Goal: Task Accomplishment & Management: Manage account settings

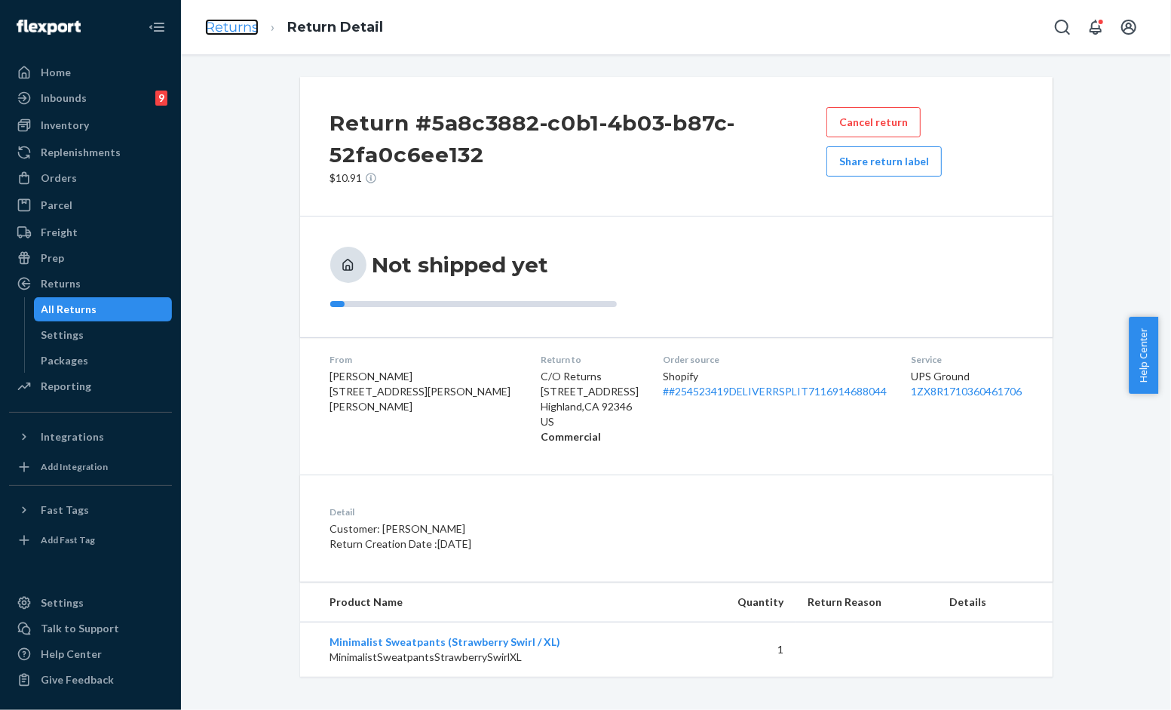
click at [235, 31] on link "Returns" at bounding box center [232, 27] width 54 height 17
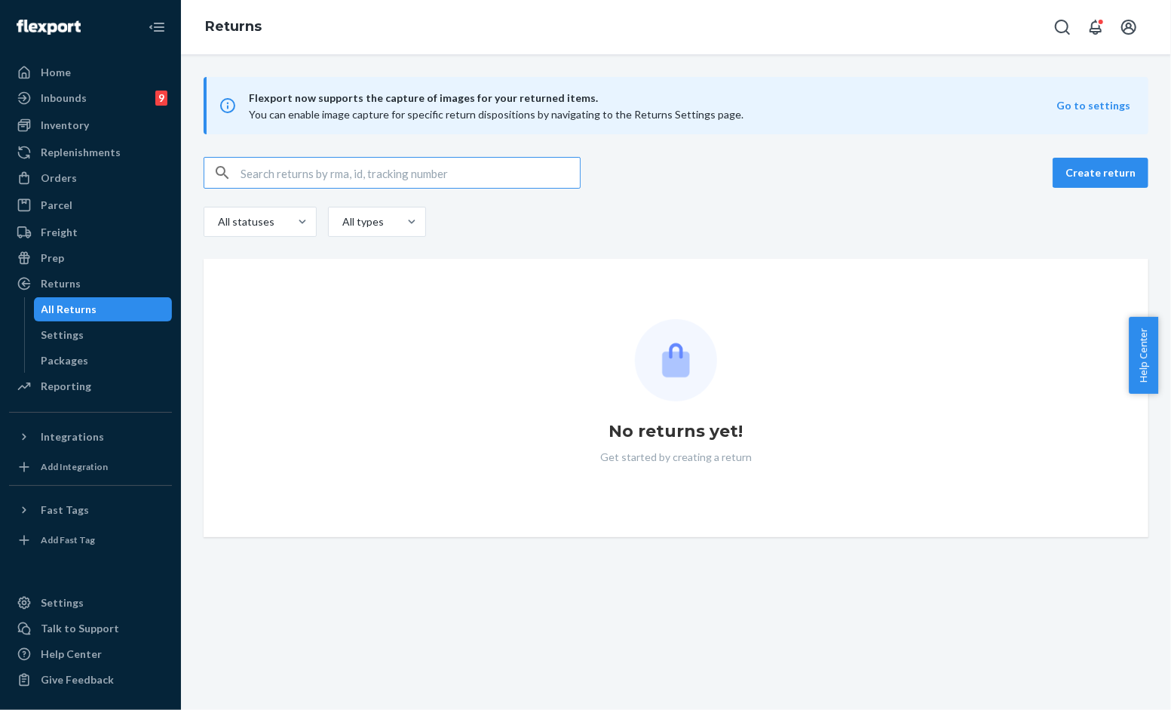
click at [315, 186] on input "text" at bounding box center [410, 173] width 339 height 30
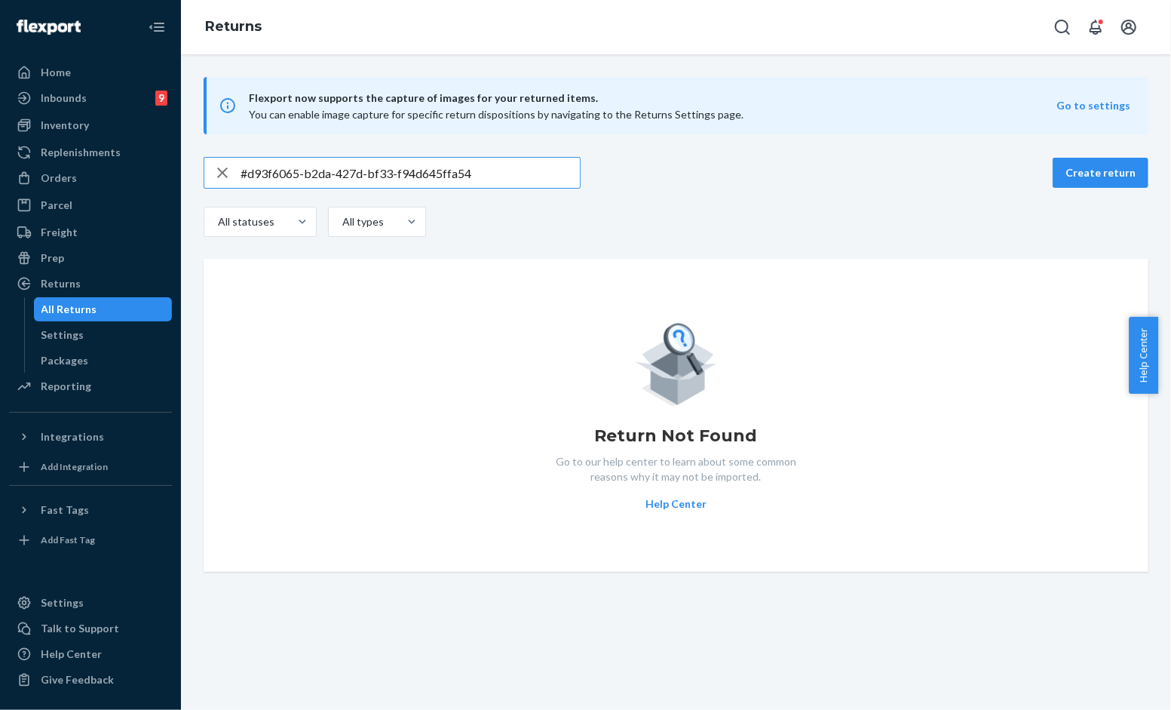
type input "#d93f6065-b2da-427d-bf33-f94d645ffa54"
click at [503, 173] on input "#d93f6065-b2da-427d-bf33-f94d645ffa54" at bounding box center [410, 173] width 339 height 30
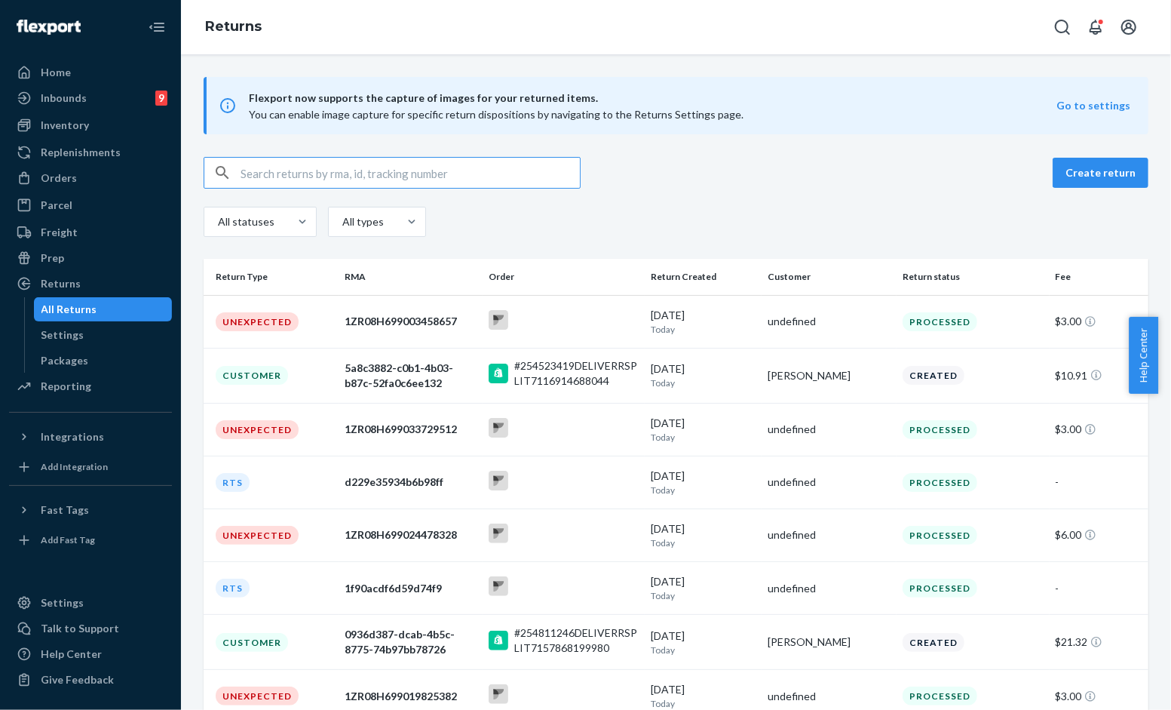
click at [462, 181] on input "text" at bounding box center [410, 173] width 339 height 30
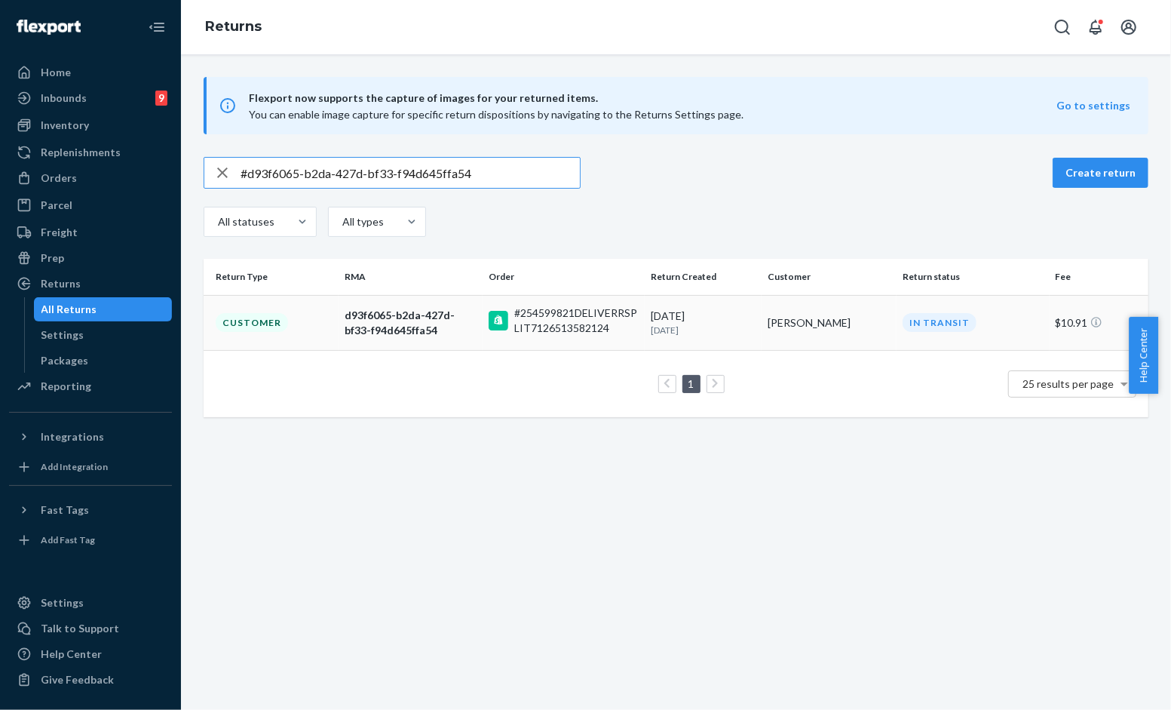
type input "#d93f6065-b2da-427d-bf33-f94d645ffa54"
click at [509, 323] on div "#254599821DELIVERRSPLIT7126513582124" at bounding box center [564, 321] width 150 height 20
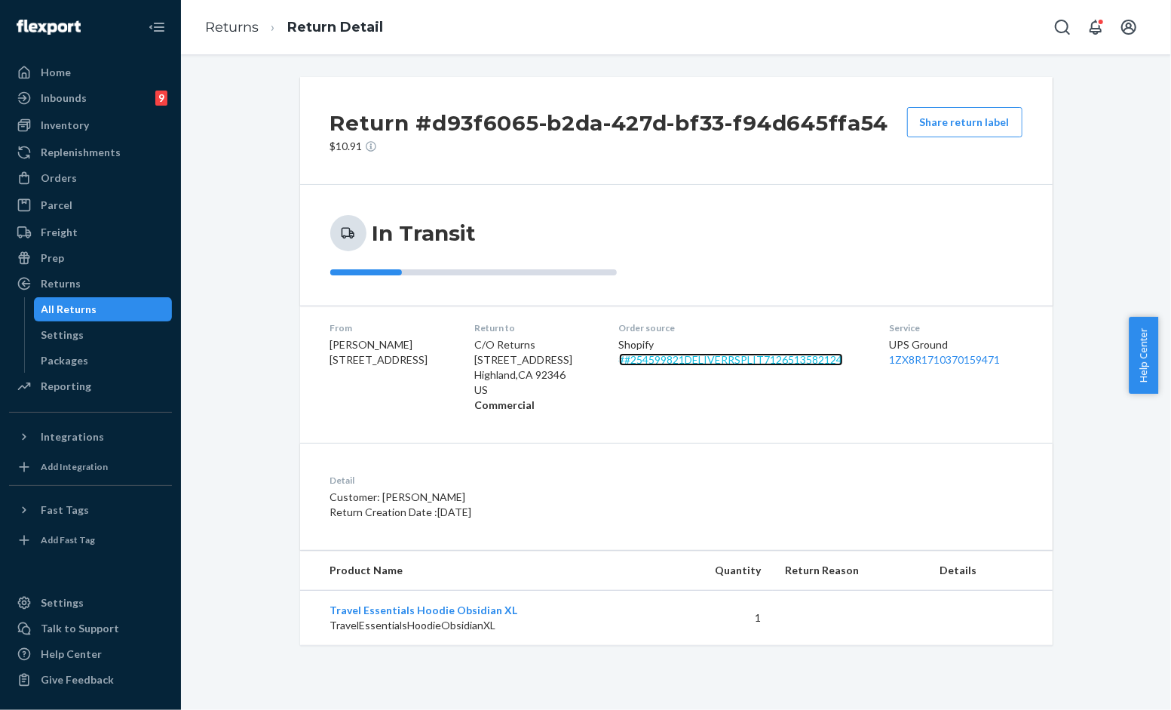
click at [782, 360] on link "# #254599821DELIVERRSPLIT7126513582124" at bounding box center [731, 359] width 224 height 13
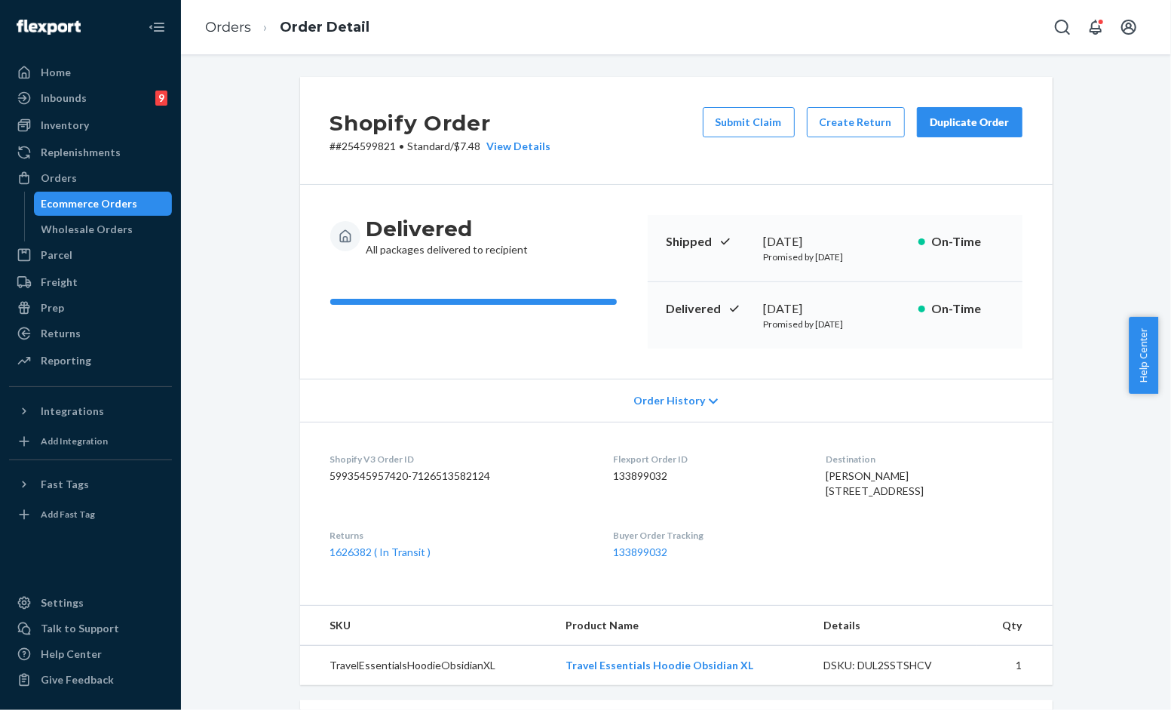
click at [944, 124] on div "Duplicate Order" at bounding box center [970, 122] width 80 height 15
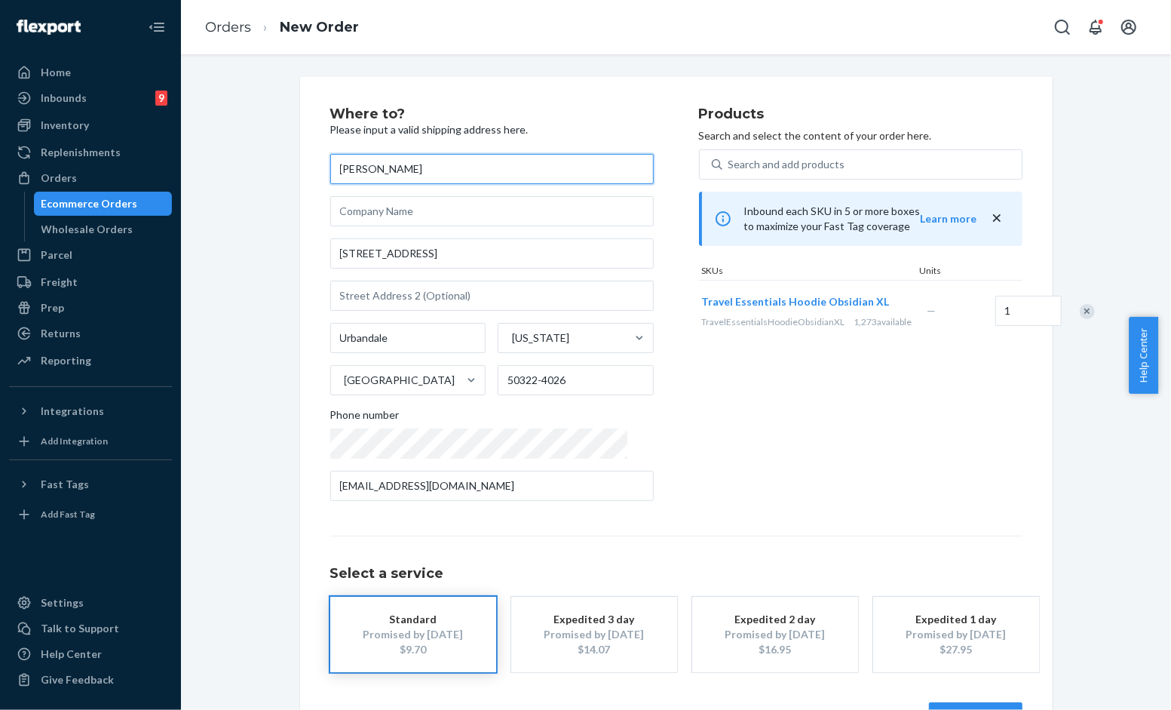
scroll to position [51, 0]
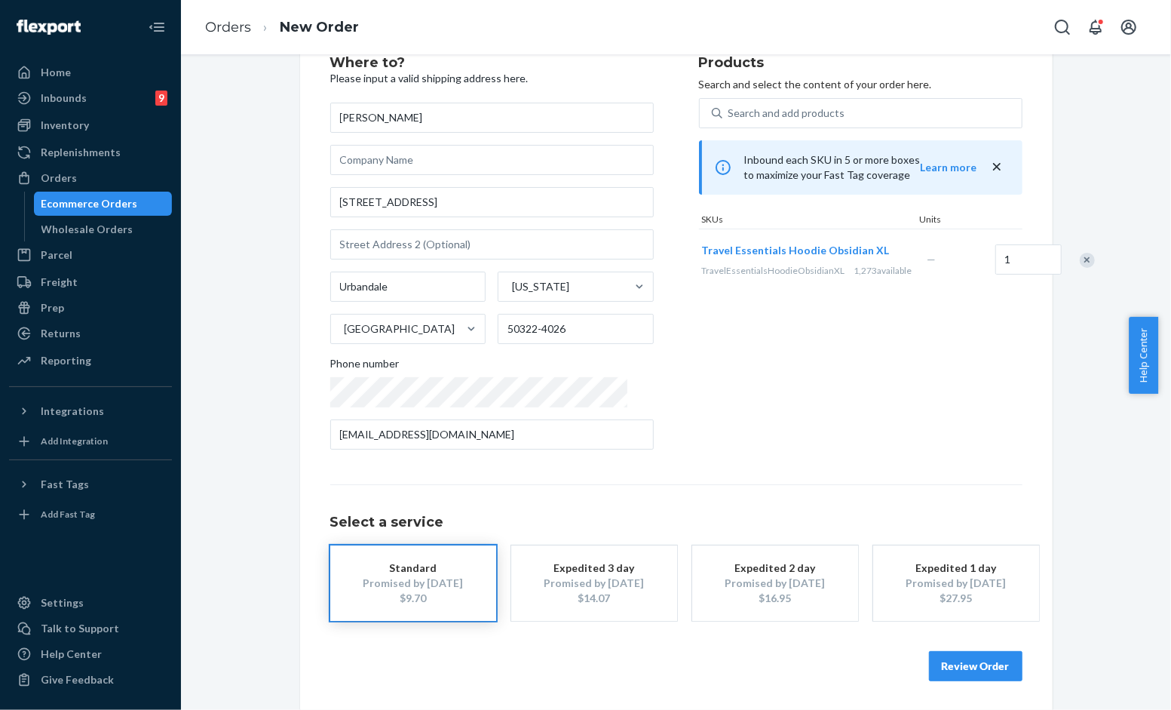
click at [955, 667] on button "Review Order" at bounding box center [976, 666] width 94 height 30
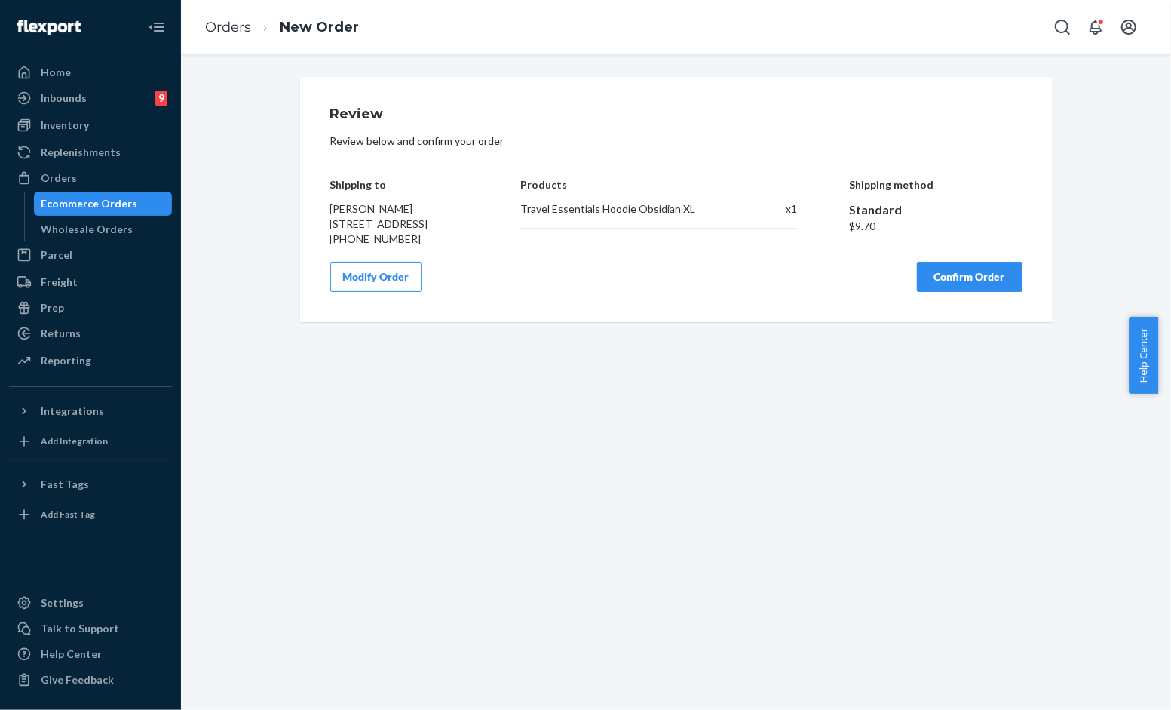
scroll to position [0, 0]
click at [963, 283] on button "Confirm Order" at bounding box center [970, 277] width 106 height 30
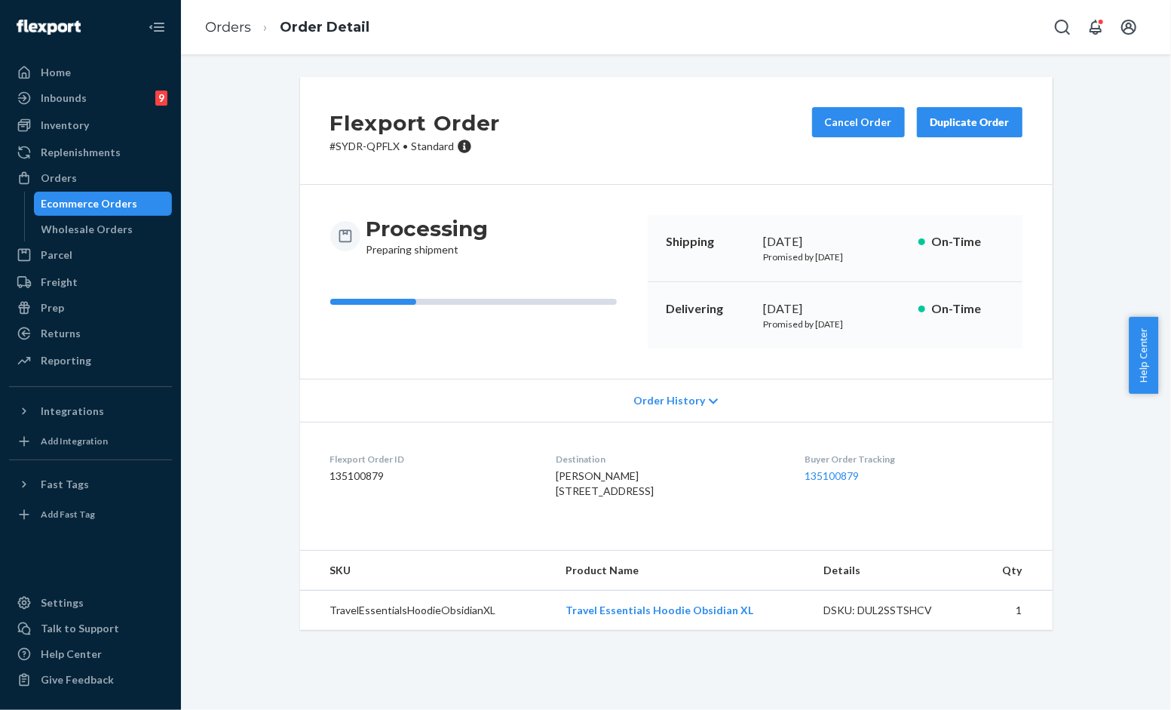
click at [687, 181] on div "Flexport Order # SYDR-QPFLX • Standard Cancel Order Duplicate Order" at bounding box center [676, 131] width 753 height 108
drag, startPoint x: 394, startPoint y: 140, endPoint x: 312, endPoint y: 140, distance: 81.5
click at [312, 140] on div "Flexport Order # SYDR-QPFLX • Standard Cancel Order Duplicate Order" at bounding box center [676, 131] width 753 height 108
copy p "# SYDR-QPFLX"
click at [262, 388] on div "Flexport Order # SYDR-QPFLX • Standard Cancel Order Duplicate Order Processing …" at bounding box center [676, 362] width 968 height 571
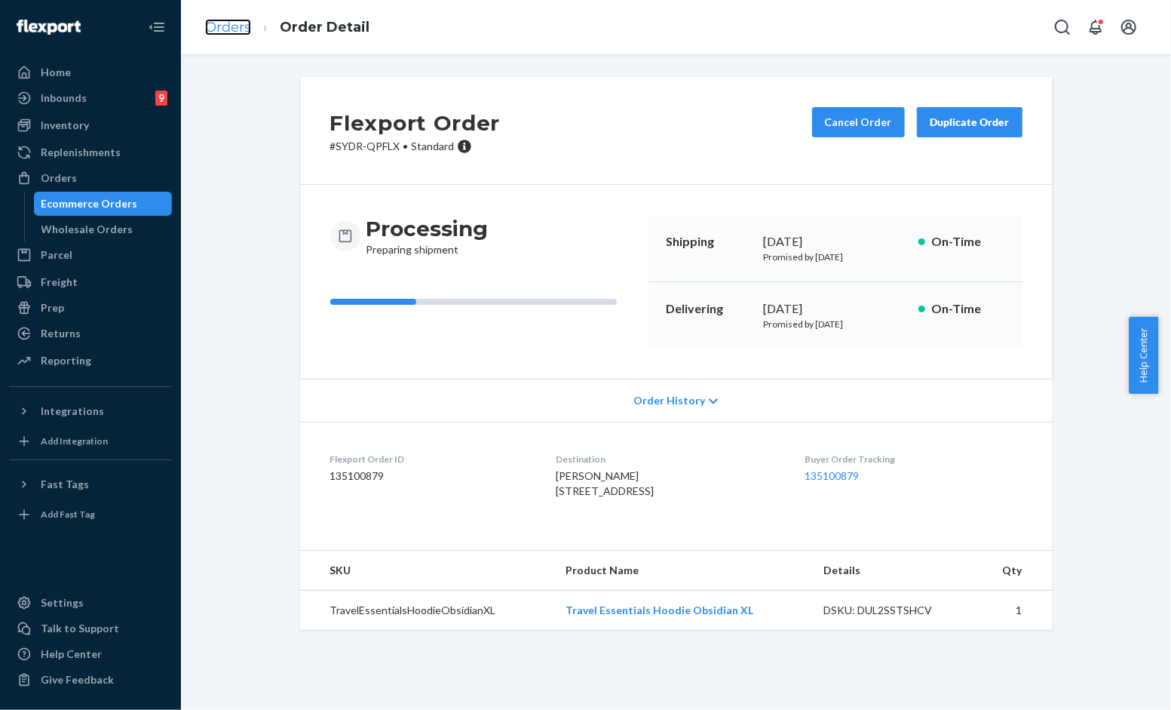
click at [236, 27] on link "Orders" at bounding box center [228, 27] width 46 height 17
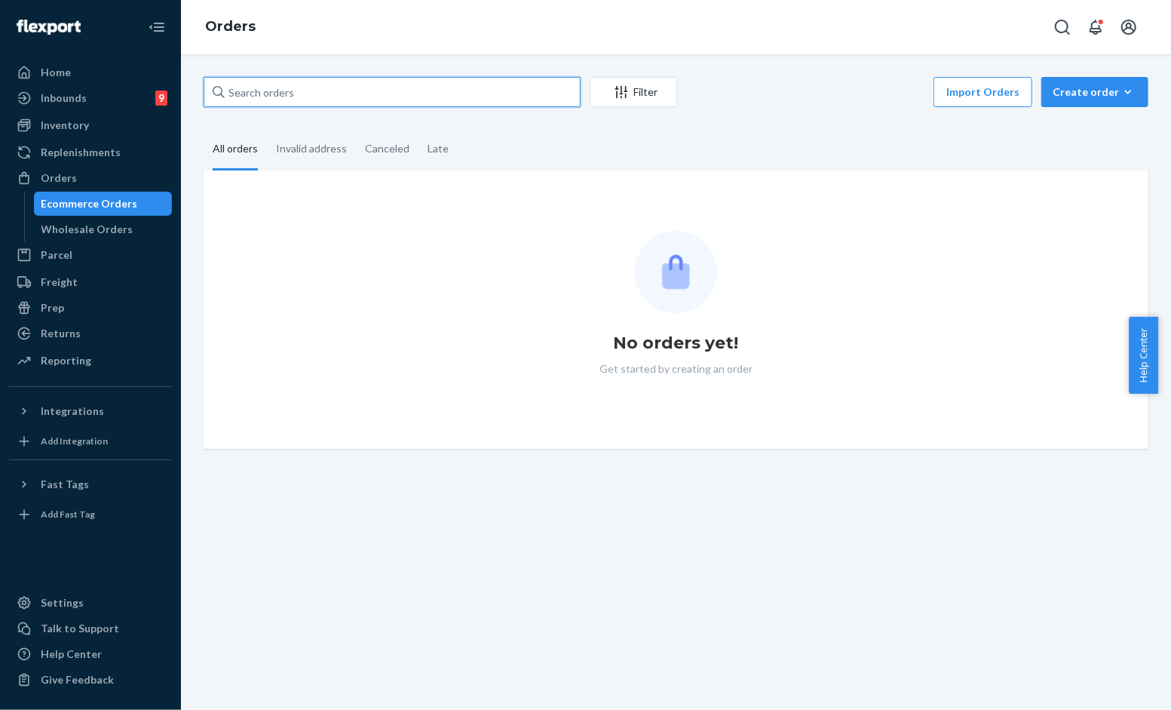
click at [379, 106] on input "text" at bounding box center [392, 92] width 377 height 30
paste input "254757608"
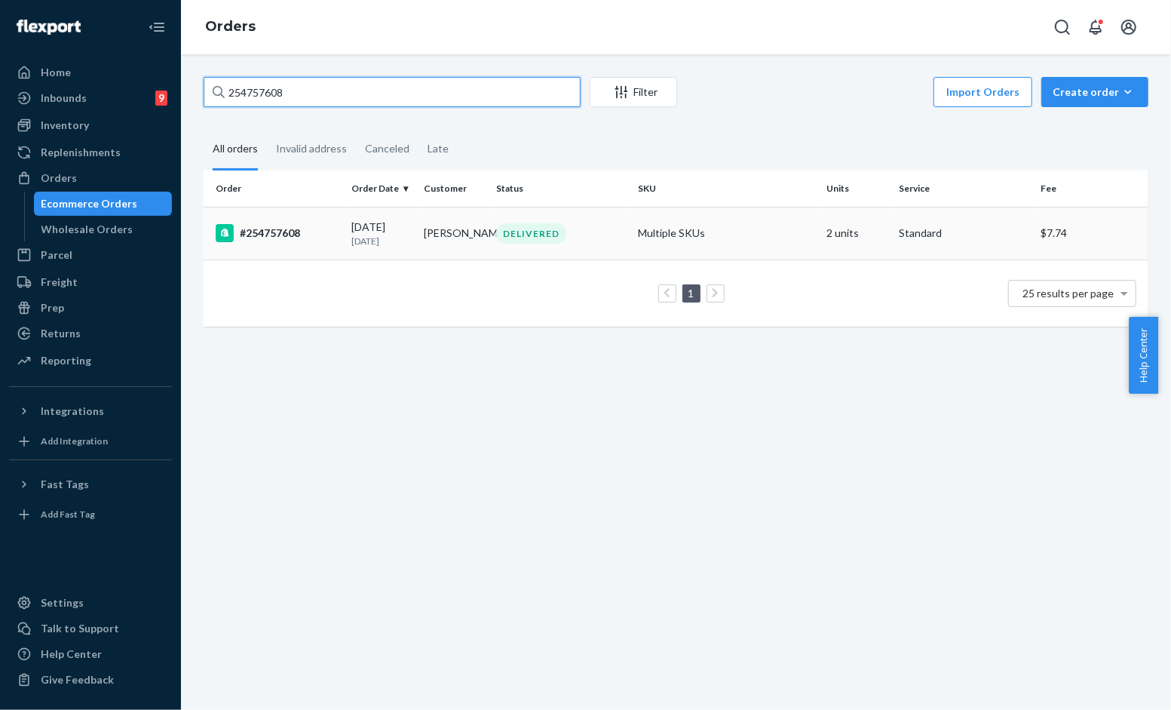
type input "254757608"
click at [373, 226] on div "08/16/2025 7 days ago" at bounding box center [381, 233] width 60 height 28
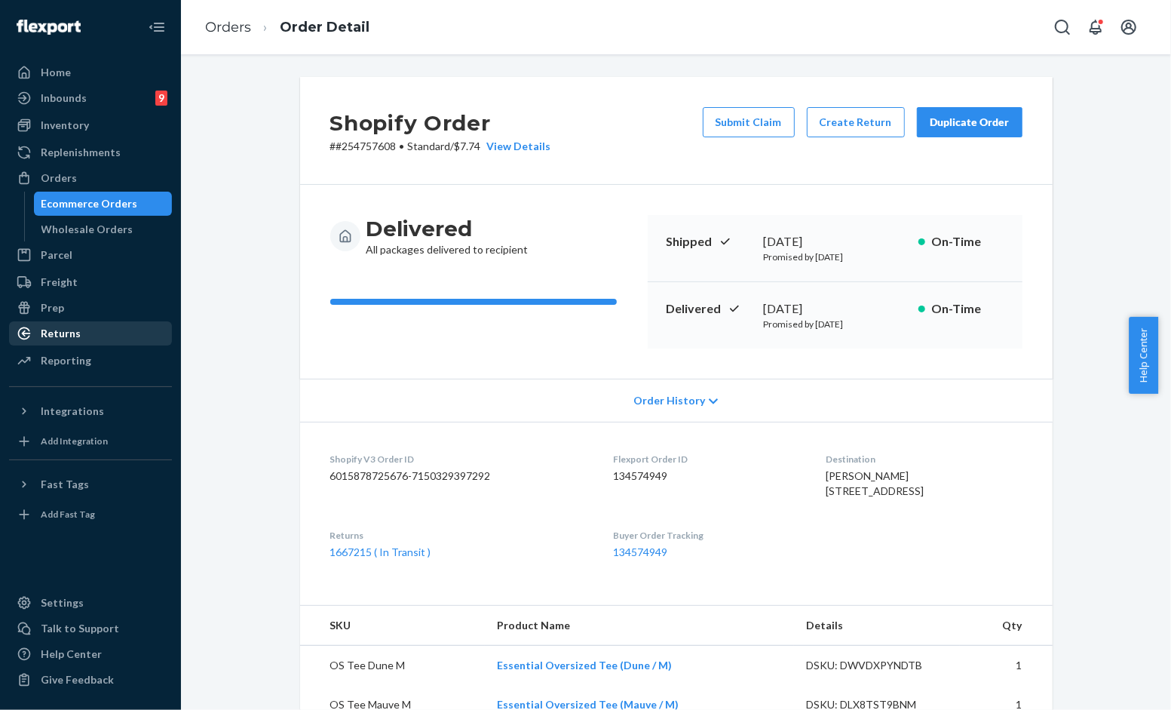
click at [87, 334] on div "Returns" at bounding box center [91, 333] width 160 height 21
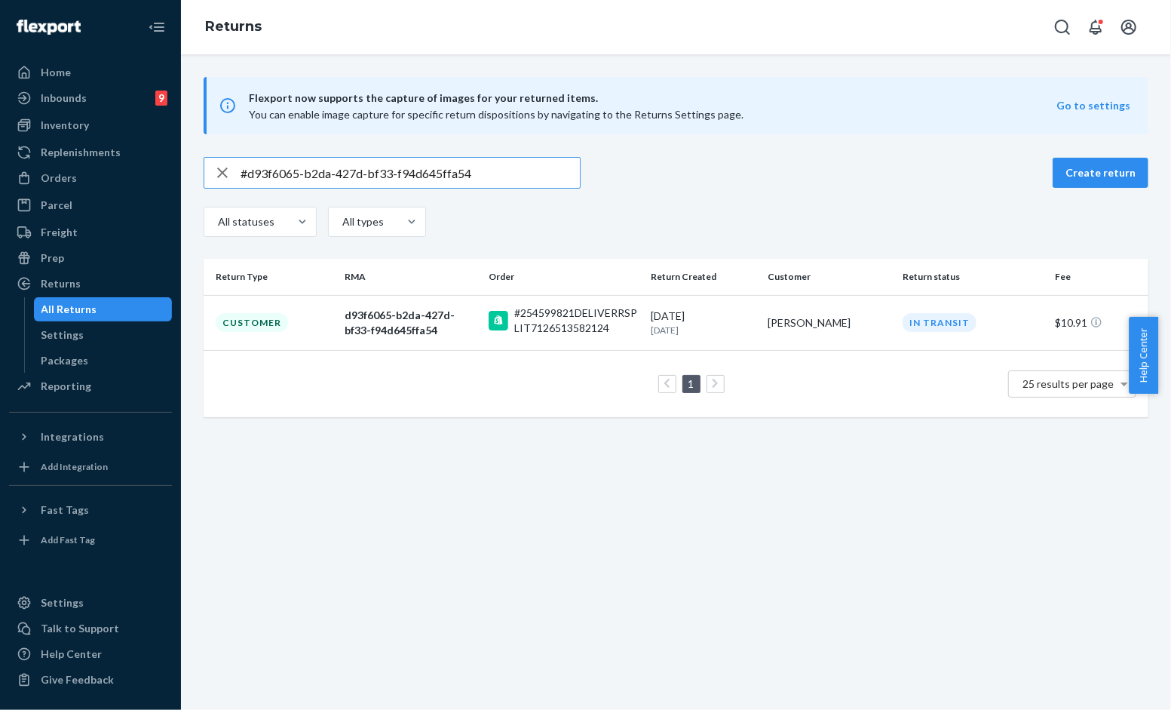
click at [489, 176] on input "#d93f6065-b2da-427d-bf33-f94d645ffa54" at bounding box center [410, 173] width 339 height 30
type input "#9f0e8021-b1f1-4b6c-b6f5-3c608e11bdd9"
click at [609, 333] on div "#254757608DELIVERRSPLIT7150329397292" at bounding box center [576, 320] width 124 height 30
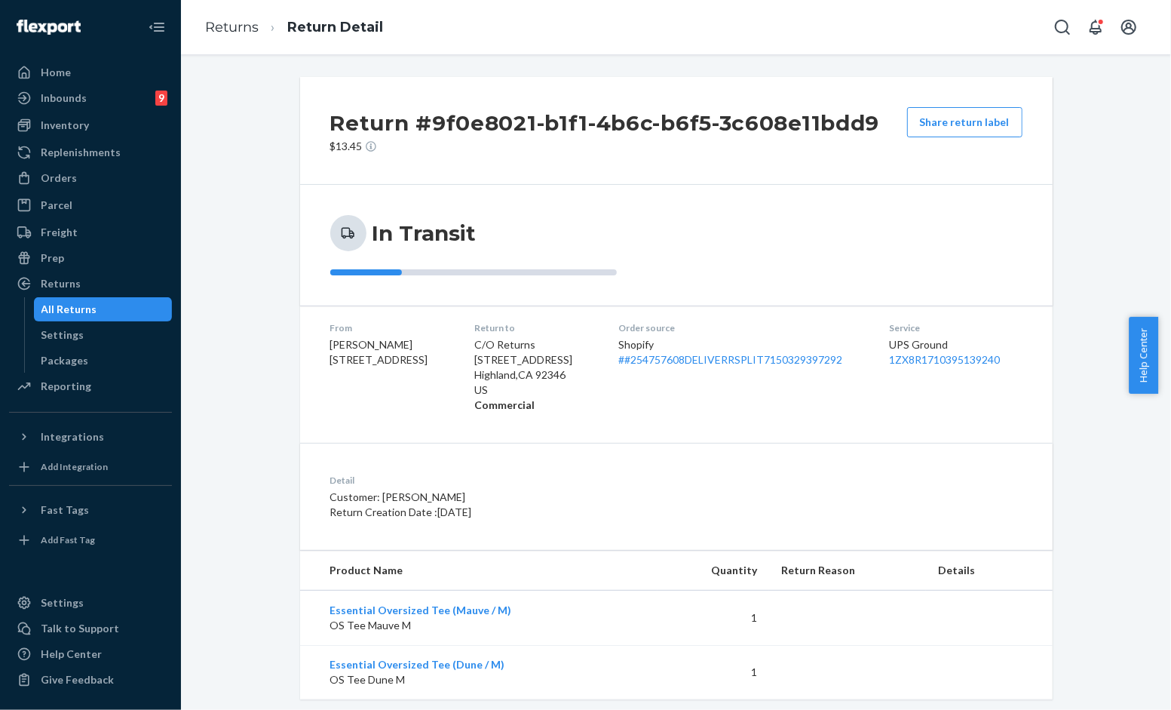
scroll to position [27, 0]
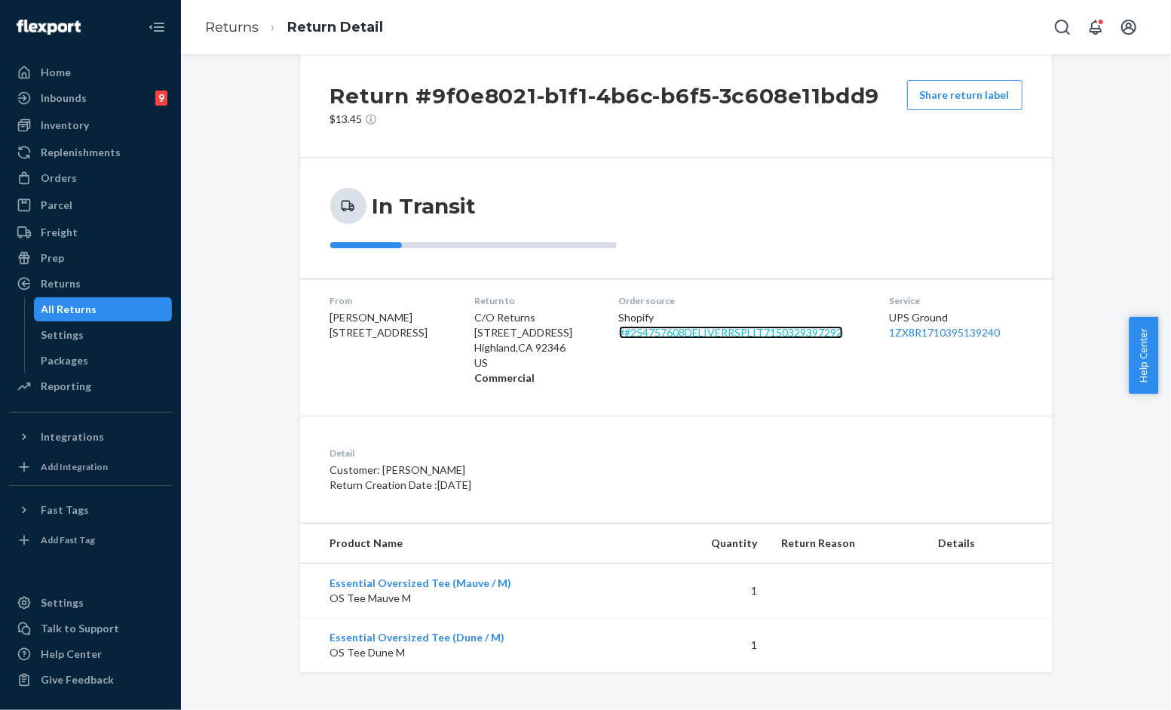
click at [768, 336] on link "# #254757608DELIVERRSPLIT7150329397292" at bounding box center [731, 332] width 224 height 13
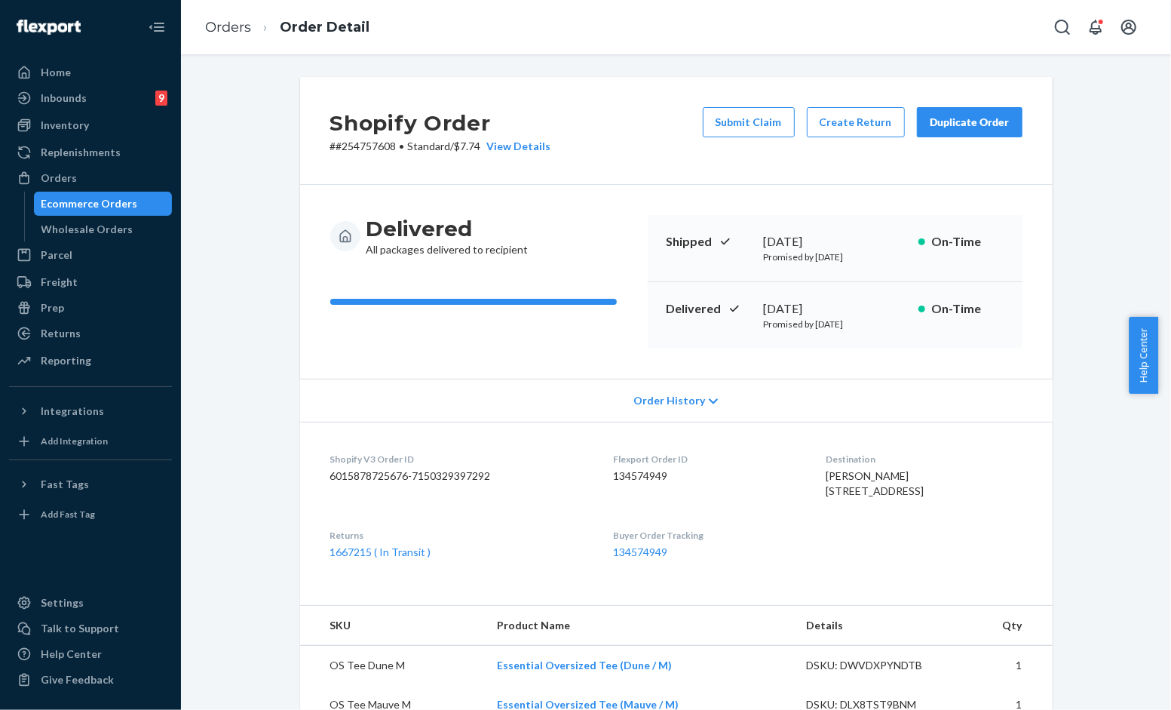
click at [881, 229] on div "Shipped August 17, 2025 Promised by August 18, 2025 On-Time" at bounding box center [835, 248] width 375 height 67
click at [850, 35] on div "Orders Order Detail" at bounding box center [676, 27] width 990 height 54
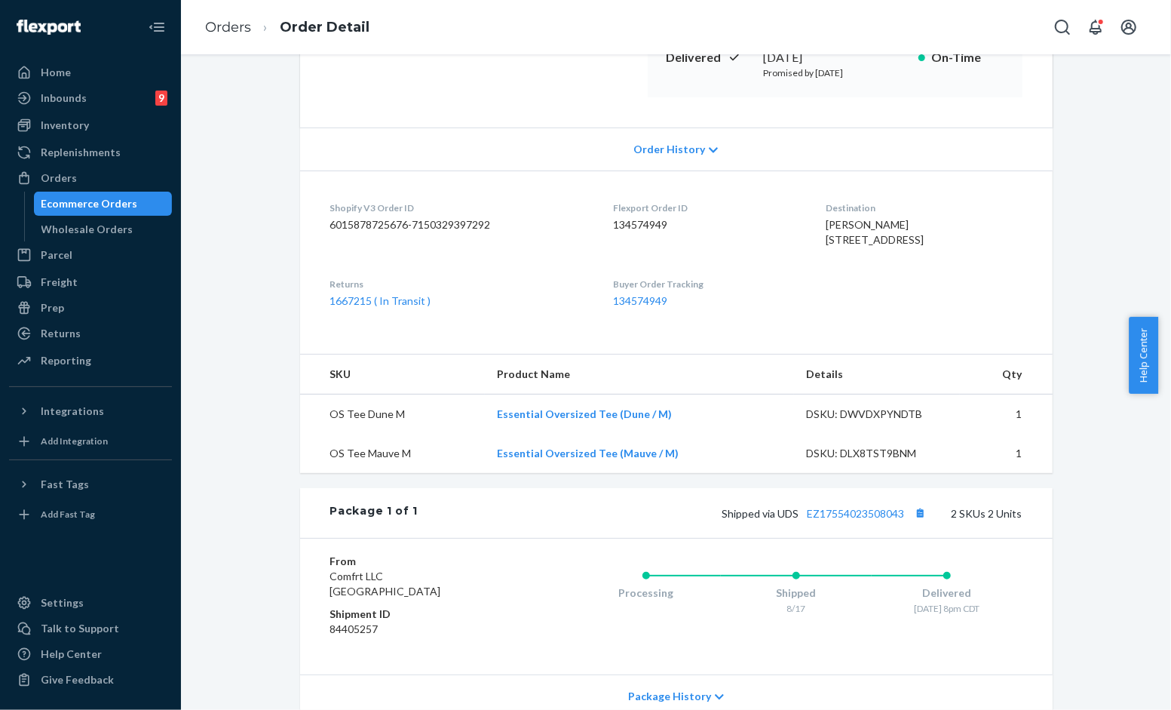
scroll to position [84, 0]
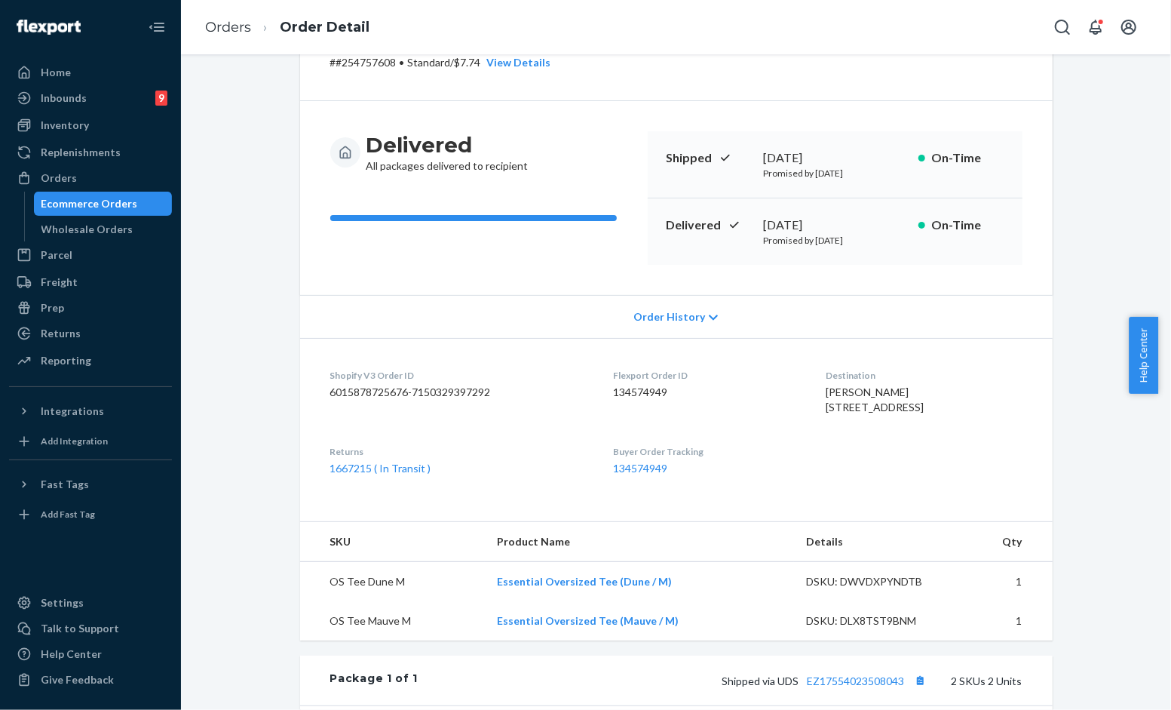
click at [593, 83] on div "Shopify Order # #254757608 • Standard / $7.74 View Details Submit Claim Create …" at bounding box center [676, 47] width 753 height 108
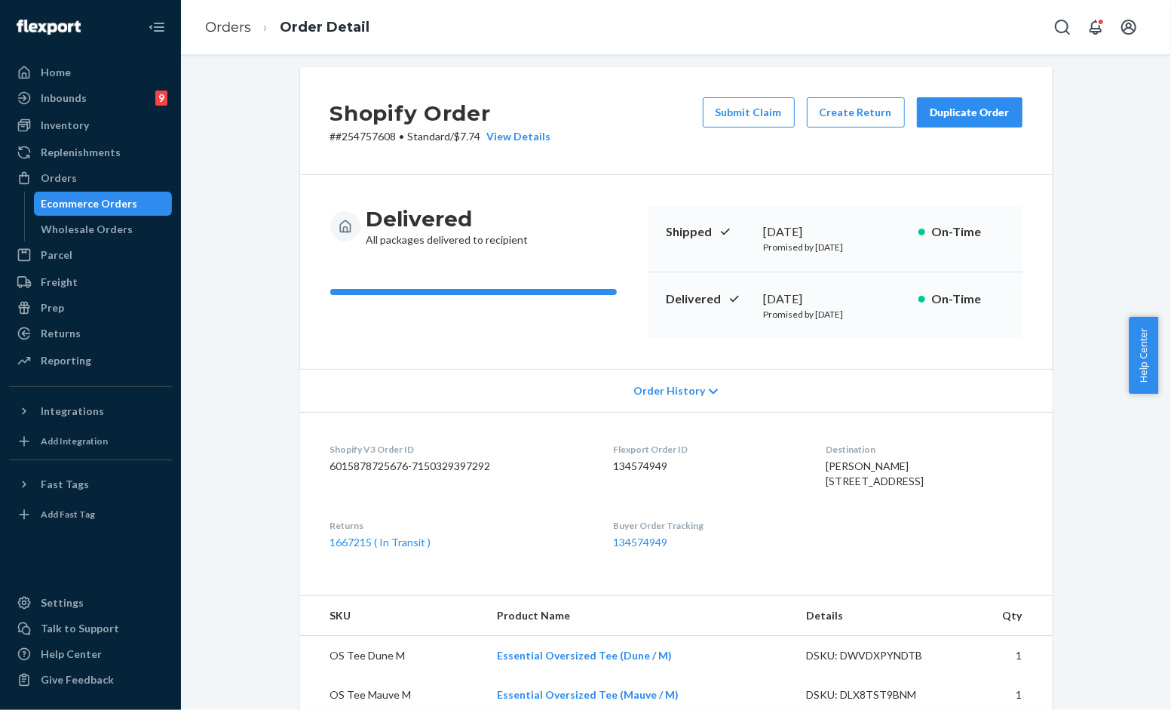
scroll to position [0, 0]
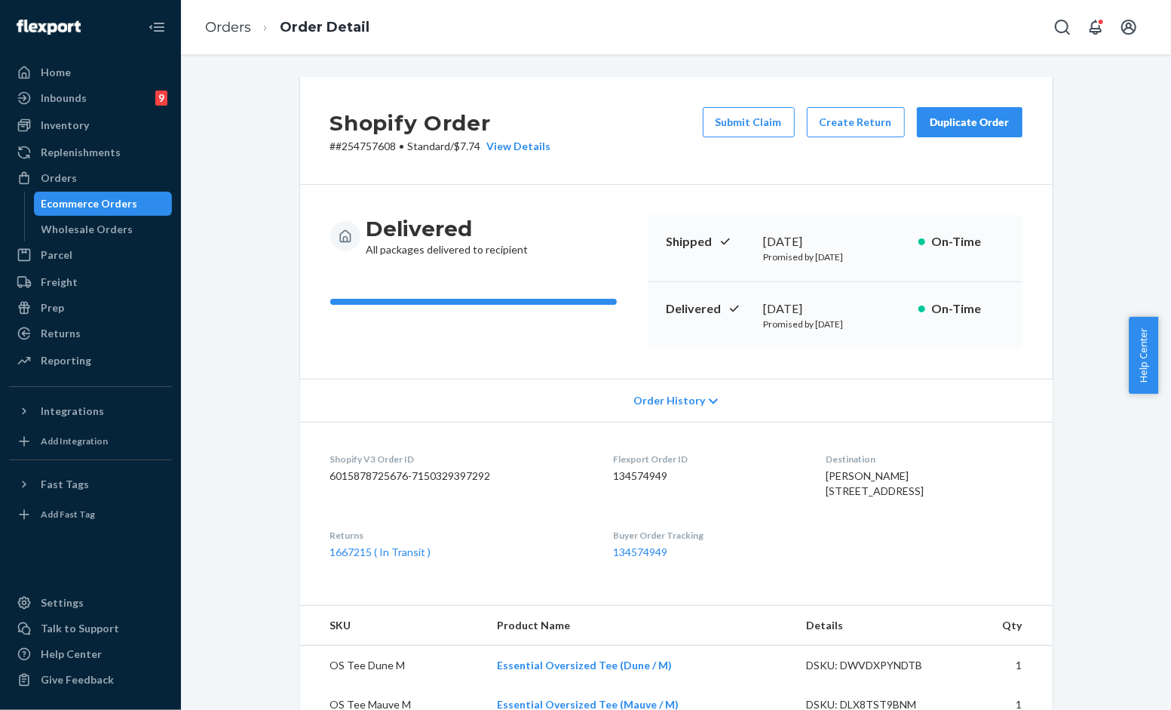
click at [971, 117] on div "Duplicate Order" at bounding box center [970, 122] width 80 height 15
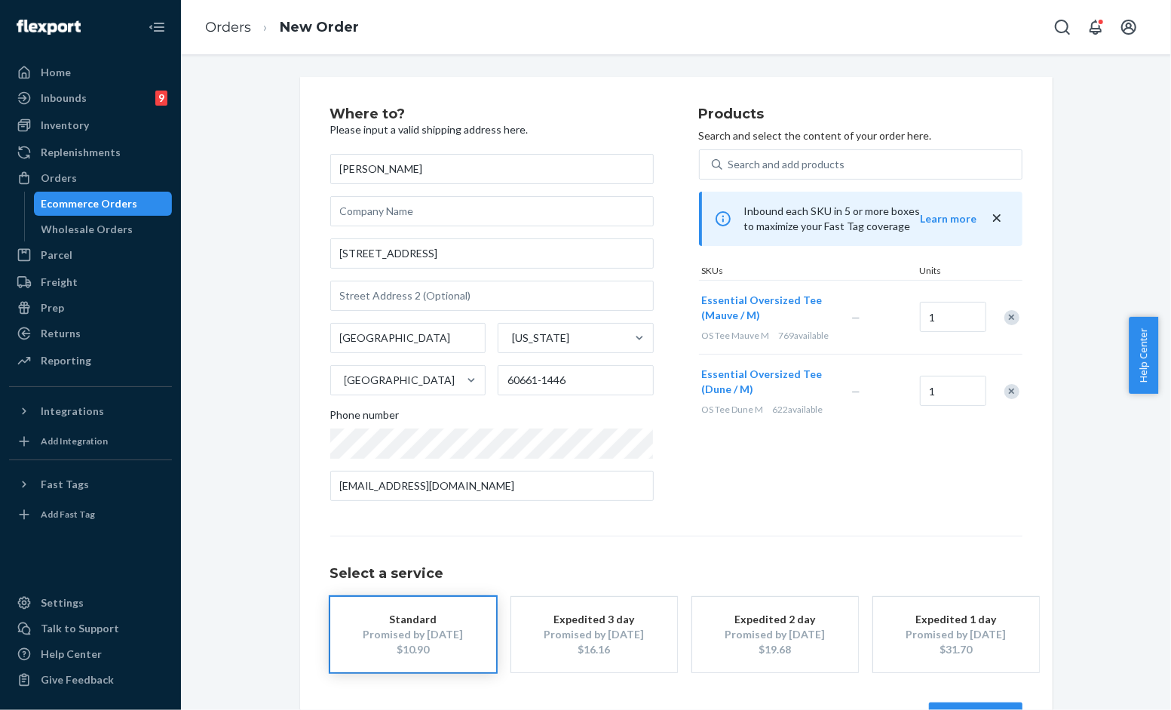
scroll to position [51, 0]
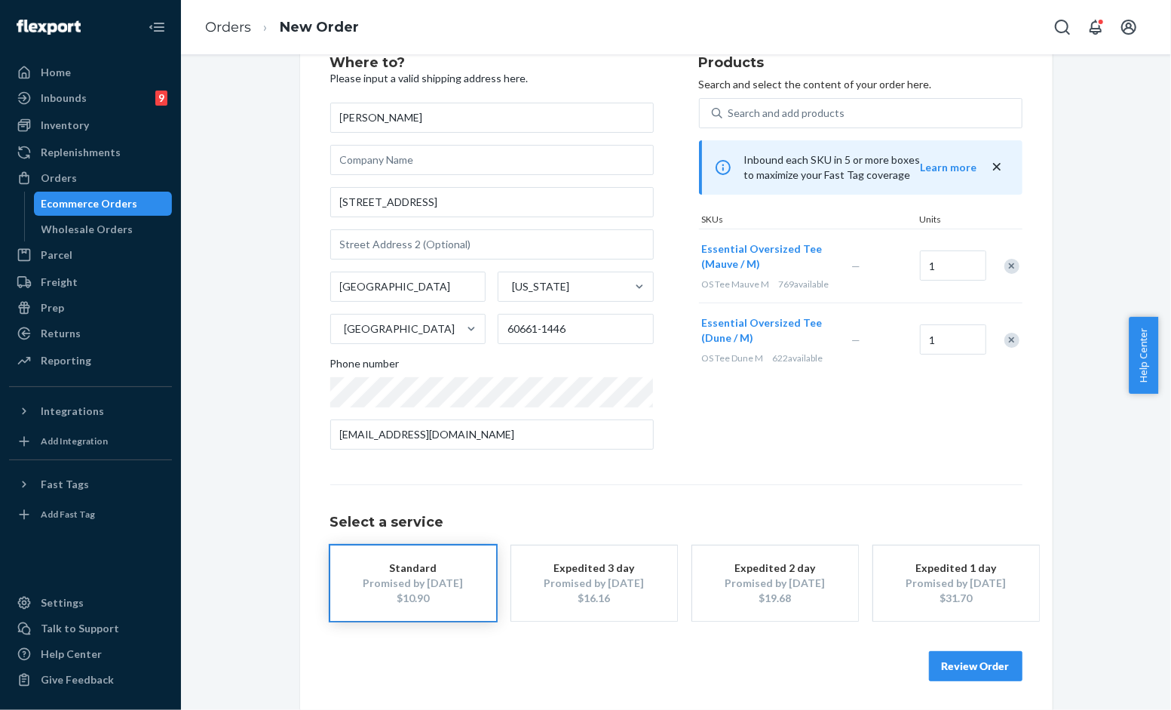
click at [980, 662] on button "Review Order" at bounding box center [976, 666] width 94 height 30
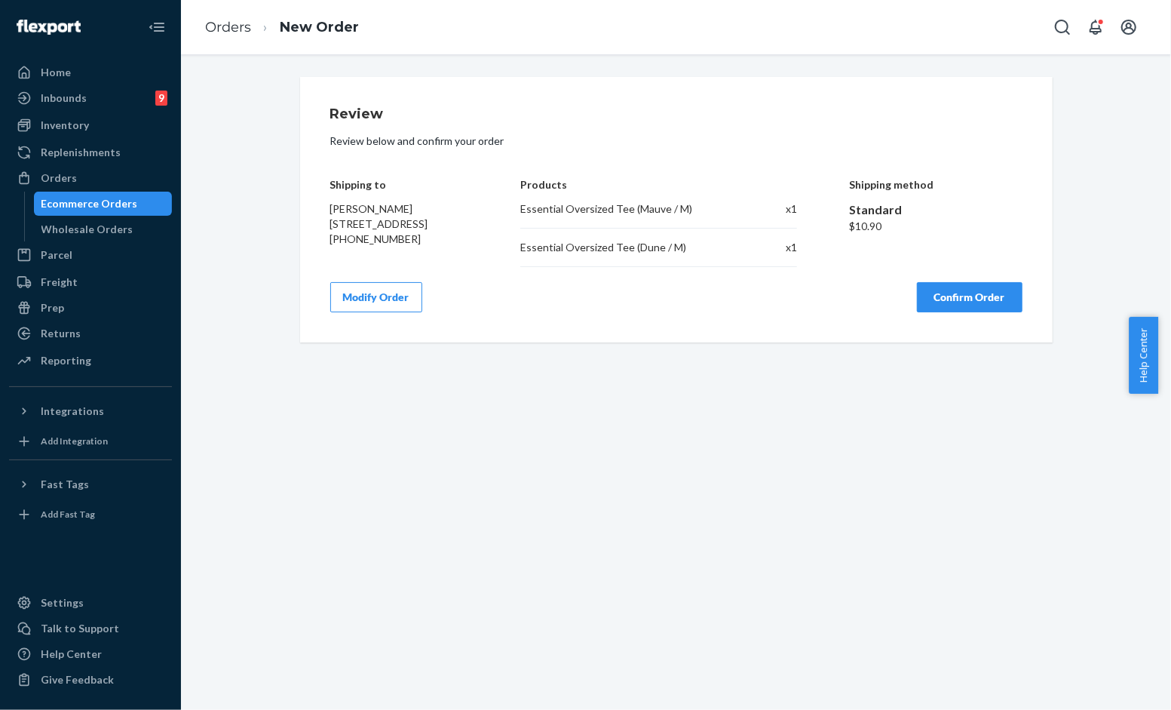
scroll to position [0, 0]
click at [953, 309] on button "Confirm Order" at bounding box center [970, 297] width 106 height 30
click at [833, 311] on div "Modify Order Confirm Order" at bounding box center [676, 297] width 692 height 30
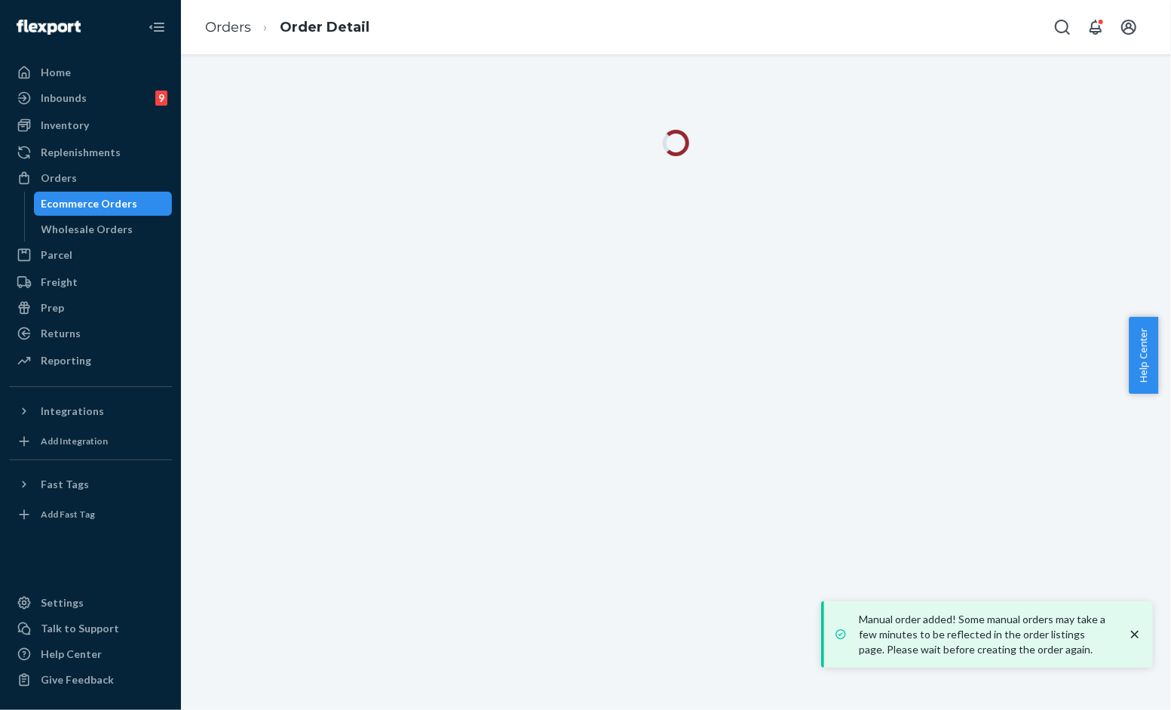
click at [1140, 634] on icon "close toast" at bounding box center [1135, 634] width 15 height 15
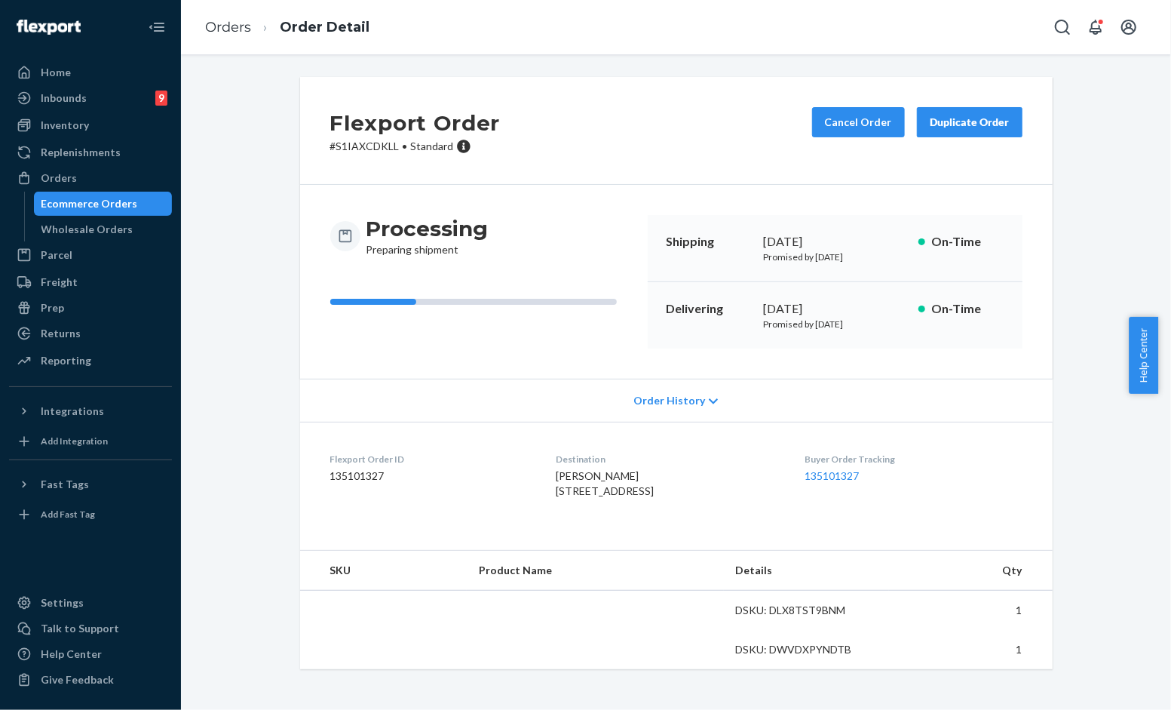
click at [741, 170] on div "Flexport Order # S1IAXCDKLL • Standard Cancel Order Duplicate Order" at bounding box center [676, 131] width 753 height 108
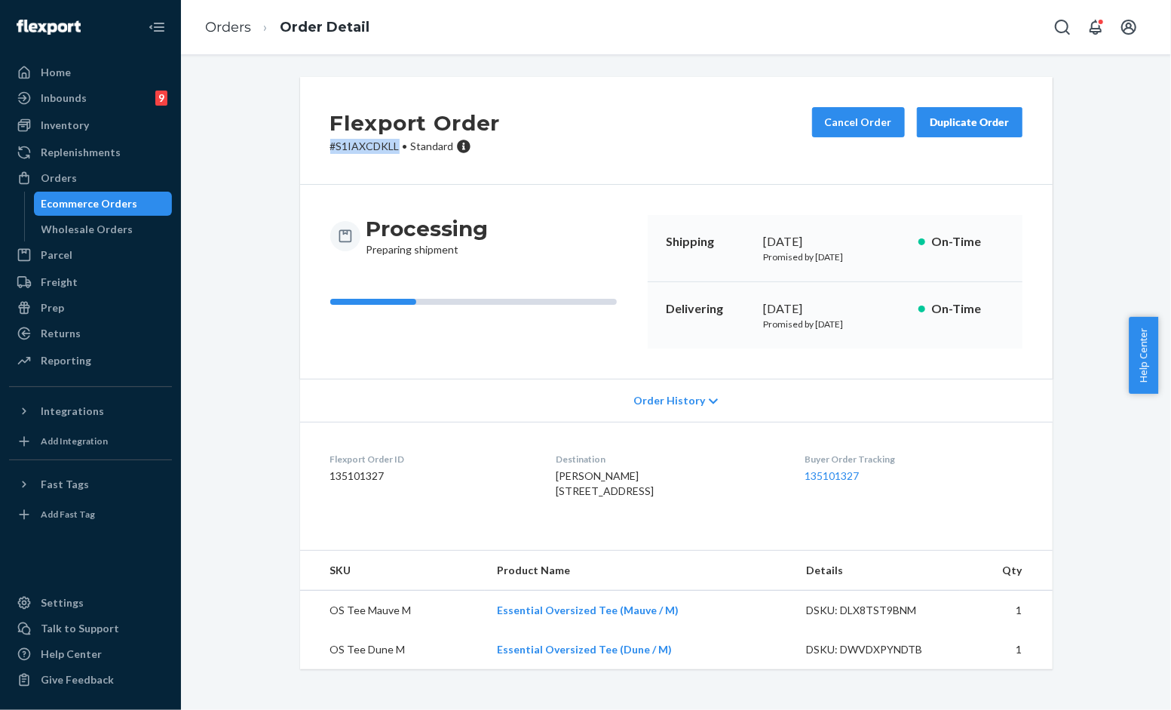
copy p "# S1IAXCDKLL"
drag, startPoint x: 394, startPoint y: 149, endPoint x: 322, endPoint y: 139, distance: 72.3
click at [322, 139] on div "Flexport Order # S1IAXCDKLL • Standard Cancel Order Duplicate Order" at bounding box center [676, 131] width 753 height 108
click at [572, 131] on div "Flexport Order # S1IAXCDKLL • Standard Cancel Order Duplicate Order" at bounding box center [676, 131] width 753 height 108
click at [280, 297] on div "Flexport Order # S1IAXCDKLL • Standard Cancel Order Duplicate Order Processing …" at bounding box center [676, 382] width 968 height 610
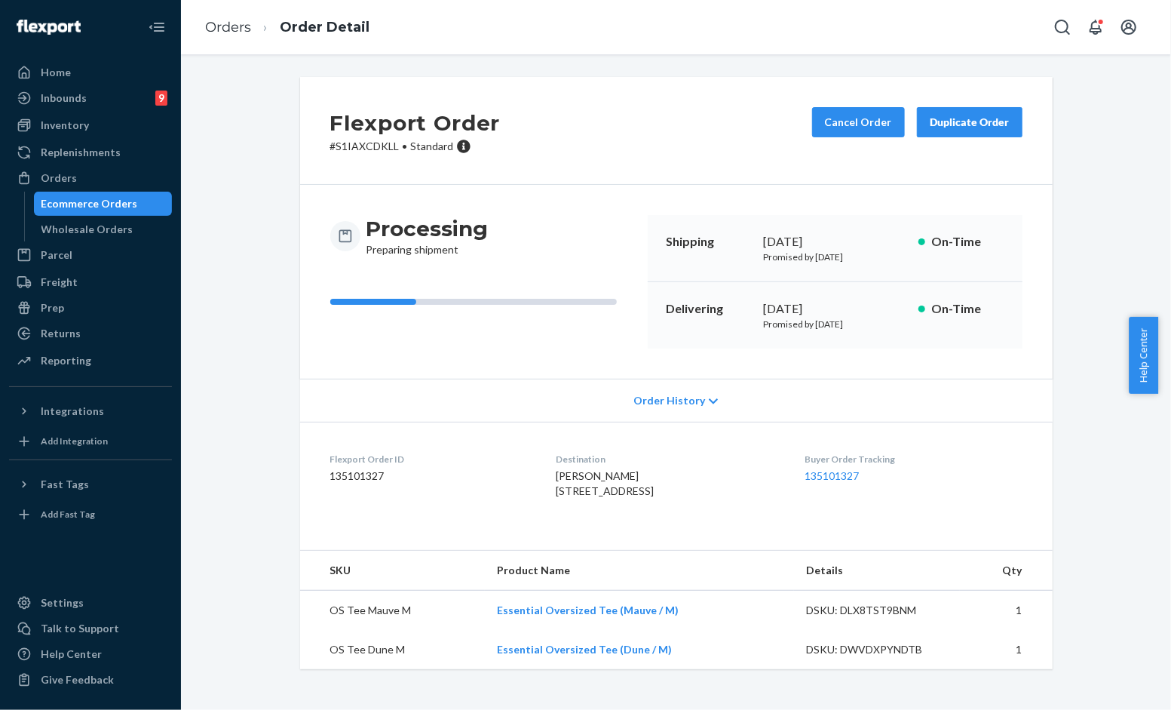
click at [195, 14] on ol "Orders Order Detail" at bounding box center [287, 27] width 189 height 44
drag, startPoint x: 212, startPoint y: 20, endPoint x: 257, endPoint y: 56, distance: 57.5
click at [213, 23] on link "Orders" at bounding box center [228, 27] width 46 height 17
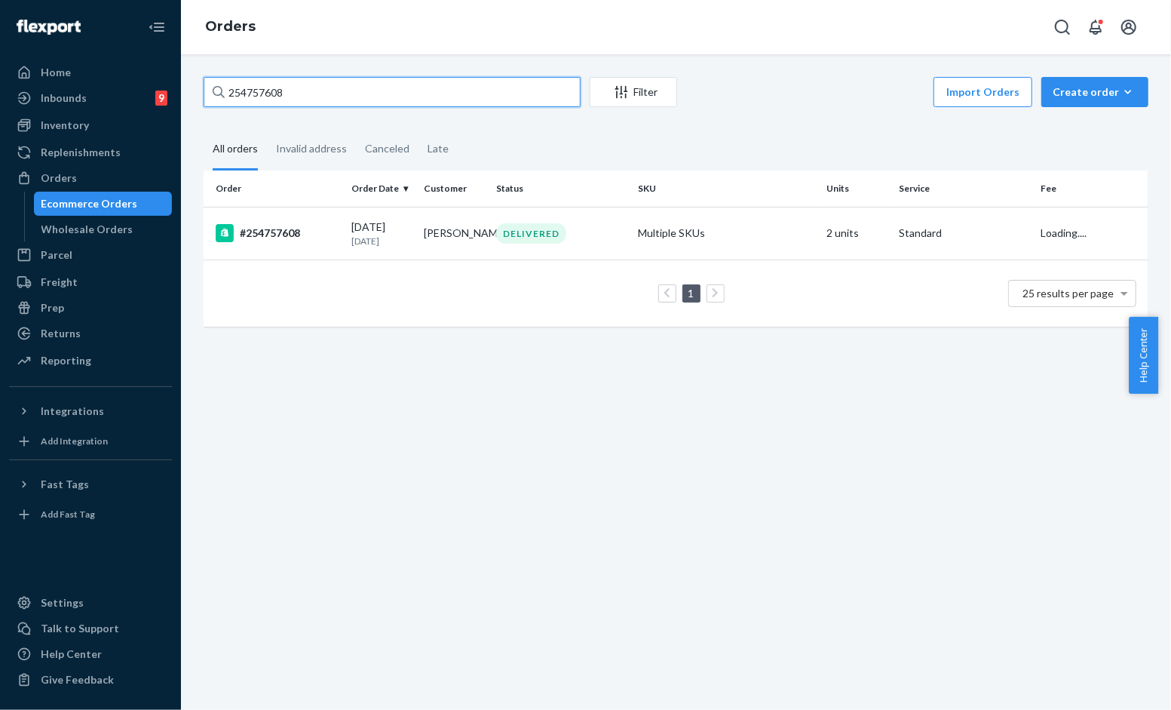
click at [305, 88] on input "254757608" at bounding box center [392, 92] width 377 height 30
paste input "582027"
type input "254582027"
click at [403, 230] on div "08/05/2025 18 days ago" at bounding box center [381, 233] width 60 height 28
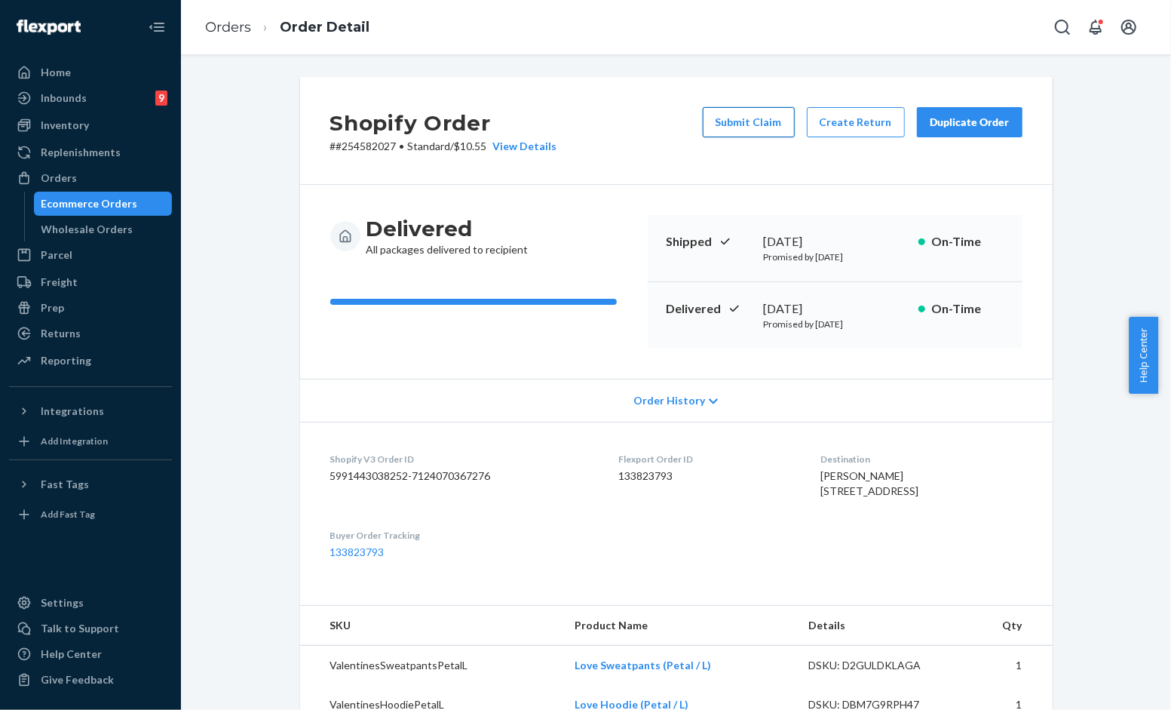
click at [750, 129] on button "Submit Claim" at bounding box center [749, 122] width 92 height 30
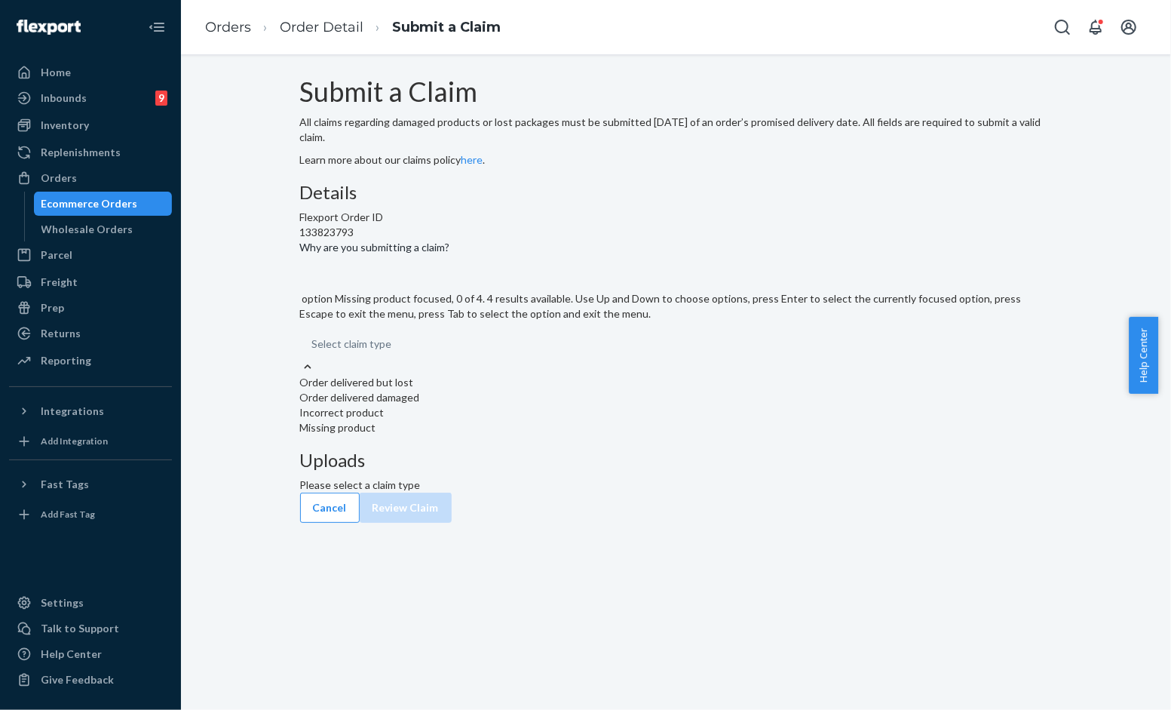
click at [487, 435] on div "Missing product" at bounding box center [676, 427] width 753 height 15
click at [314, 351] on input "Why are you submitting a claim? option Missing product focused, 0 of 4. 4 resul…" at bounding box center [313, 343] width 2 height 15
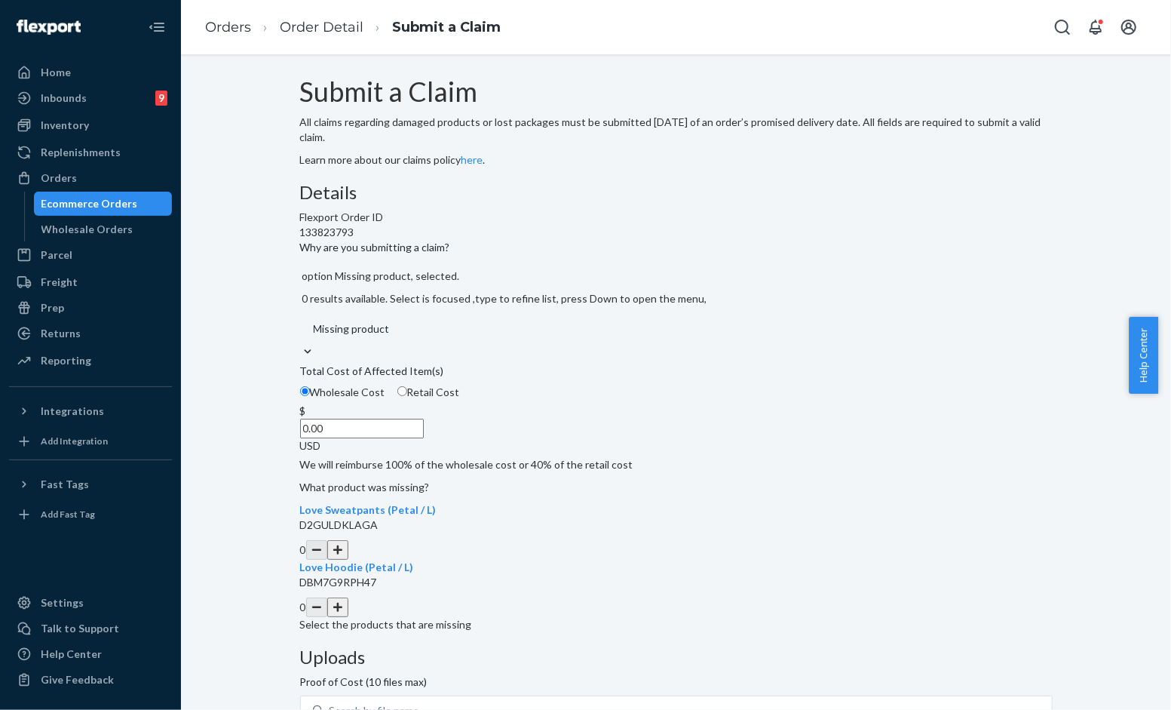
click at [407, 396] on input "Retail Cost" at bounding box center [402, 391] width 10 height 10
radio input "true"
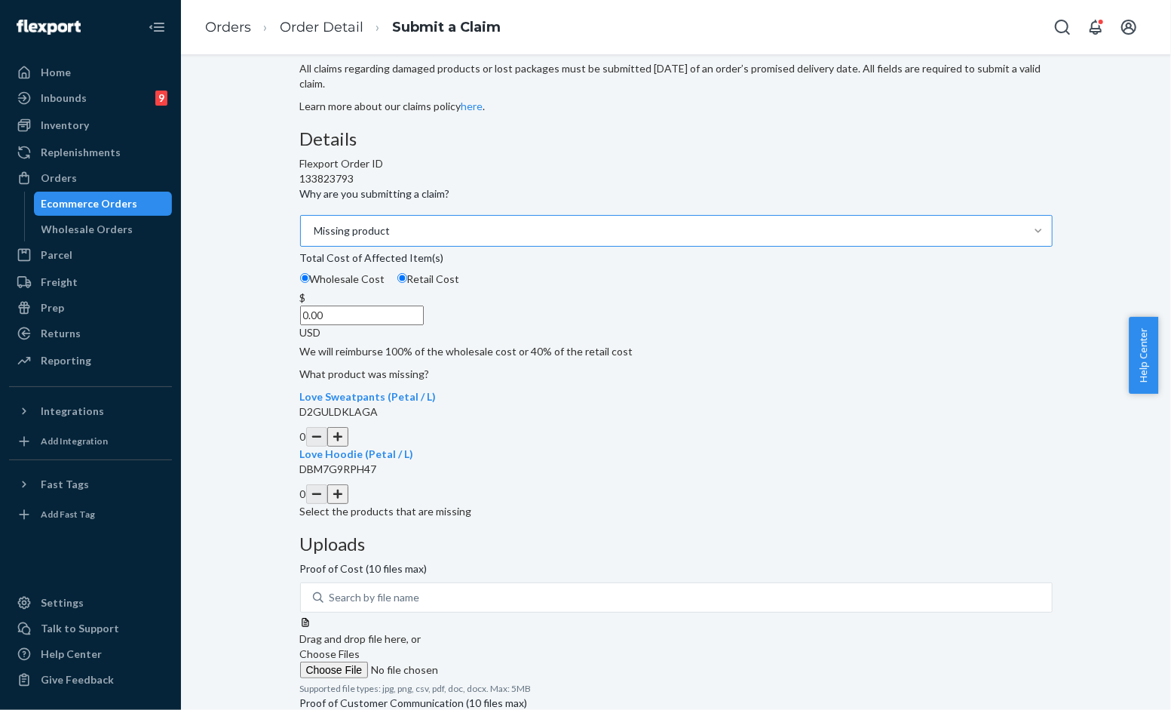
scroll to position [84, 0]
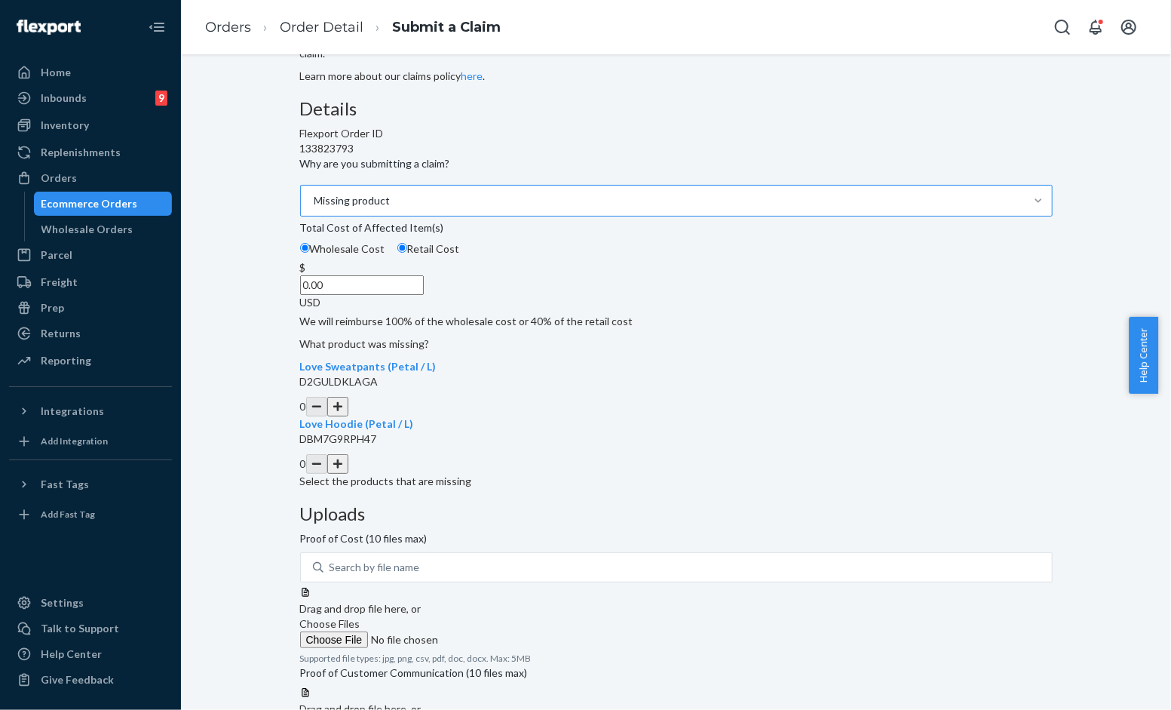
click at [348, 474] on button "button" at bounding box center [337, 464] width 21 height 20
click at [696, 686] on div at bounding box center [676, 686] width 753 height 0
click at [424, 295] on input "0.00" at bounding box center [362, 285] width 124 height 20
type input "47.00"
click at [505, 616] on label "Choose Files" at bounding box center [402, 632] width 205 height 32
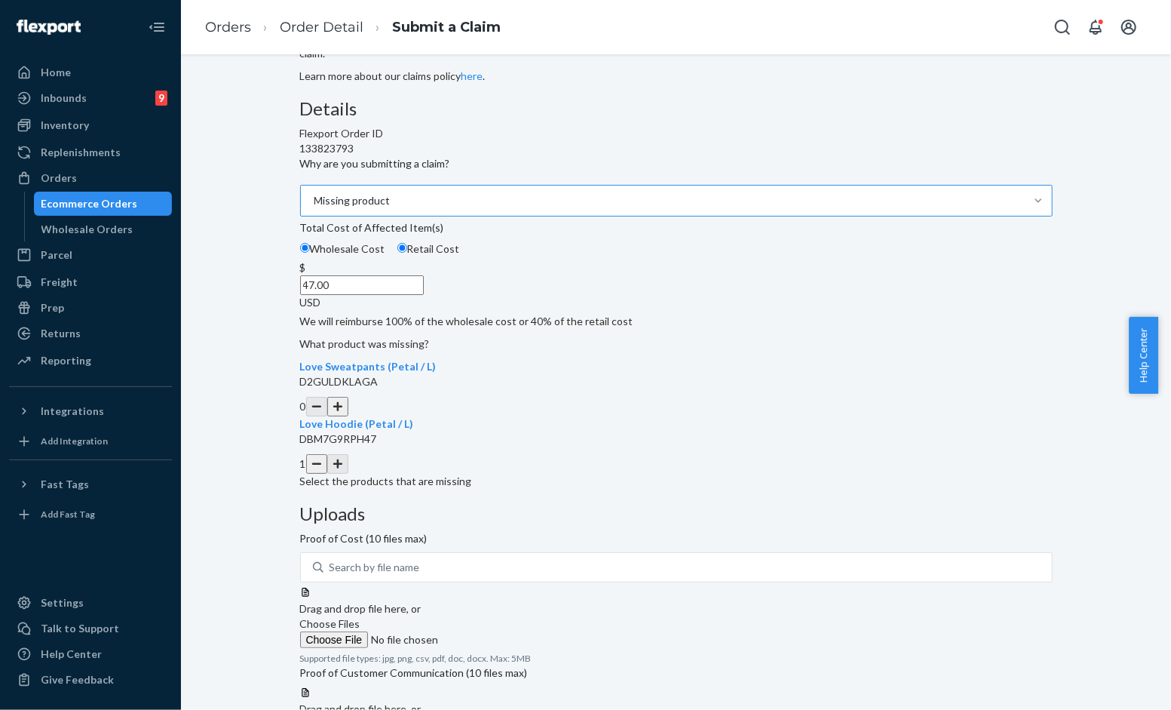
click at [505, 631] on input "Choose Files" at bounding box center [402, 639] width 205 height 17
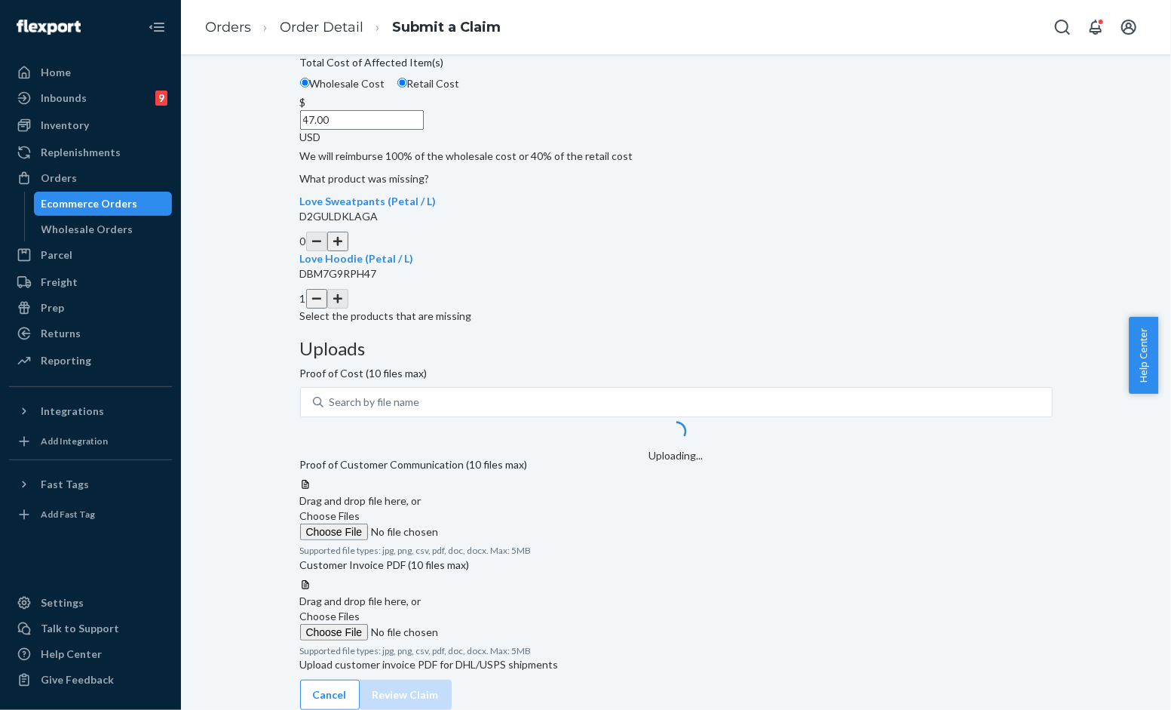
scroll to position [258, 0]
click at [505, 508] on label "Choose Files" at bounding box center [402, 524] width 205 height 32
click at [505, 523] on input "Choose Files" at bounding box center [402, 531] width 205 height 17
click at [640, 235] on div "Details Flexport Order ID 133823793 Why are you submitting a claim? Missing pro…" at bounding box center [676, 129] width 753 height 390
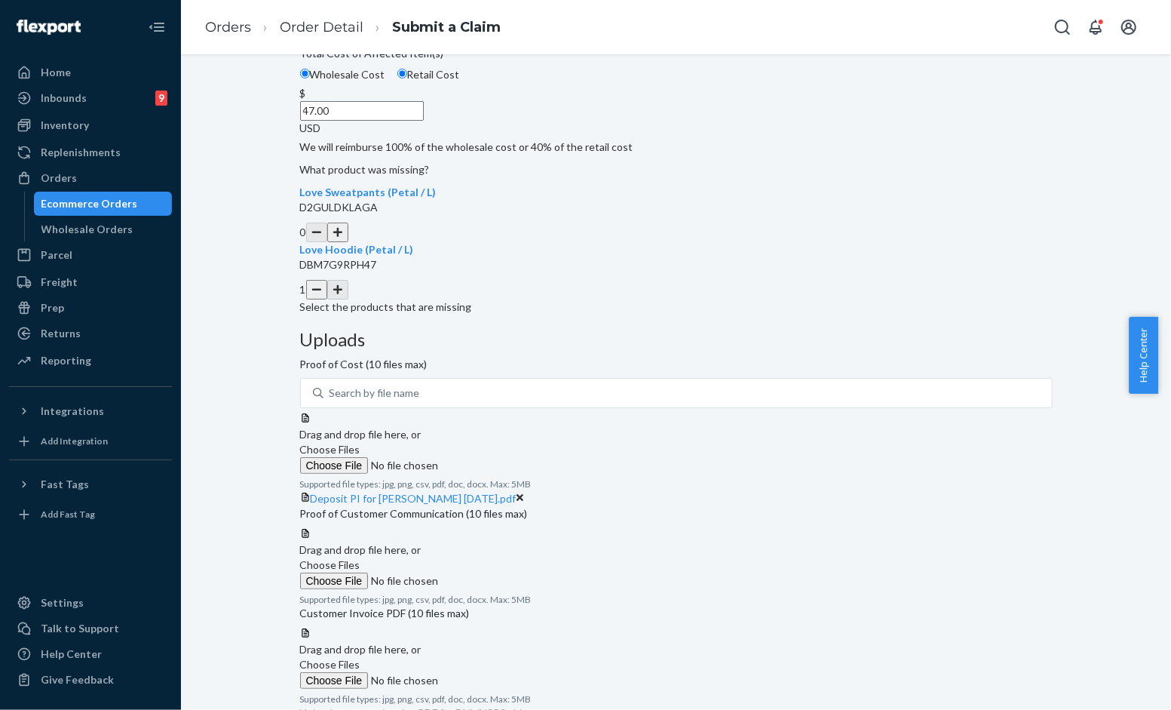
click at [505, 557] on label "Choose Files" at bounding box center [402, 573] width 205 height 32
click at [505, 572] on input "Choose Files" at bounding box center [402, 580] width 205 height 17
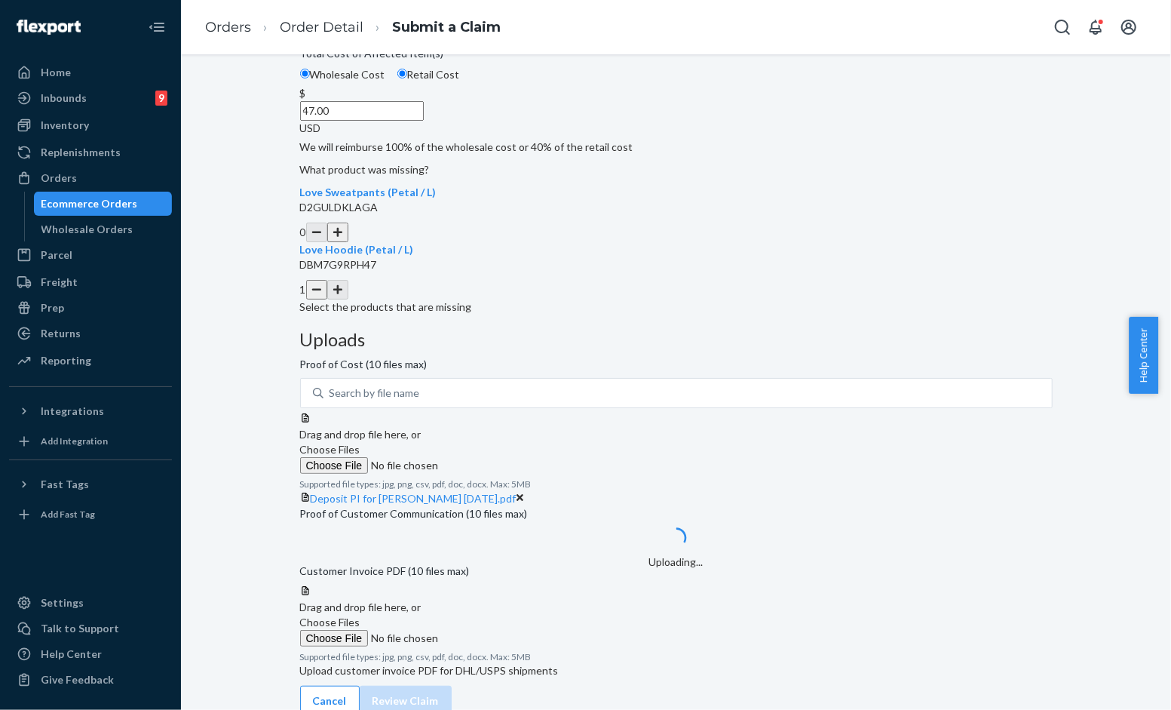
click at [573, 315] on p "Select the products that are missing" at bounding box center [676, 306] width 753 height 15
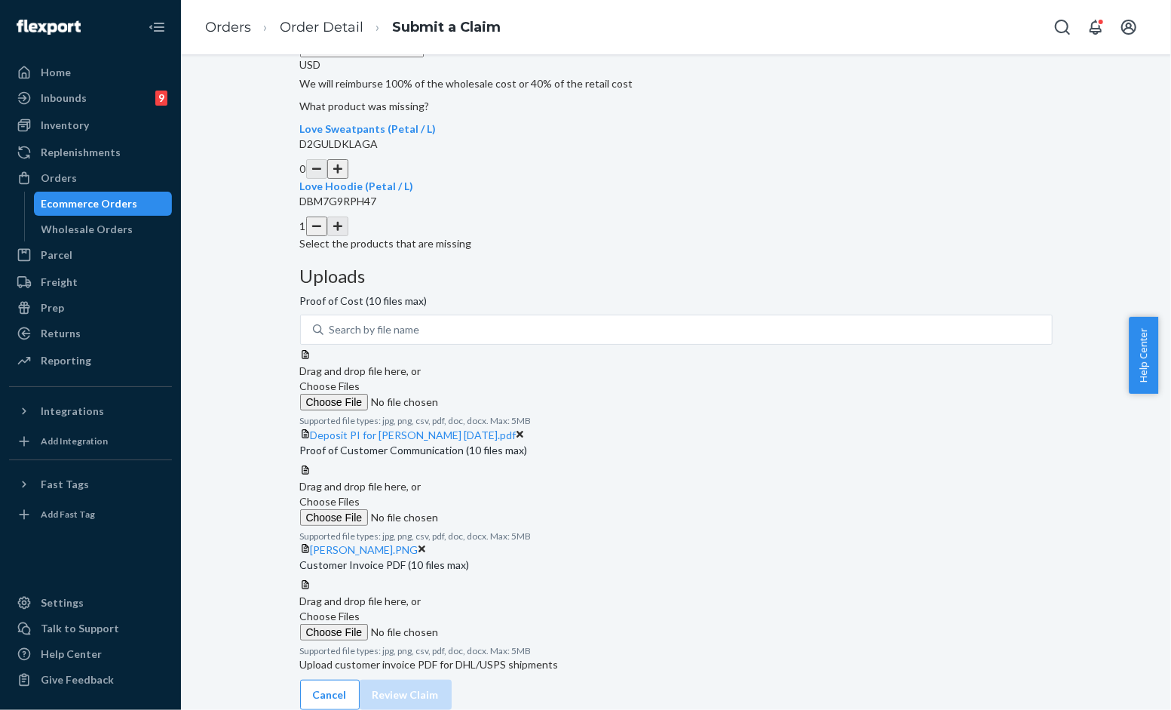
scroll to position [376, 0]
click at [361, 609] on span "Choose Files" at bounding box center [330, 615] width 60 height 13
click at [505, 624] on input "Choose Files" at bounding box center [402, 632] width 205 height 17
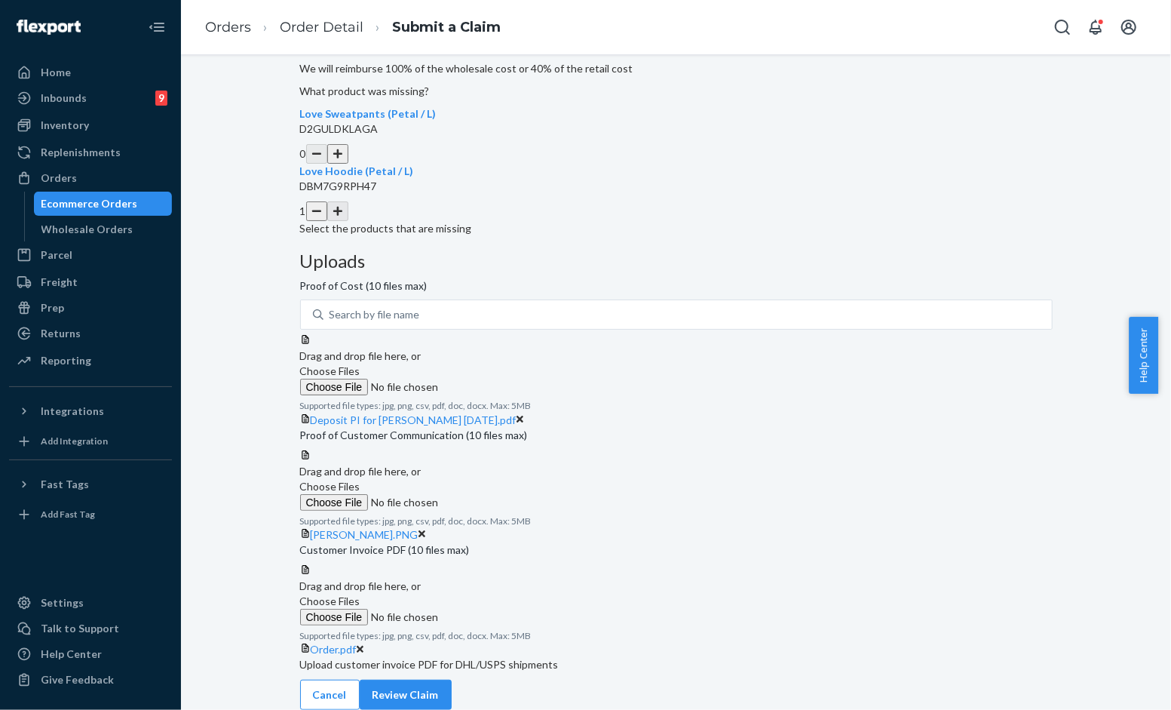
scroll to position [434, 0]
click at [452, 680] on button "Review Claim" at bounding box center [406, 695] width 92 height 30
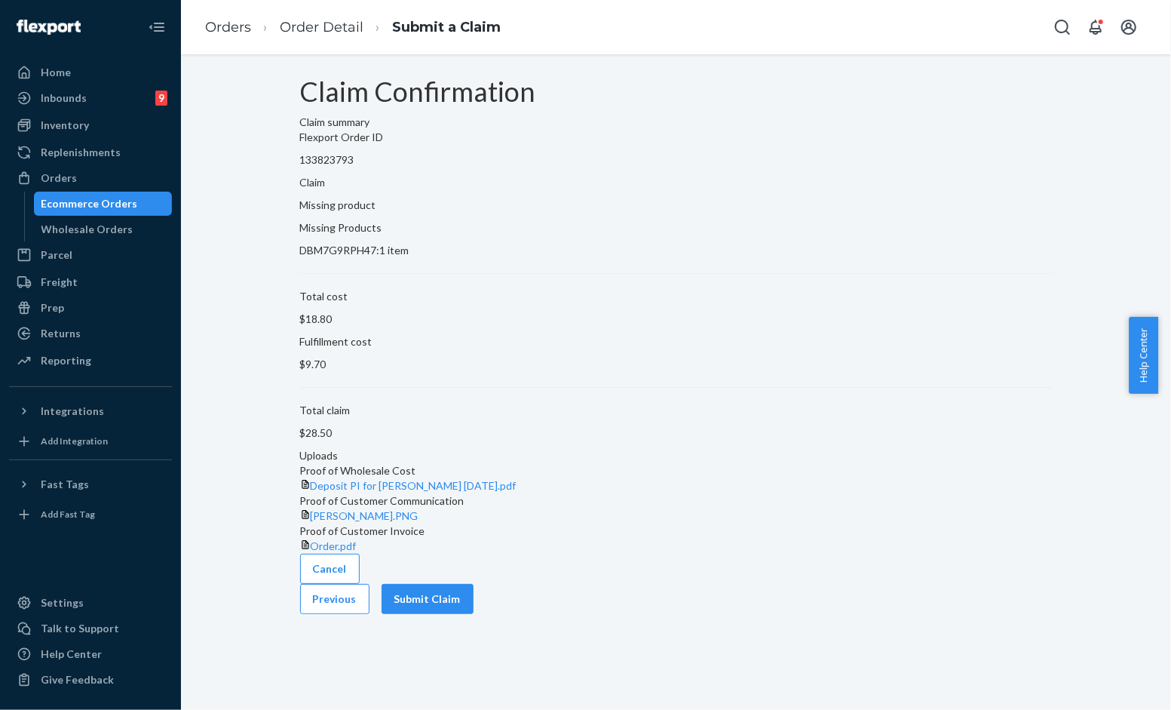
drag, startPoint x: 987, startPoint y: 667, endPoint x: 941, endPoint y: 778, distance: 120.4
click at [1005, 222] on div "Claim Confirmation Claim summary Flexport Order ID 133823793 Claim Missing prod…" at bounding box center [676, 315] width 753 height 477
click at [474, 614] on button "Submit Claim" at bounding box center [428, 599] width 92 height 30
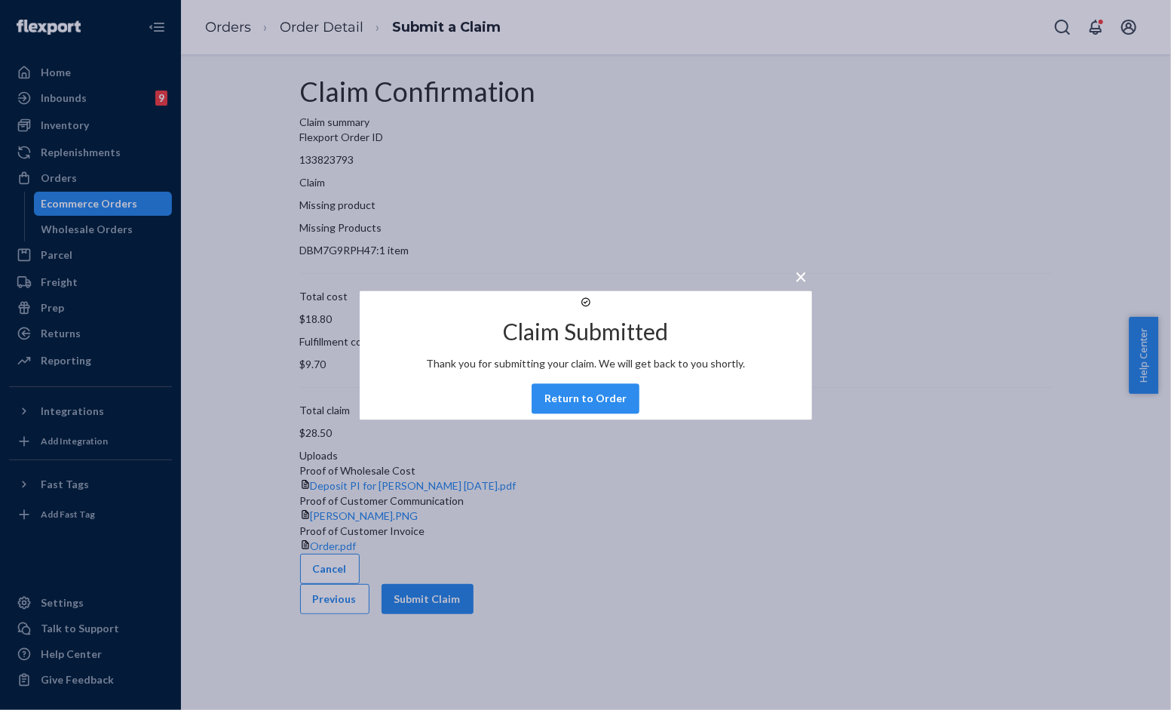
click at [791, 260] on button "×" at bounding box center [801, 273] width 21 height 26
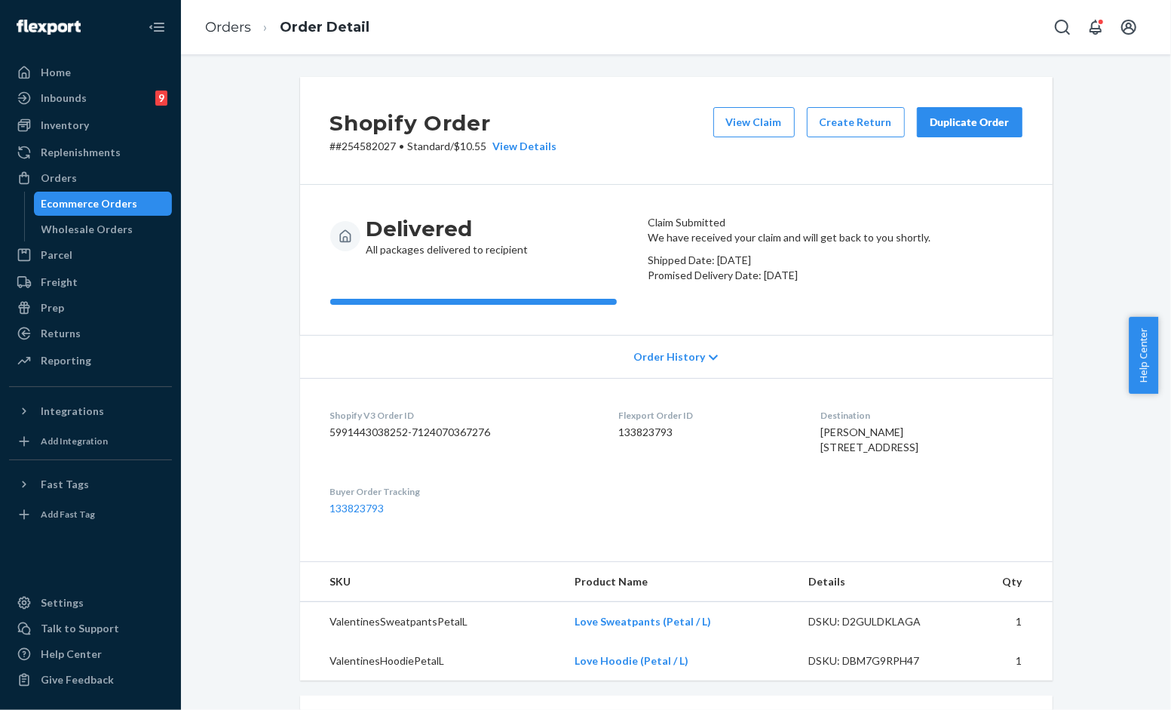
click at [400, 146] on span "•" at bounding box center [402, 146] width 5 height 13
drag, startPoint x: 395, startPoint y: 148, endPoint x: 311, endPoint y: 146, distance: 83.7
click at [311, 146] on div "Shopify Order # #254582027 • Standard / $10.55 View Details View Claim Create R…" at bounding box center [676, 131] width 753 height 108
copy p "# #254582027"
click at [612, 192] on div "Delivered All packages delivered to recipient Claim Submitted We have received …" at bounding box center [676, 260] width 753 height 150
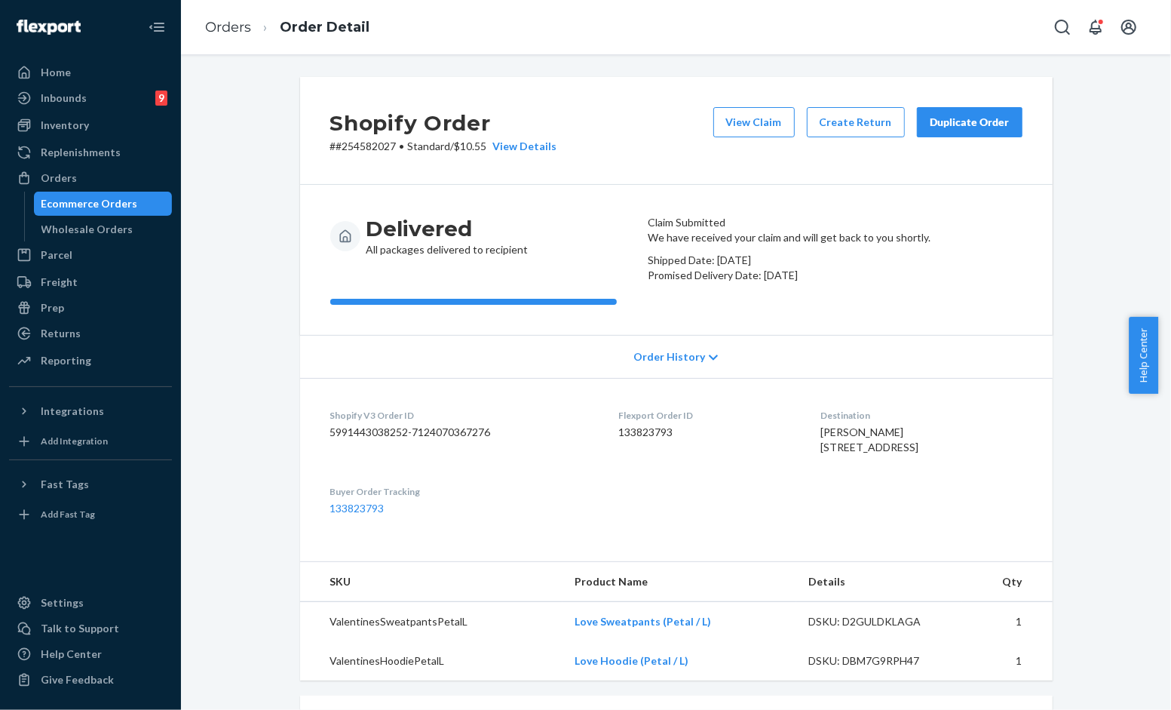
click at [249, 152] on div "Shopify Order # #254582027 • Standard / $10.55 View Details View Claim Create R…" at bounding box center [676, 576] width 968 height 998
click at [231, 23] on link "Orders" at bounding box center [228, 27] width 46 height 17
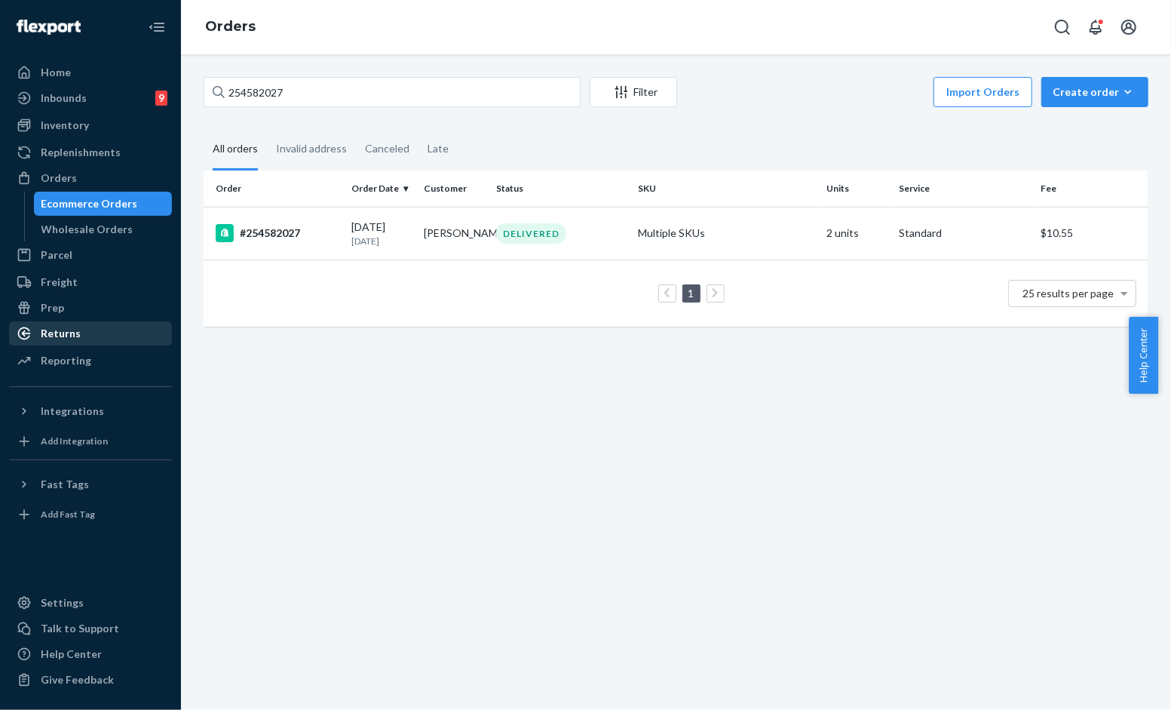
click at [87, 332] on div "Returns" at bounding box center [91, 333] width 160 height 21
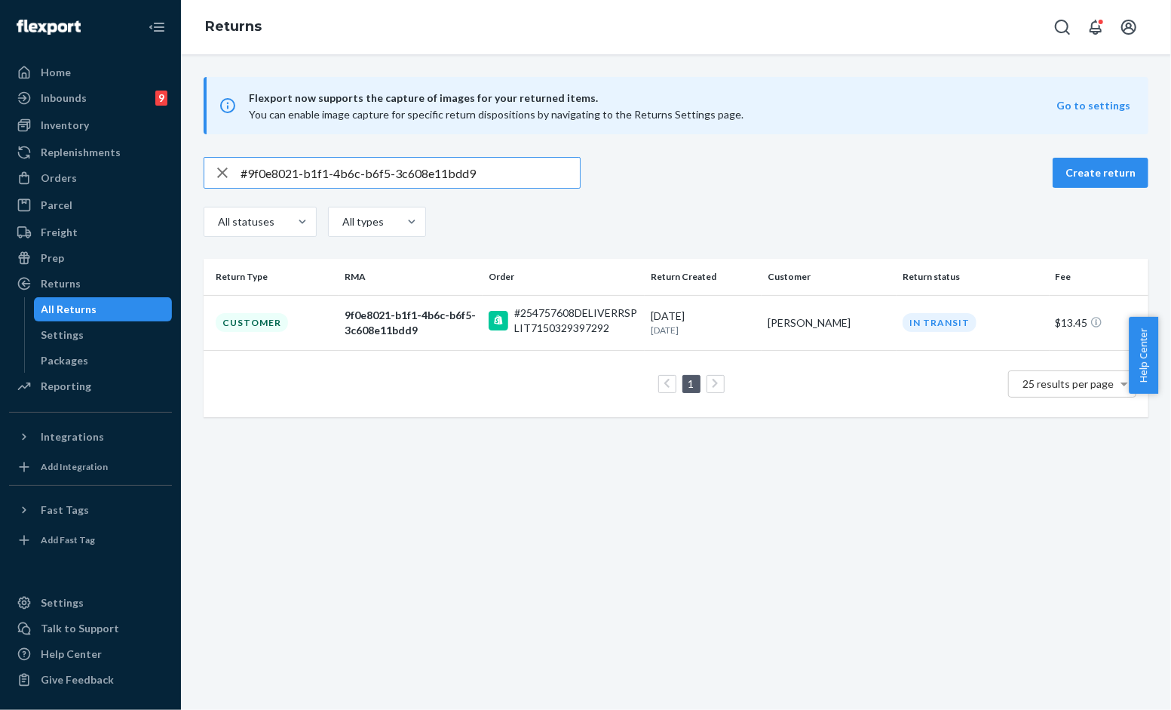
click at [358, 163] on input "#9f0e8021-b1f1-4b6c-b6f5-3c608e11bdd9" at bounding box center [410, 173] width 339 height 30
type input "#ba47a872-5b7c-4529-adba-5763942da372"
click at [561, 323] on div "#254347142DELIVERRSPLIT7093919383596" at bounding box center [576, 320] width 124 height 30
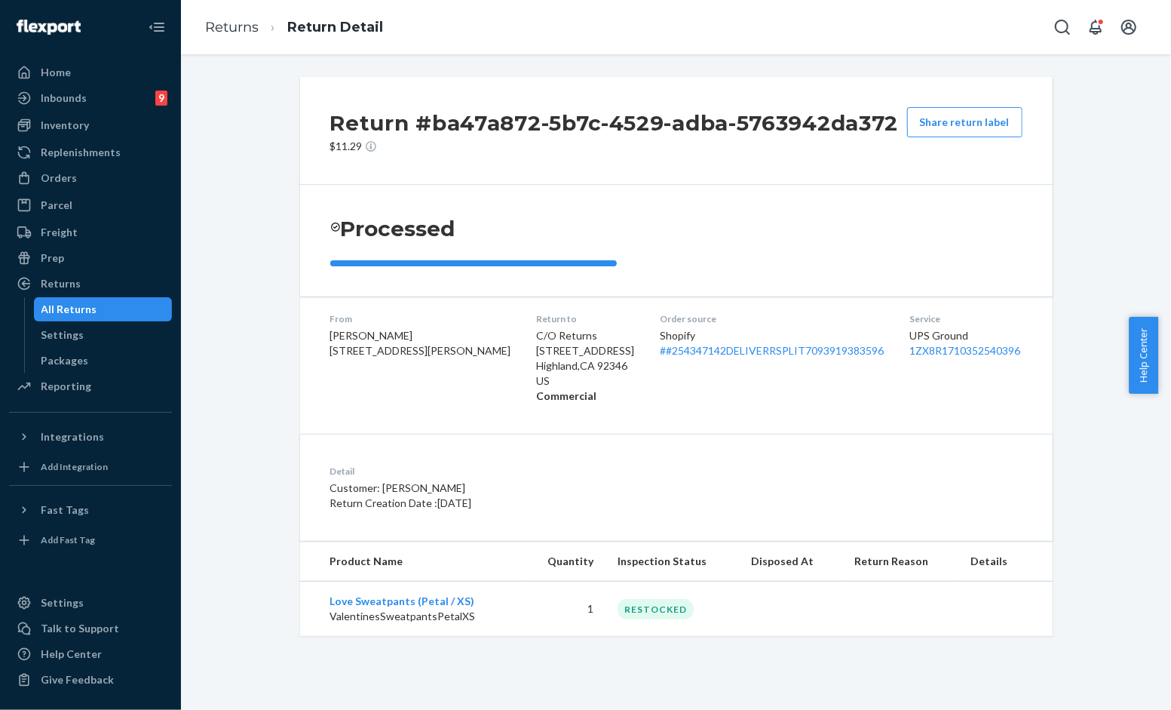
click at [646, 491] on p "Customer: Maria Clemente" at bounding box center [538, 487] width 417 height 15
click at [643, 470] on div "Detail Customer: Maria Clemente Return Creation Date : 8/6/2025" at bounding box center [676, 487] width 753 height 107
click at [726, 357] on link "# #254347142DELIVERRSPLIT7093919383596" at bounding box center [773, 350] width 224 height 13
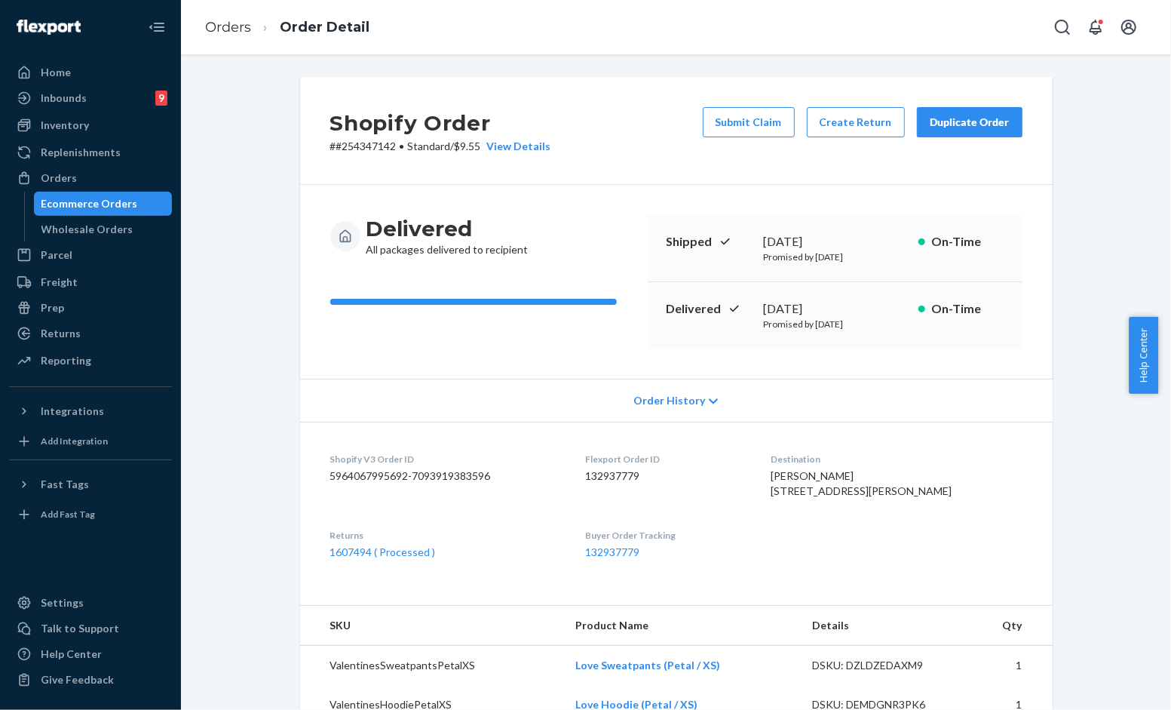
click at [578, 348] on div "Delivered All packages delivered to recipient Shipped July 23, 2025 Promised by…" at bounding box center [676, 282] width 753 height 194
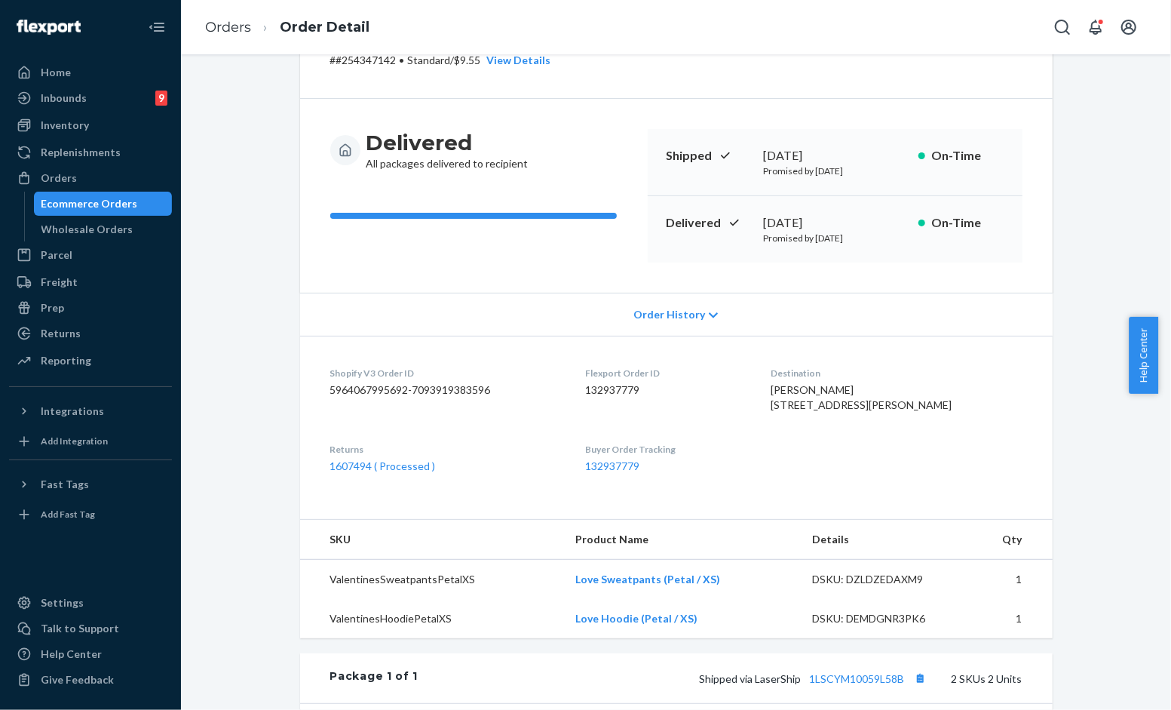
scroll to position [167, 0]
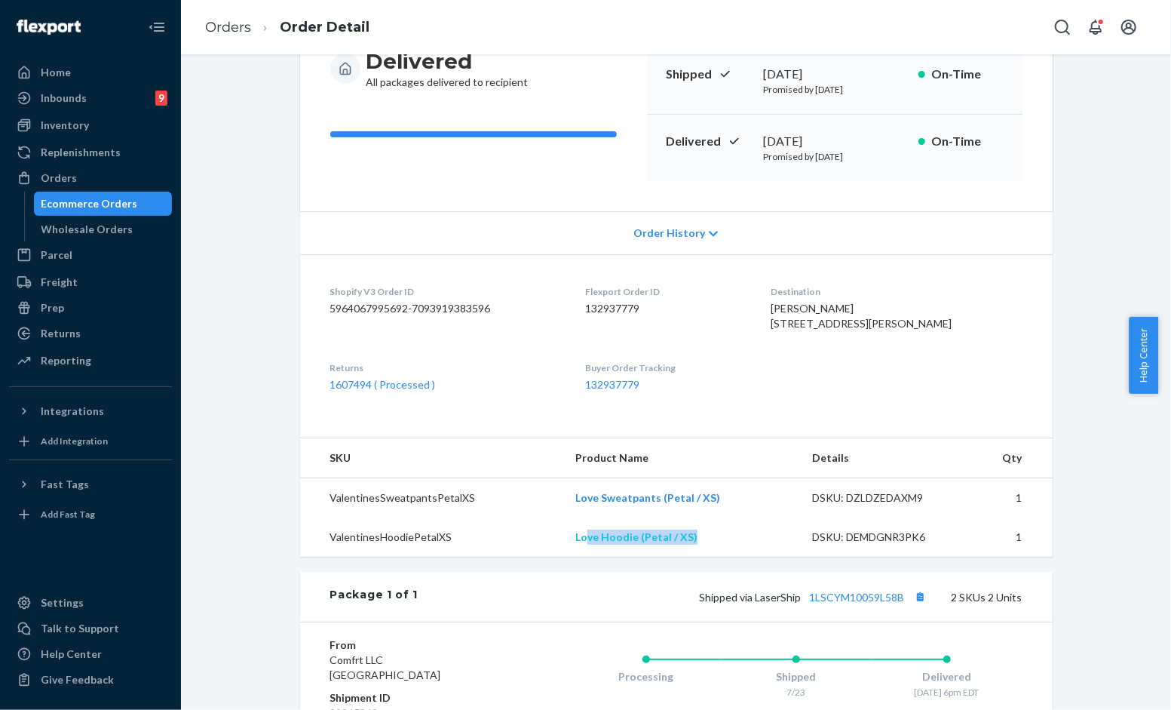
drag, startPoint x: 704, startPoint y: 557, endPoint x: 582, endPoint y: 561, distance: 123.0
click at [582, 557] on td "Love Hoodie (Petal / XS)" at bounding box center [681, 536] width 237 height 39
click at [535, 392] on div "1607494 ( Processed )" at bounding box center [446, 384] width 232 height 15
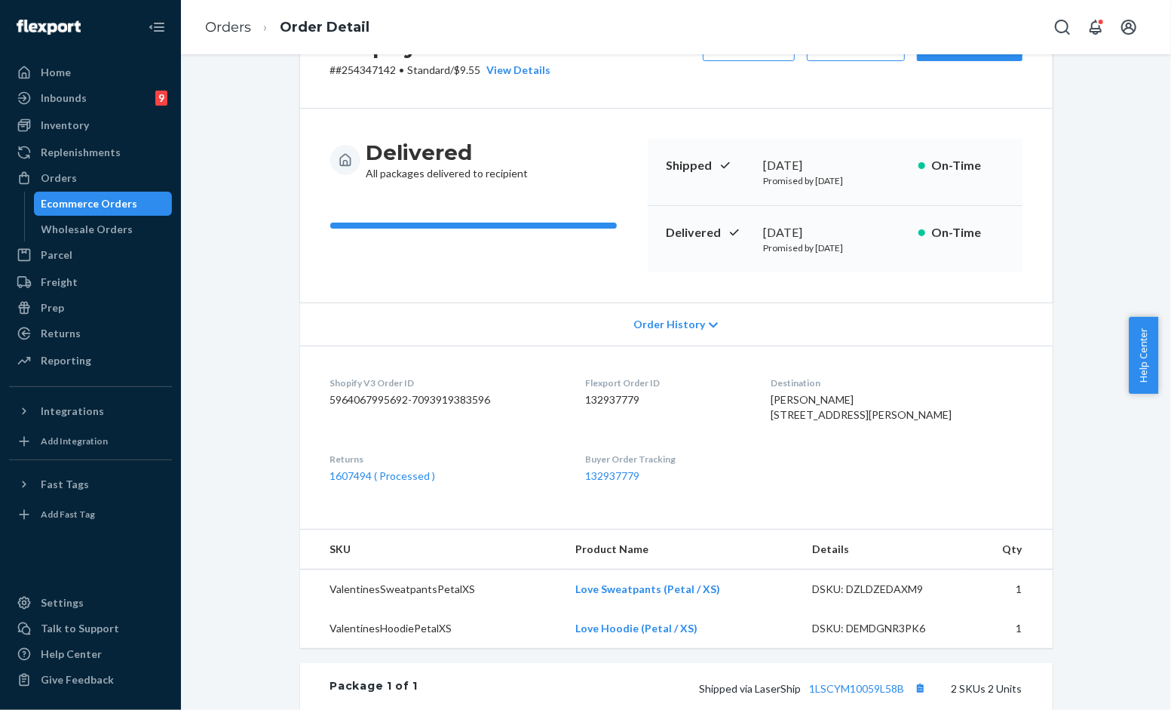
scroll to position [0, 0]
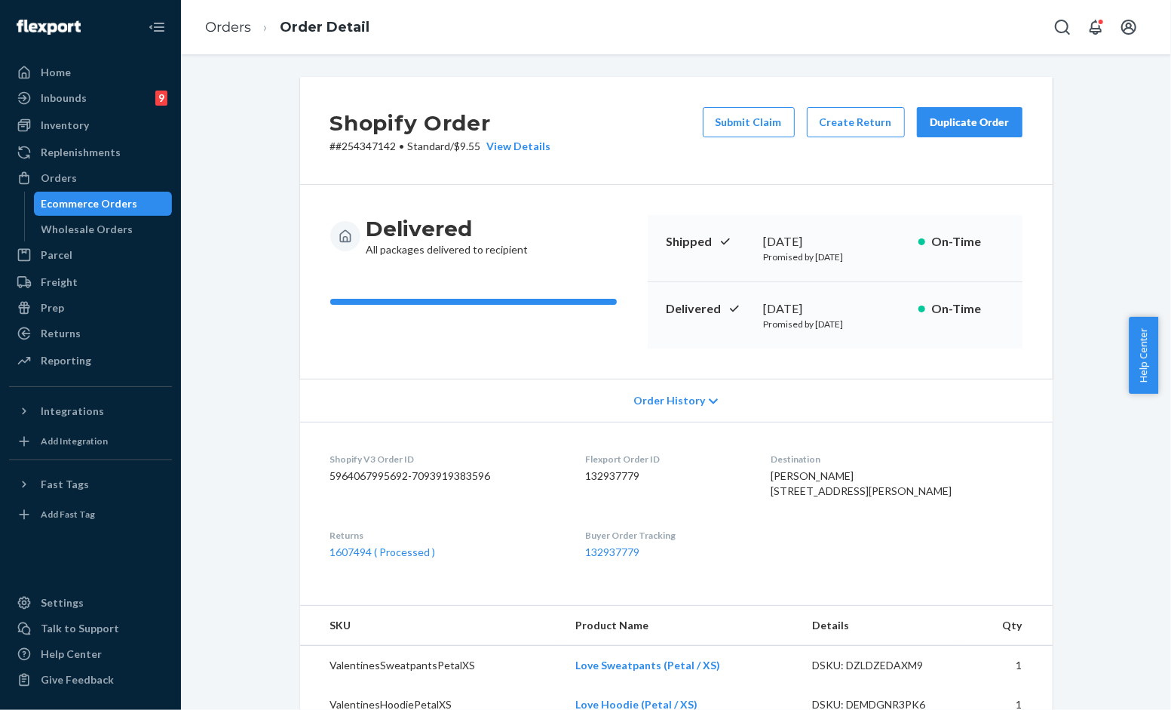
click at [953, 124] on div "Duplicate Order" at bounding box center [970, 122] width 80 height 15
click at [582, 147] on div "Shopify Order # #254347142 • Standard / $9.55 View Details Submit Claim Create …" at bounding box center [676, 131] width 753 height 108
click at [579, 185] on div "Delivered All packages delivered to recipient Shipped July 23, 2025 Promised by…" at bounding box center [676, 282] width 753 height 194
click at [860, 192] on div "Delivered All packages delivered to recipient Shipped [DATE] Promised by [DATE]…" at bounding box center [676, 282] width 753 height 194
click at [971, 125] on div "Duplicate Order" at bounding box center [970, 122] width 80 height 15
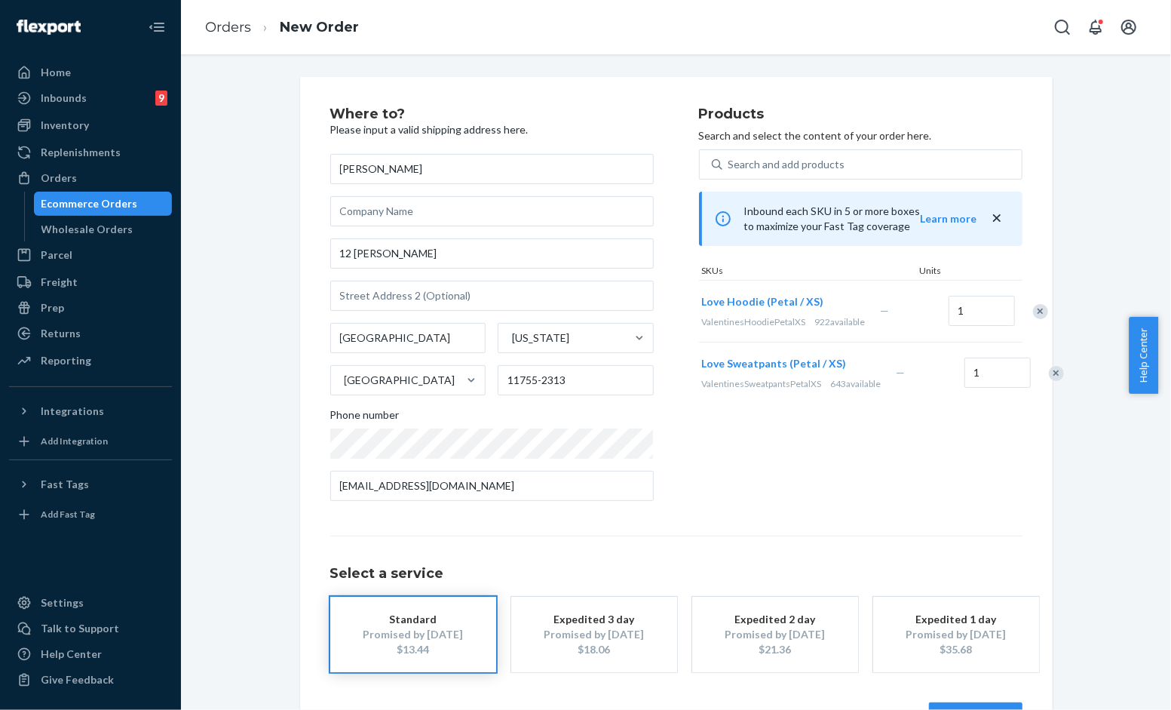
click at [1033, 315] on div "Remove Item" at bounding box center [1040, 311] width 15 height 15
click at [706, 477] on div "Products Search and select the content of your order here. Search and add produ…" at bounding box center [861, 310] width 324 height 406
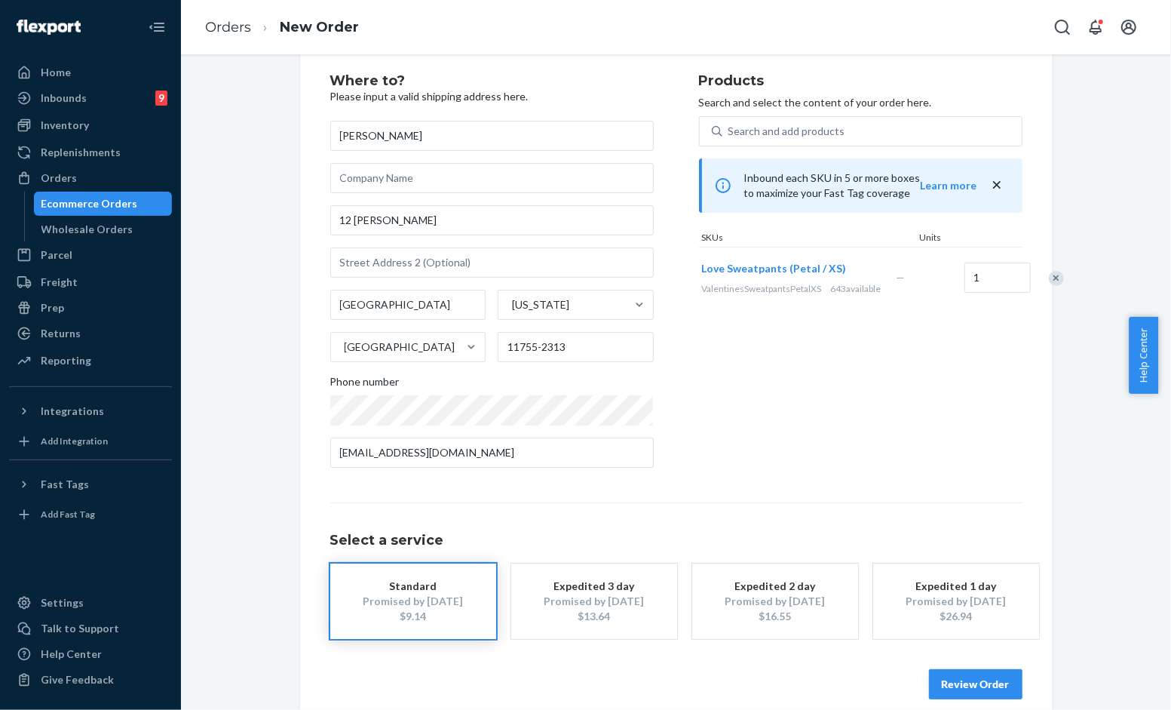
scroll to position [51, 0]
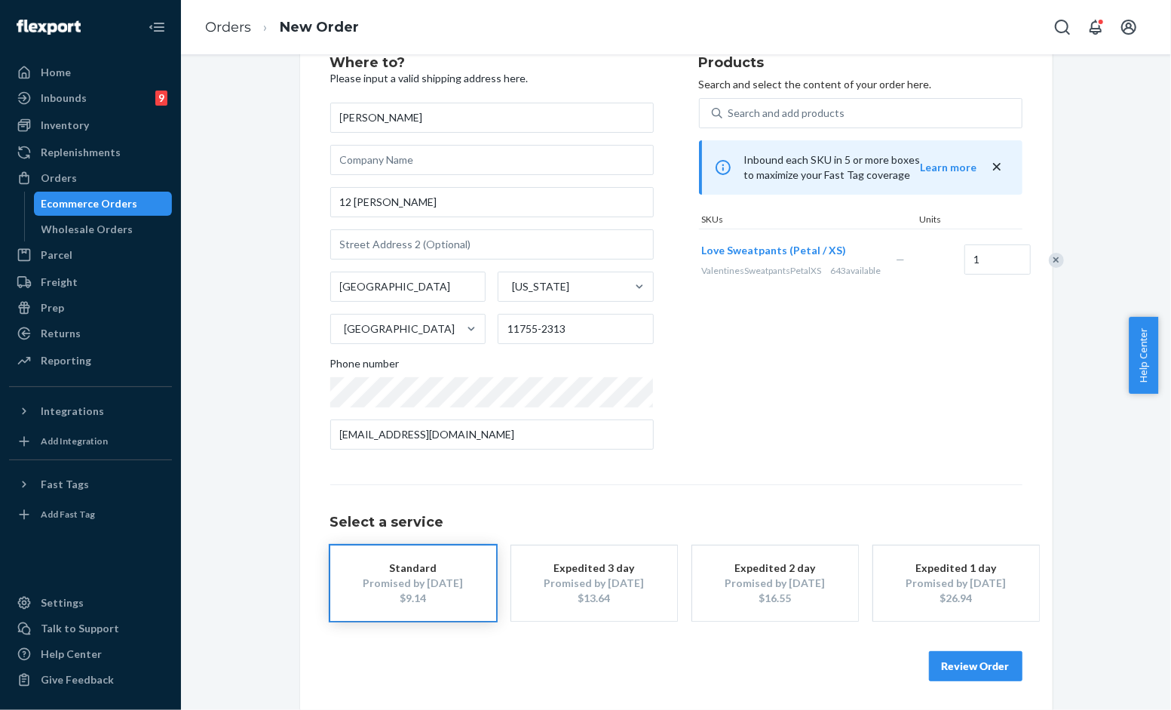
click at [984, 669] on button "Review Order" at bounding box center [976, 666] width 94 height 30
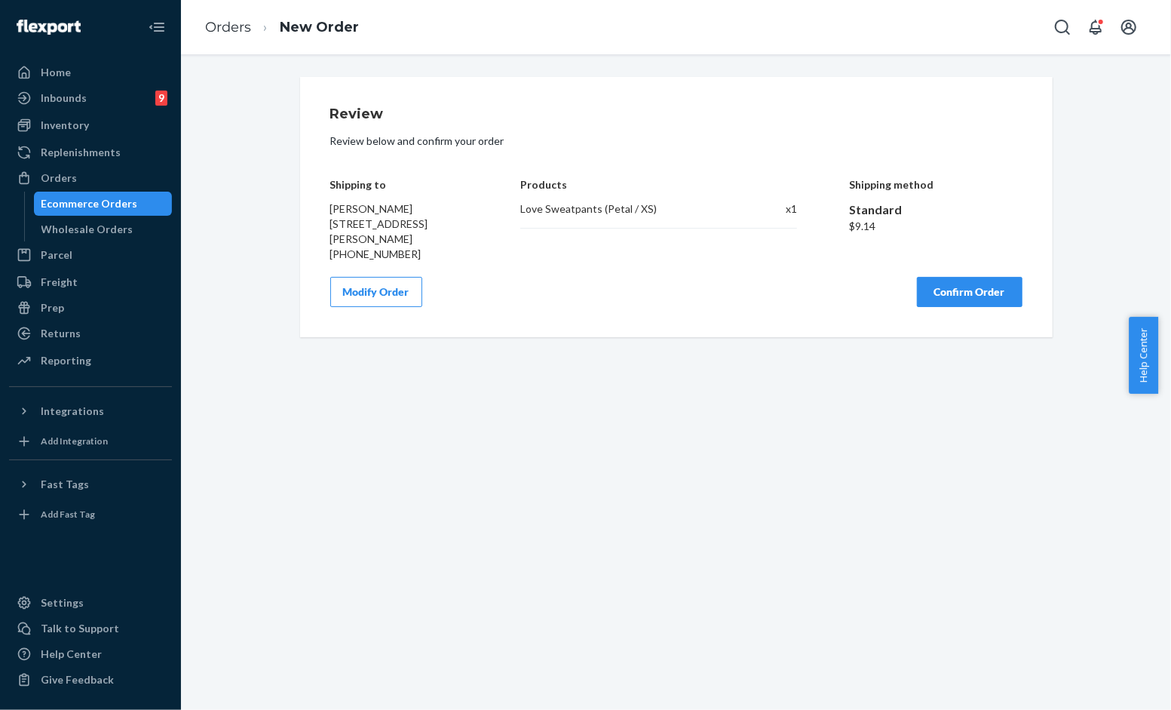
click at [965, 289] on button "Confirm Order" at bounding box center [970, 292] width 106 height 30
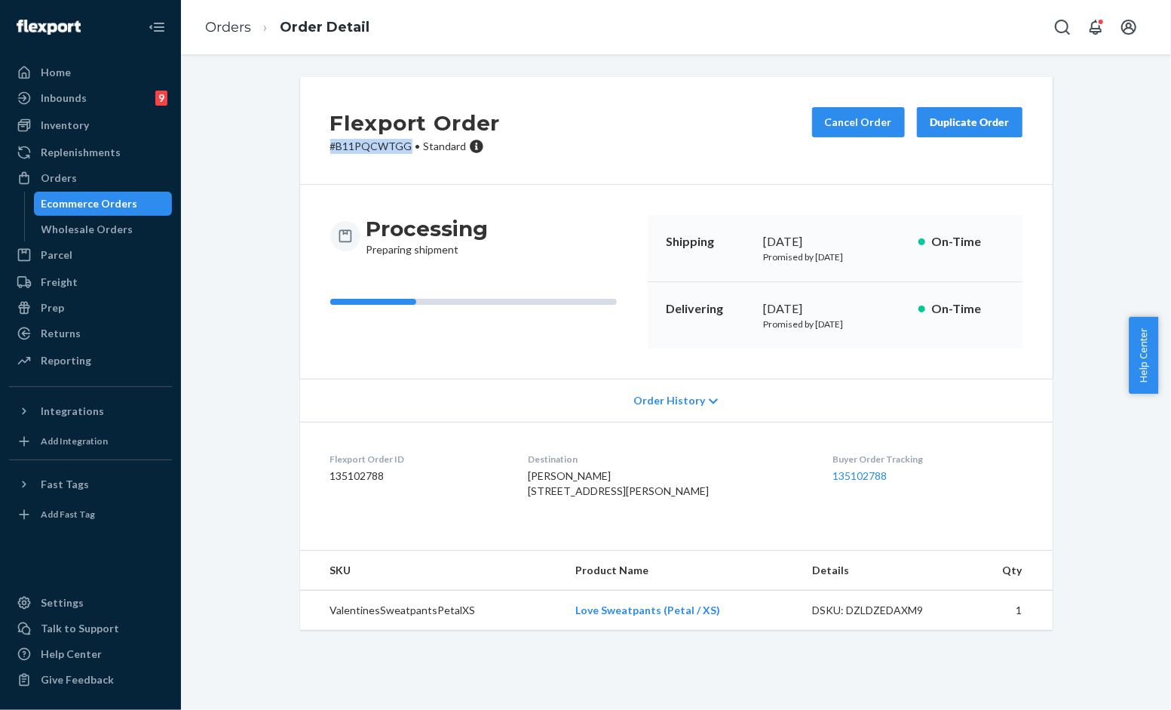
drag, startPoint x: 404, startPoint y: 146, endPoint x: 299, endPoint y: 146, distance: 105.6
click at [300, 146] on div "Flexport Order # B11PQCWTGG • Standard Cancel Order Duplicate Order" at bounding box center [676, 131] width 753 height 108
click at [590, 251] on div "Processing Preparing shipment" at bounding box center [482, 236] width 305 height 42
click at [582, 231] on div "Processing Preparing shipment" at bounding box center [482, 236] width 305 height 42
click at [382, 149] on p "# B11PQCWTGG • Standard" at bounding box center [415, 146] width 170 height 15
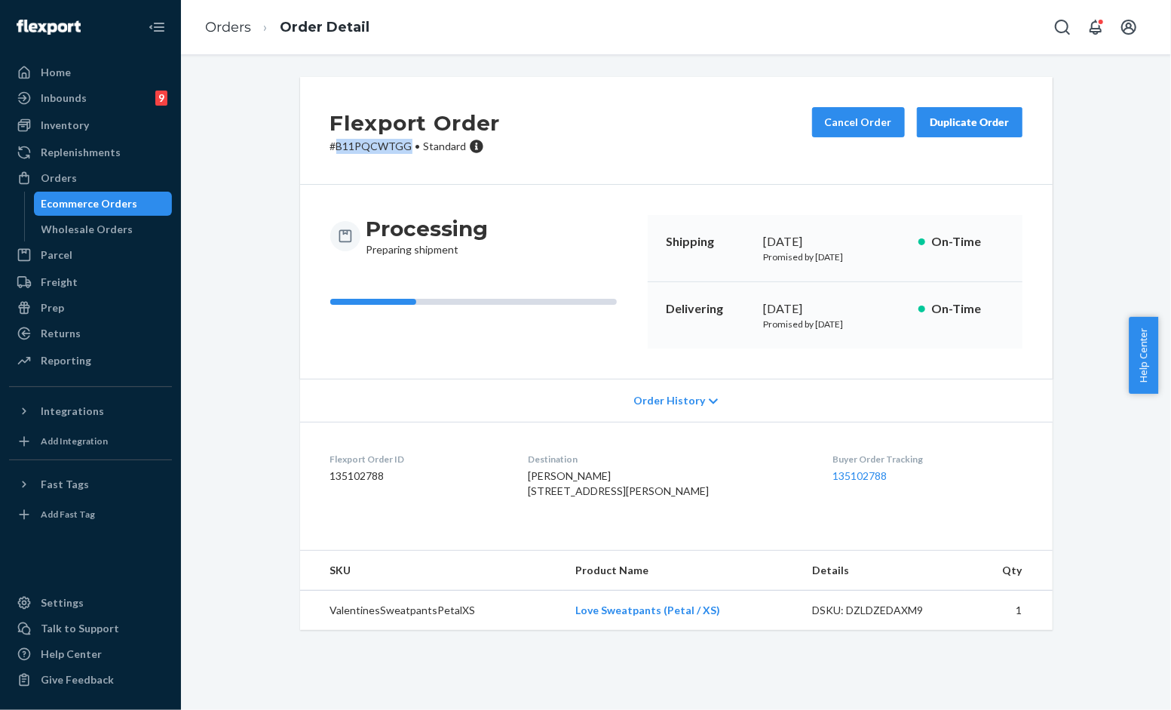
click at [382, 149] on p "# B11PQCWTGG • Standard" at bounding box center [415, 146] width 170 height 15
drag, startPoint x: 382, startPoint y: 149, endPoint x: 373, endPoint y: 144, distance: 10.1
click at [382, 149] on p "# B11PQCWTGG • Standard" at bounding box center [415, 146] width 170 height 15
click at [382, 137] on h2 "Flexport Order" at bounding box center [415, 123] width 170 height 32
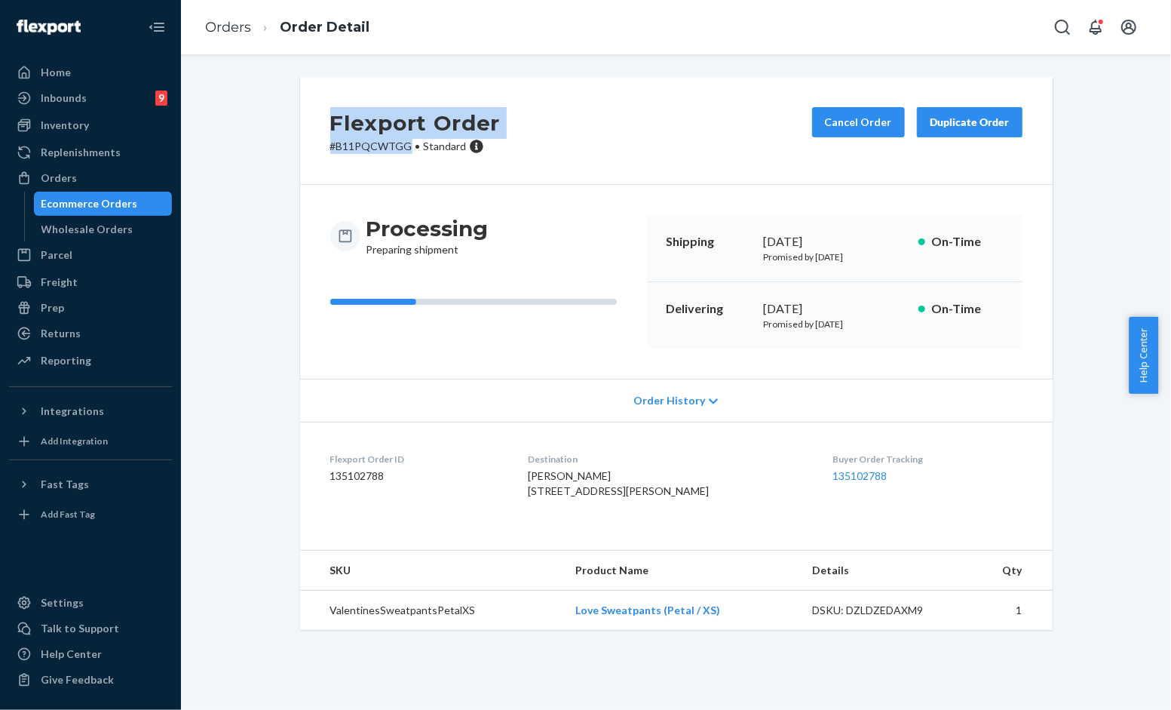
drag, startPoint x: 403, startPoint y: 140, endPoint x: 296, endPoint y: 137, distance: 106.4
click at [300, 137] on div "Flexport Order # B11PQCWTGG • Standard Cancel Order Duplicate Order" at bounding box center [676, 131] width 753 height 108
click at [370, 156] on div "Flexport Order # B11PQCWTGG • Standard Cancel Order Duplicate Order" at bounding box center [676, 131] width 753 height 108
drag, startPoint x: 404, startPoint y: 145, endPoint x: 318, endPoint y: 140, distance: 86.9
click at [318, 140] on div "Flexport Order # B11PQCWTGG • Standard Cancel Order Duplicate Order" at bounding box center [676, 131] width 753 height 108
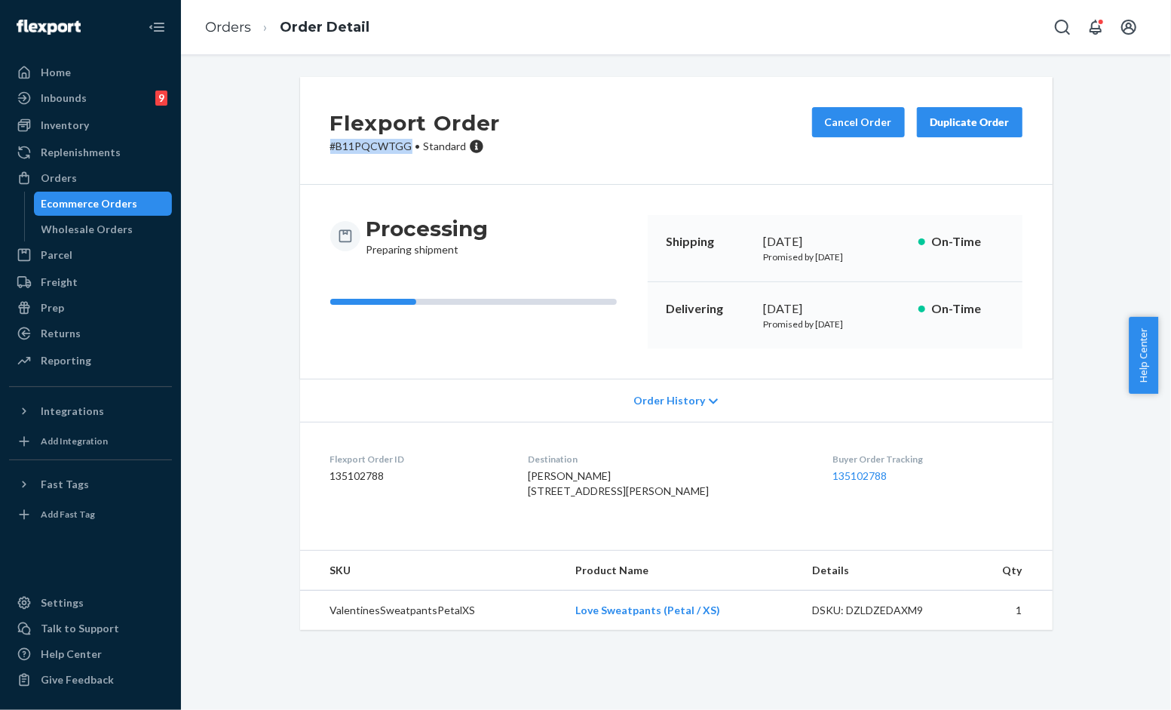
copy p "# B11PQCWTGG"
click at [720, 170] on div "Flexport Order # B11PQCWTGG • Standard Cancel Order Duplicate Order" at bounding box center [676, 131] width 753 height 108
click at [221, 184] on div "Flexport Order # B11PQCWTGG • Standard Cancel Order Duplicate Order Processing …" at bounding box center [676, 362] width 968 height 571
click at [246, 47] on ol "Orders Order Detail" at bounding box center [287, 27] width 189 height 44
click at [247, 34] on link "Orders" at bounding box center [228, 27] width 46 height 17
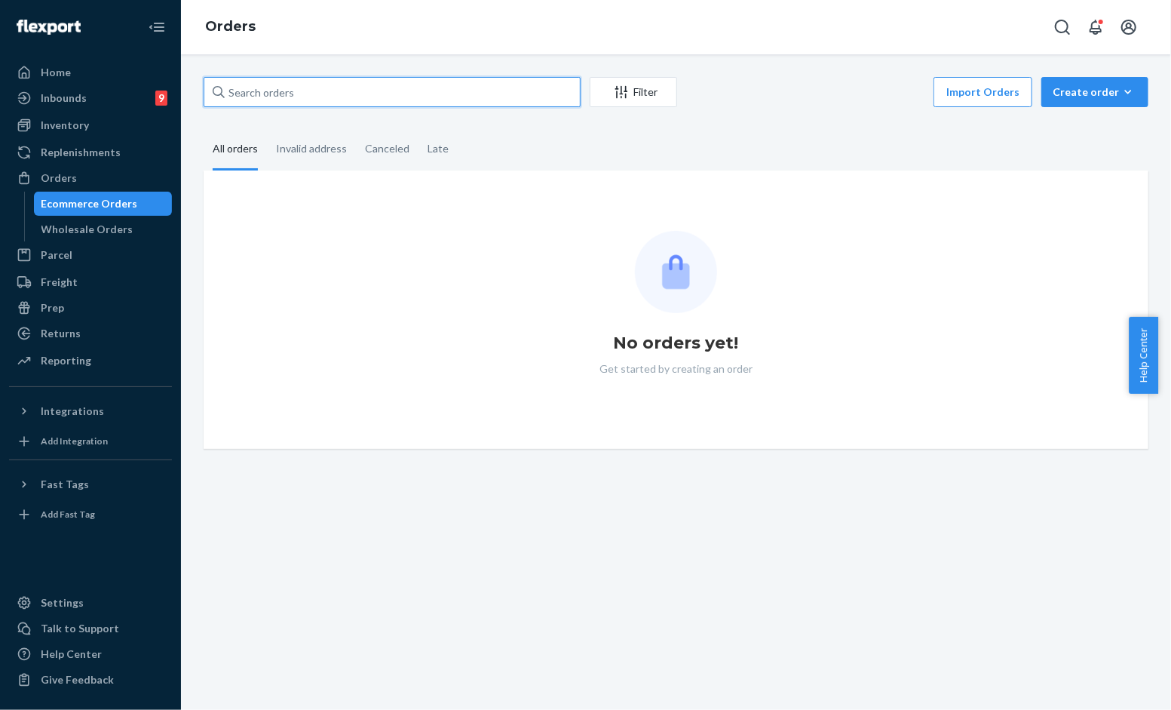
click at [385, 86] on input "text" at bounding box center [392, 92] width 377 height 30
paste input "#7468d532-52f7-44a2-bb50-d3f22434511c"
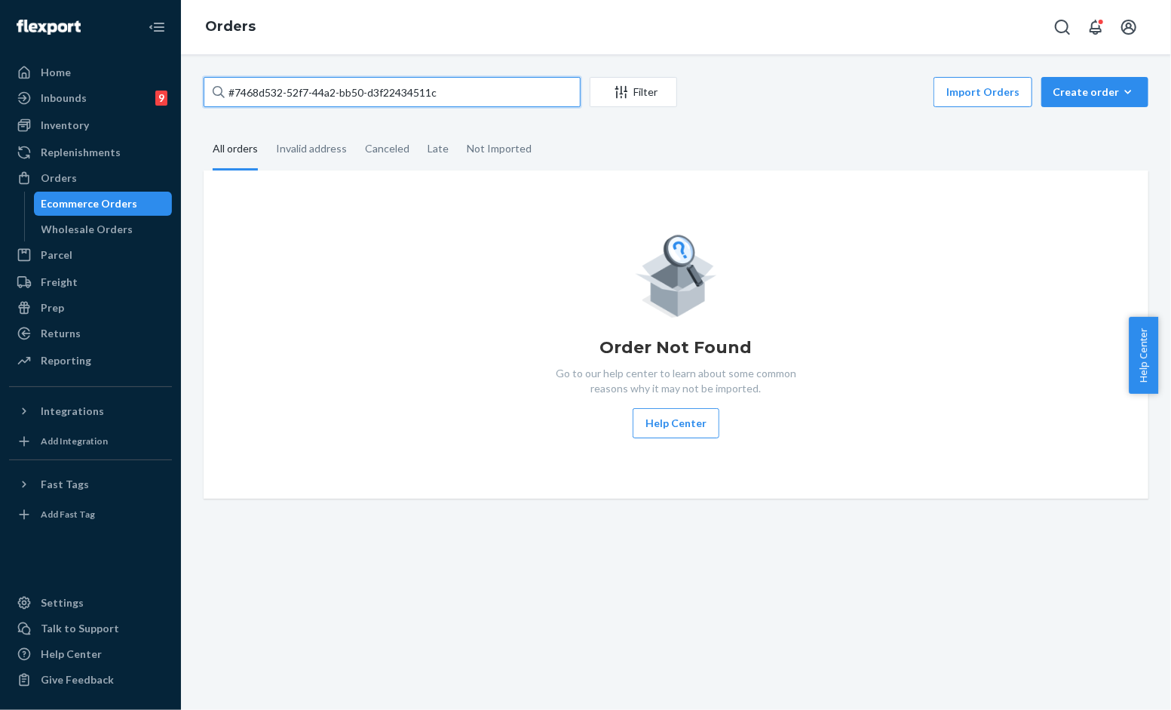
type input "#7468d532-52f7-44a2-bb50-d3f22434511c"
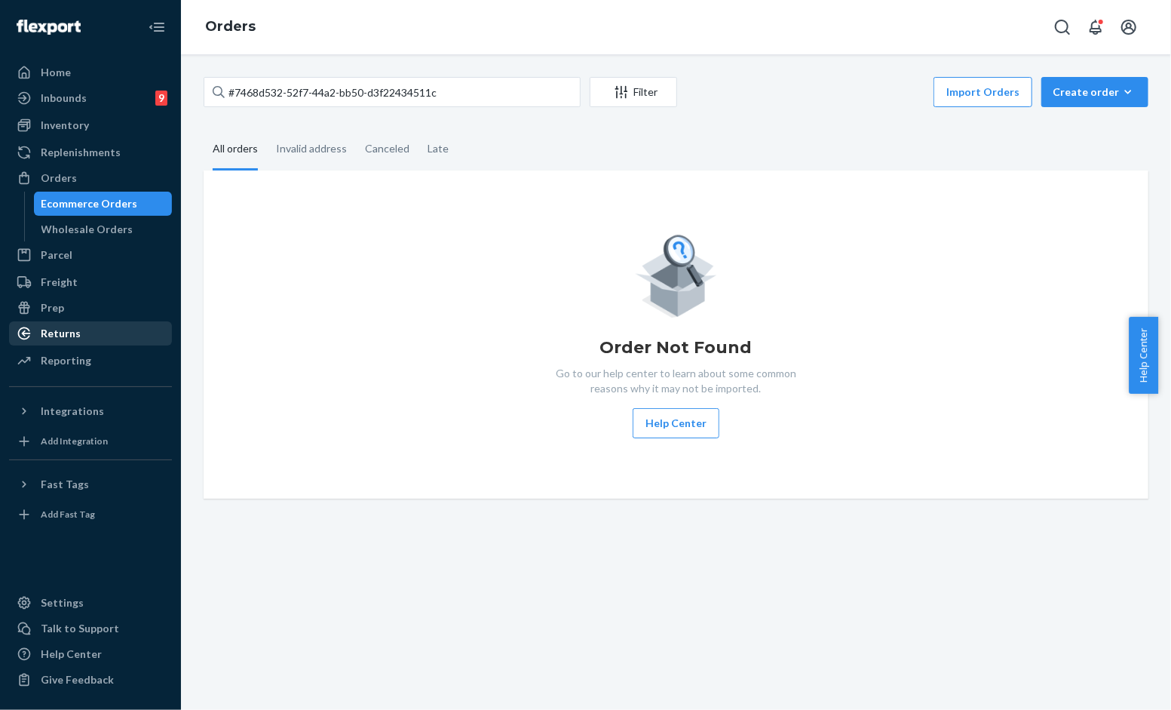
click at [137, 327] on div "Returns" at bounding box center [91, 333] width 160 height 21
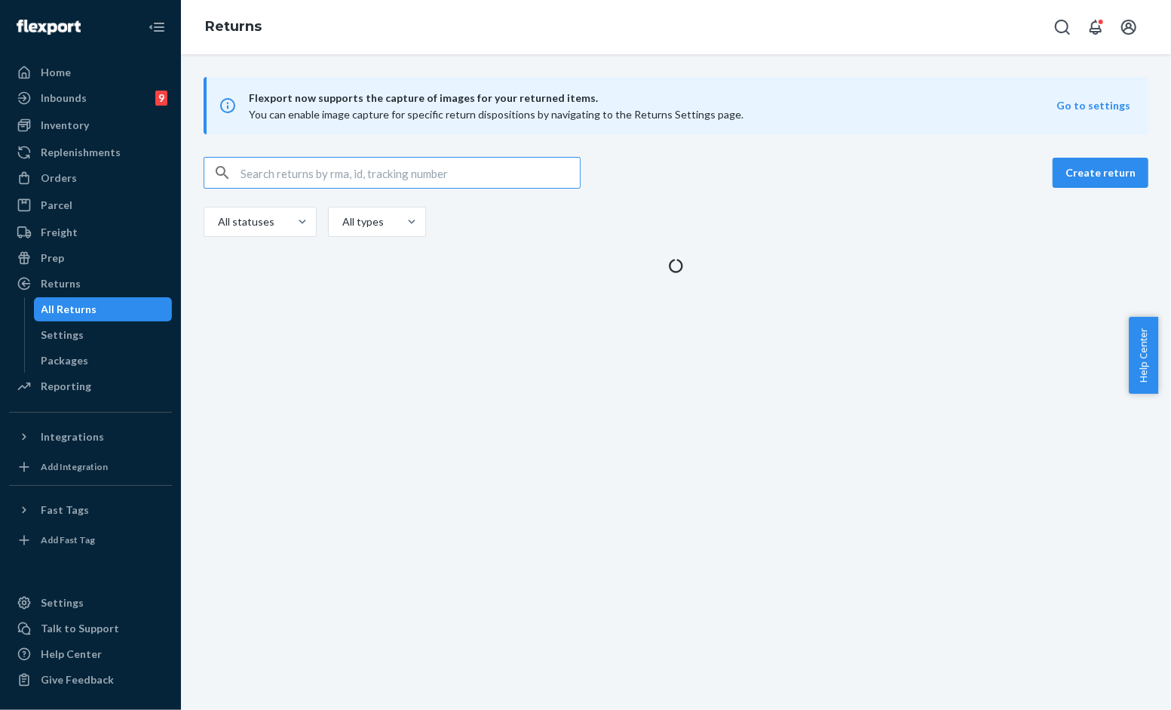
click at [342, 175] on input "text" at bounding box center [410, 173] width 339 height 30
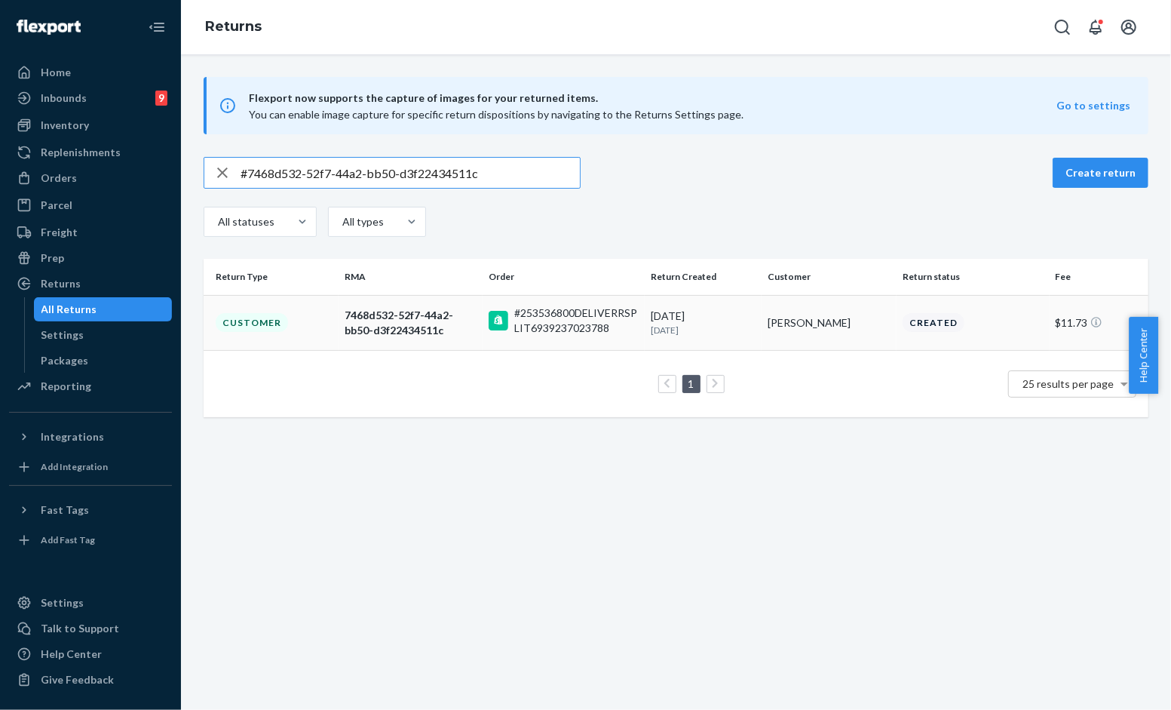
type input "#7468d532-52f7-44a2-bb50-d3f22434511c"
click at [491, 318] on rect at bounding box center [499, 321] width 20 height 20
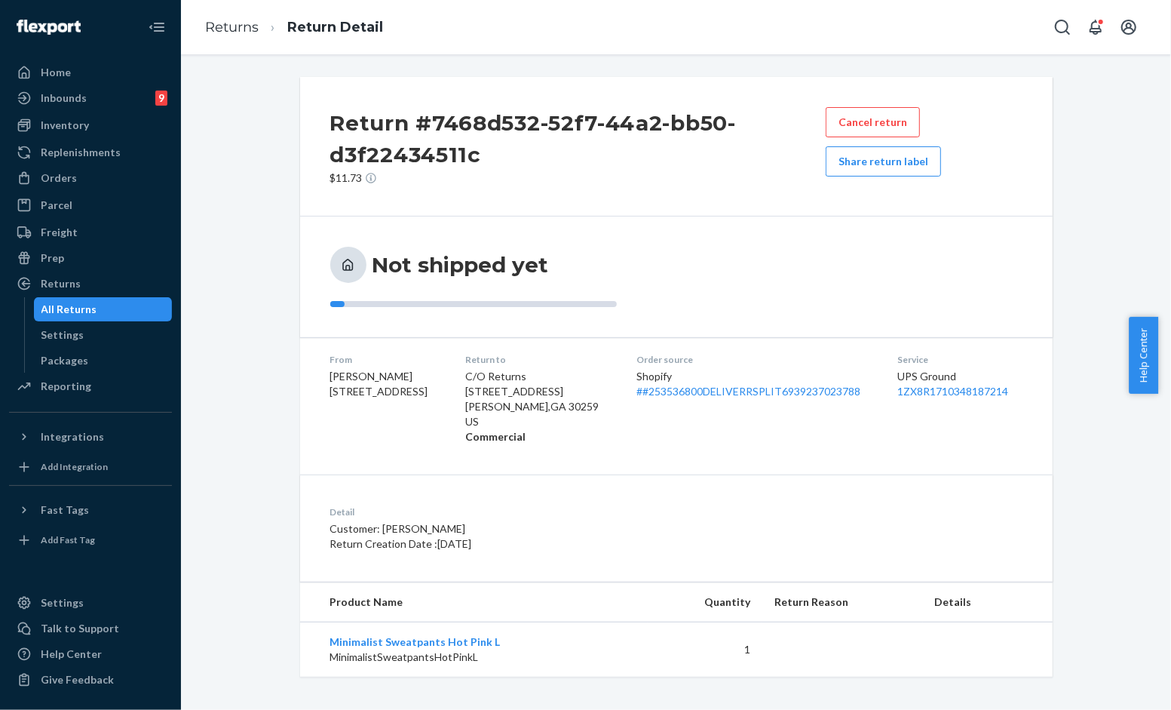
scroll to position [5, 0]
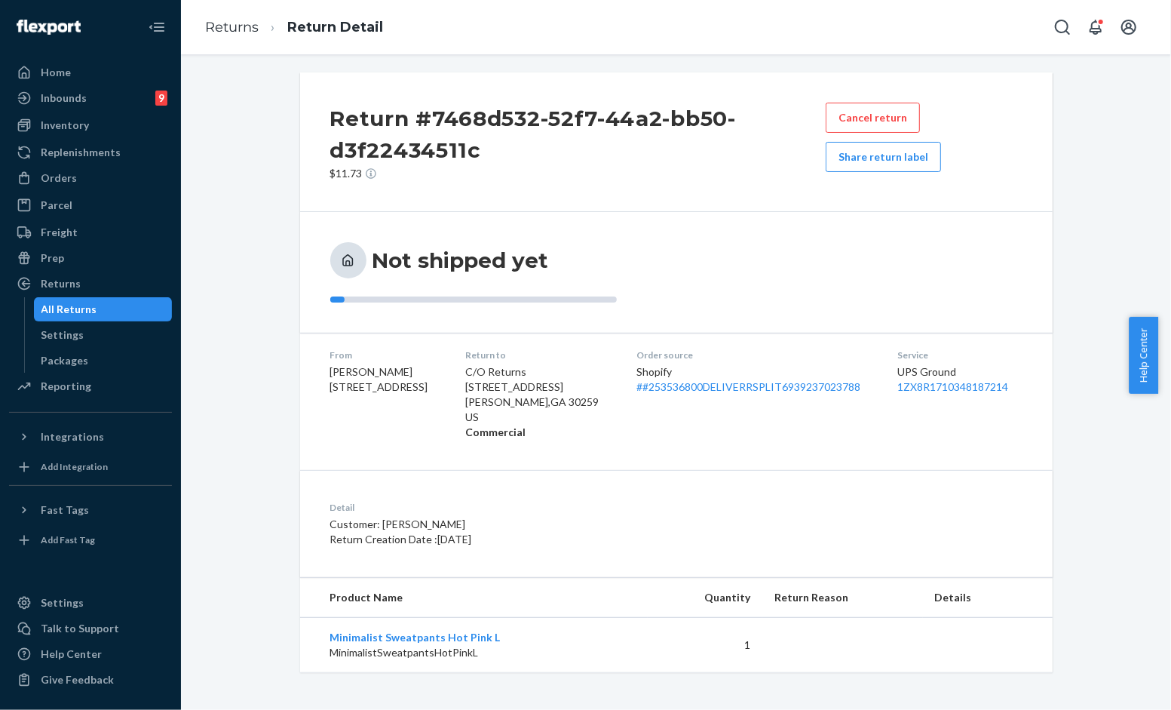
click at [696, 526] on p "Customer: Emily Carlyle" at bounding box center [538, 524] width 417 height 15
click at [878, 163] on button "Share return label" at bounding box center [883, 157] width 115 height 30
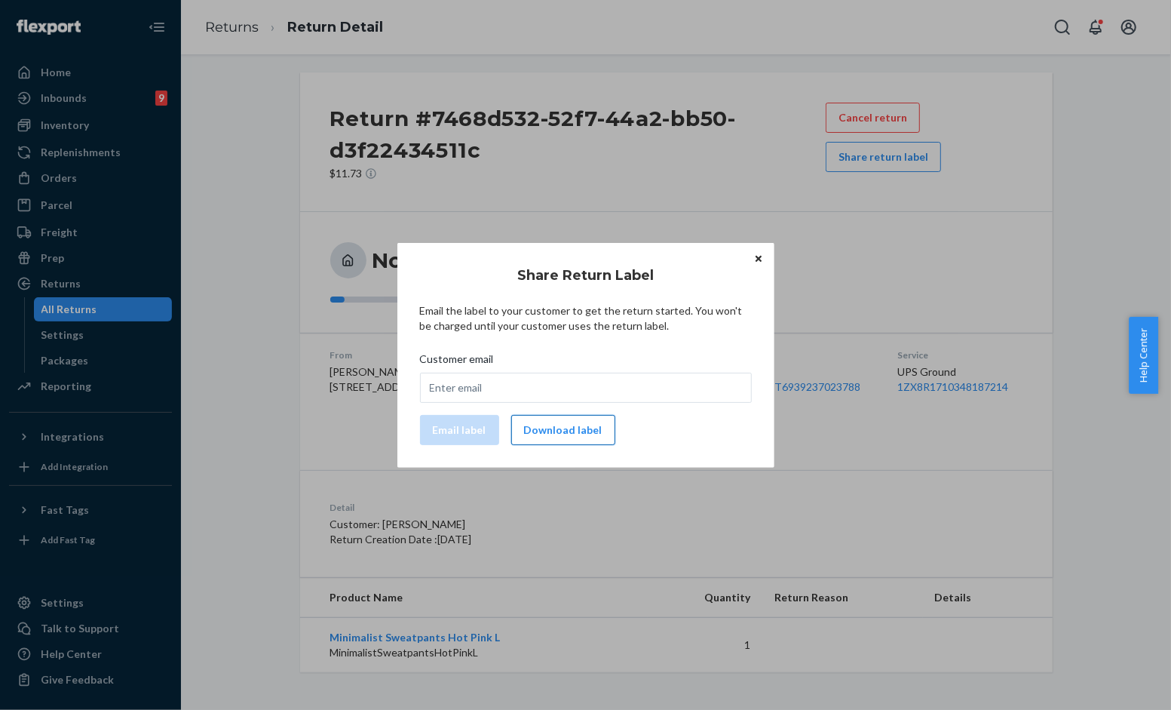
click at [572, 427] on button "Download label" at bounding box center [563, 430] width 104 height 30
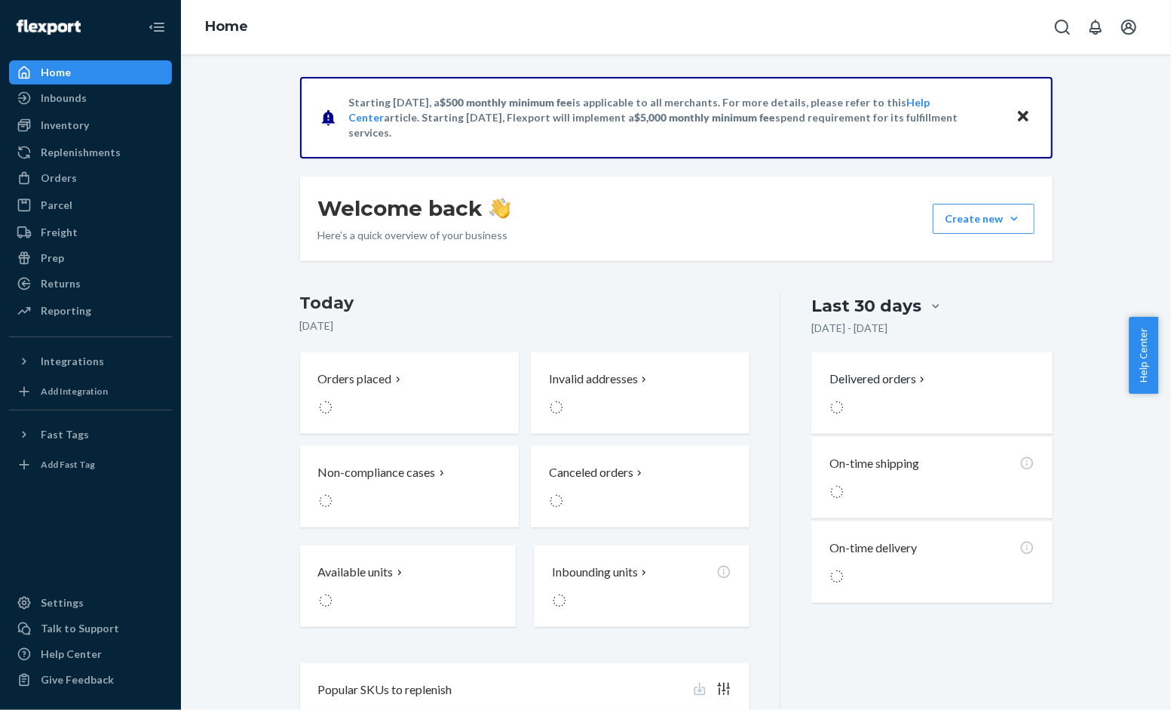
click at [615, 199] on div "Welcome back Here’s a quick overview of your business Create new Create new inb…" at bounding box center [676, 218] width 753 height 84
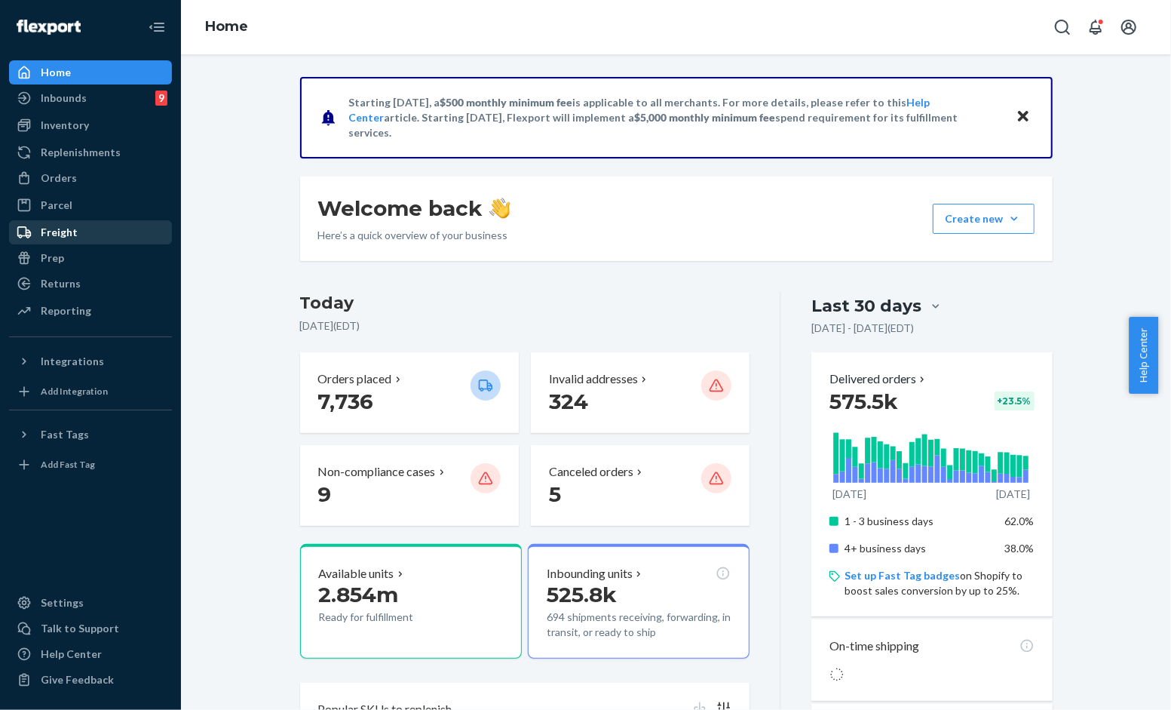
click at [65, 232] on div "Freight" at bounding box center [59, 232] width 37 height 15
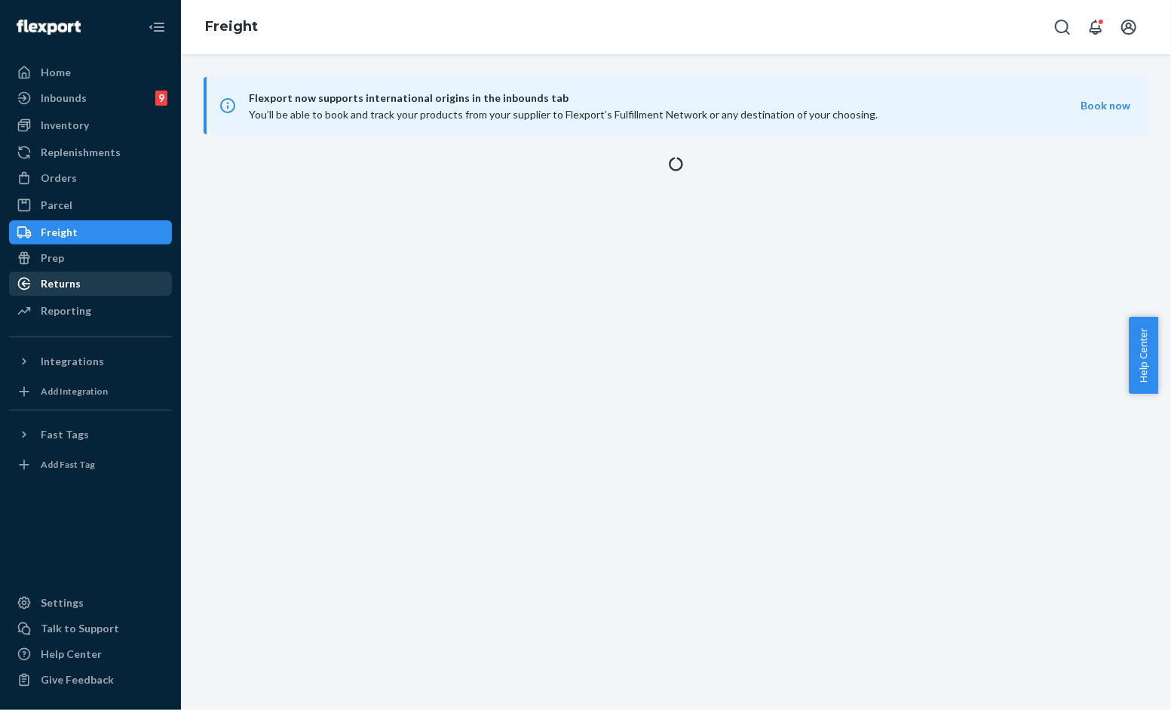
click at [65, 293] on div "Returns" at bounding box center [91, 283] width 160 height 21
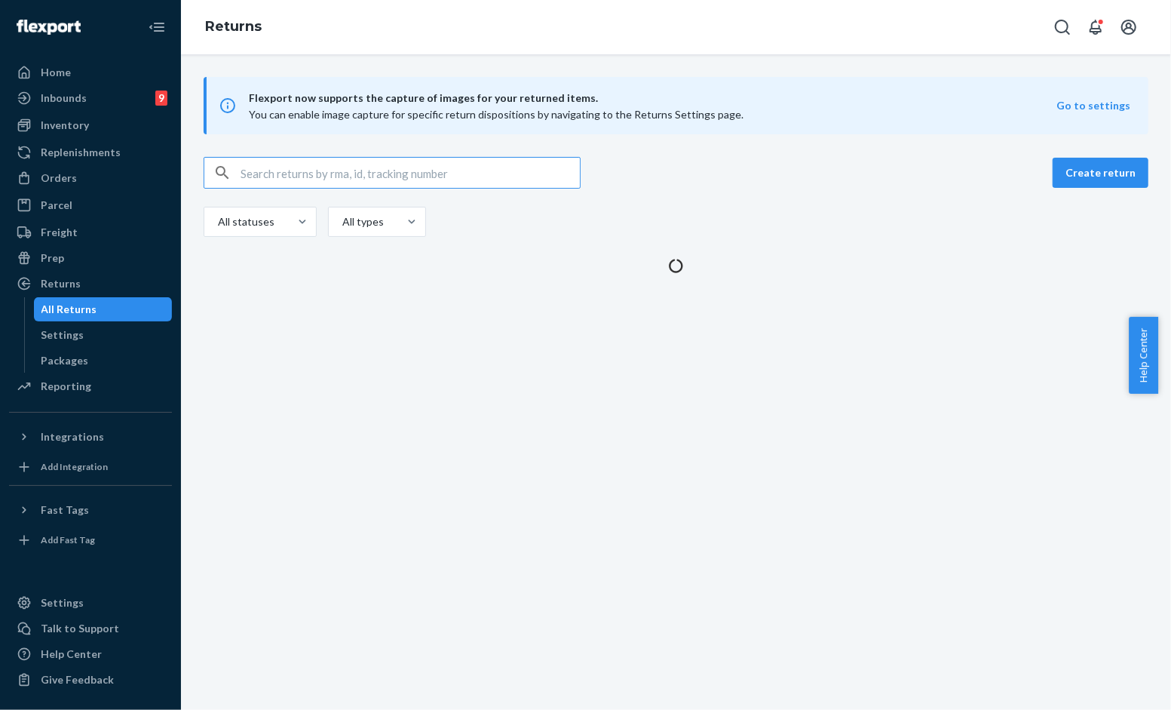
click at [359, 182] on input "text" at bounding box center [410, 173] width 339 height 30
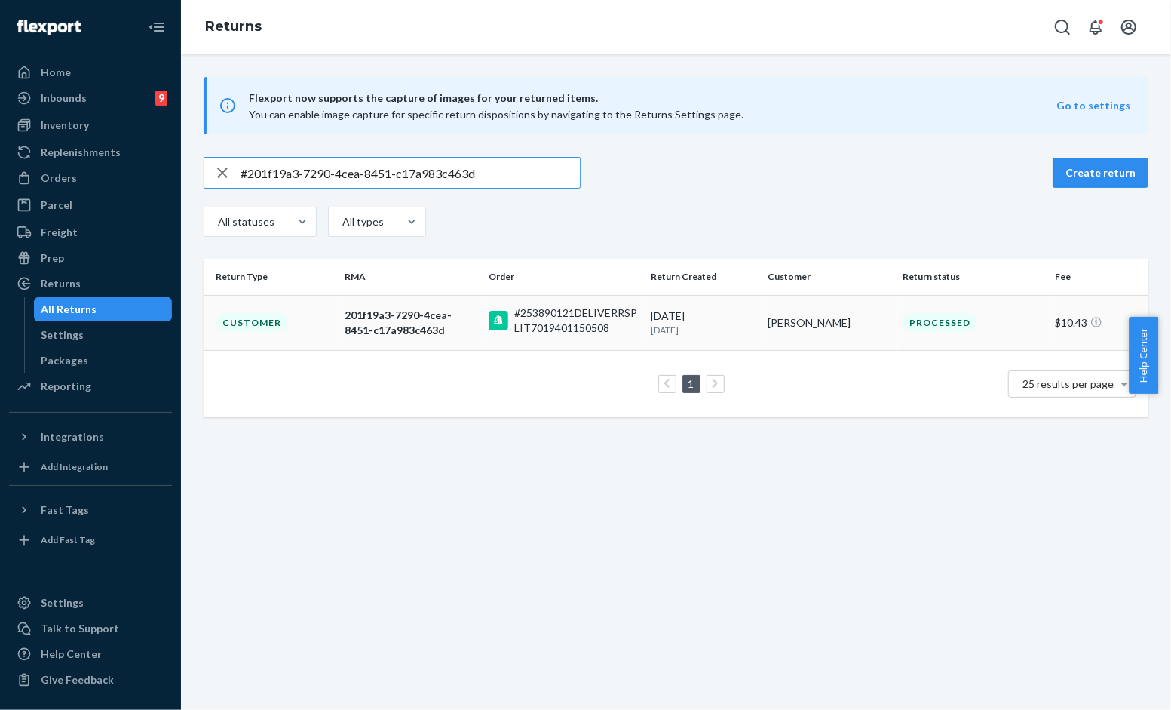
type input "#201f19a3-7290-4cea-8451-c17a983c463d"
click at [517, 337] on td "#253890121DELIVERRSPLIT7019401150508" at bounding box center [564, 322] width 162 height 55
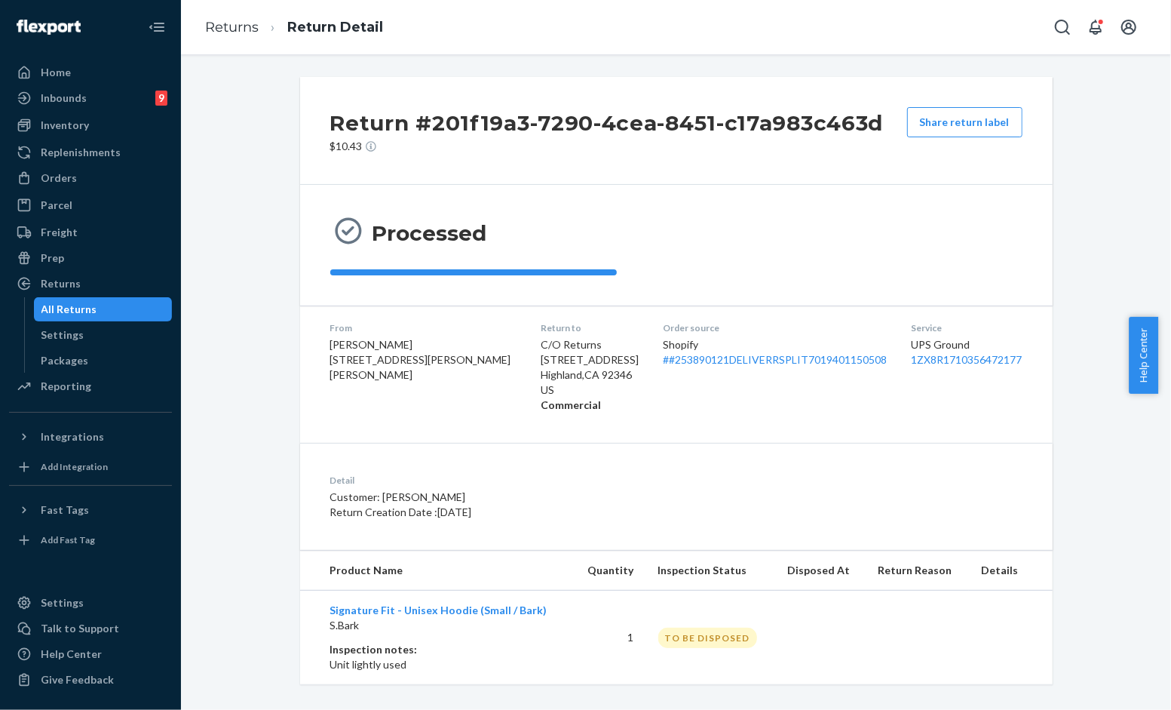
scroll to position [12, 0]
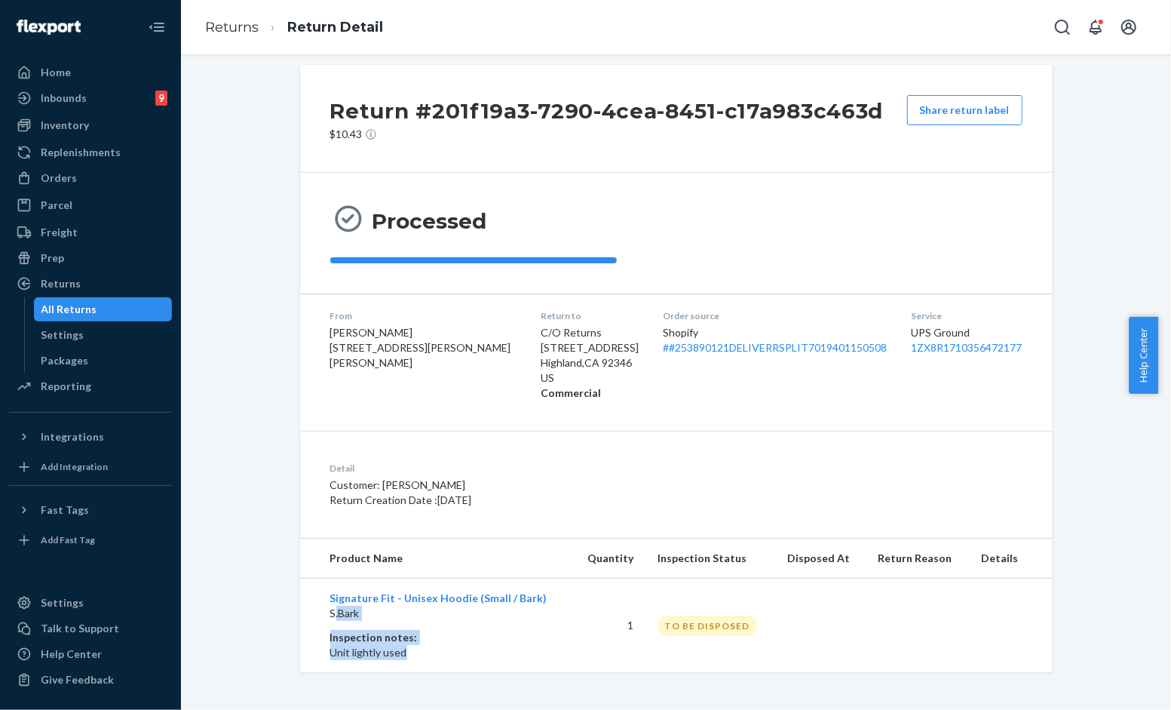
drag, startPoint x: 413, startPoint y: 646, endPoint x: 345, endPoint y: 584, distance: 92.9
click at [327, 606] on td "Signature Fit - Unisex Hoodie (Small / Bark) S.Bark Inspection notes: Unit ligh…" at bounding box center [436, 625] width 272 height 94
click at [729, 456] on div "Detail Customer: Avery Crouse Return Creation Date : 6/25/2025" at bounding box center [676, 484] width 753 height 107
click at [677, 627] on div "TO BE DISPOSED" at bounding box center [707, 625] width 99 height 20
click at [727, 327] on div "Shopify # #253890121DELIVERRSPLIT7019401150508" at bounding box center [776, 340] width 224 height 30
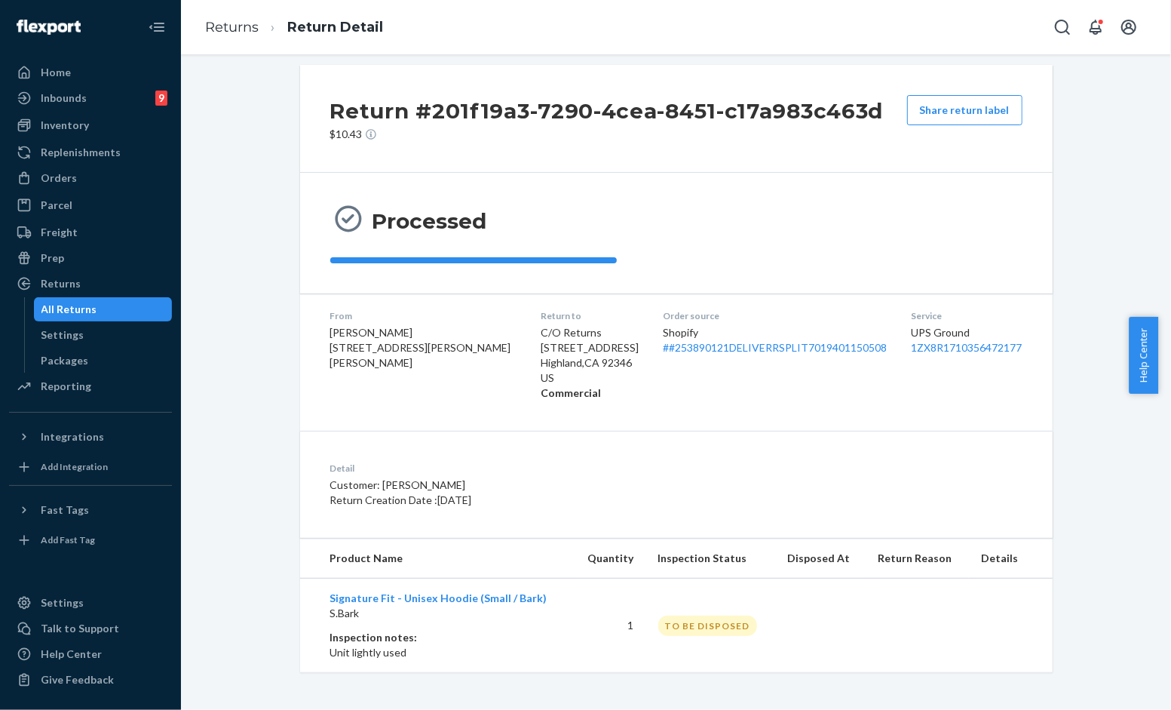
drag, startPoint x: 727, startPoint y: 327, endPoint x: 858, endPoint y: 177, distance: 198.9
click at [858, 177] on div "Processed" at bounding box center [676, 233] width 753 height 121
drag, startPoint x: 799, startPoint y: 200, endPoint x: 800, endPoint y: 211, distance: 11.3
click at [799, 199] on div "Processed" at bounding box center [676, 233] width 753 height 121
click at [710, 419] on div "Return #201f19a3-7290-4cea-8451-c17a983c463d $10.43 Share return label Processe…" at bounding box center [676, 368] width 753 height 607
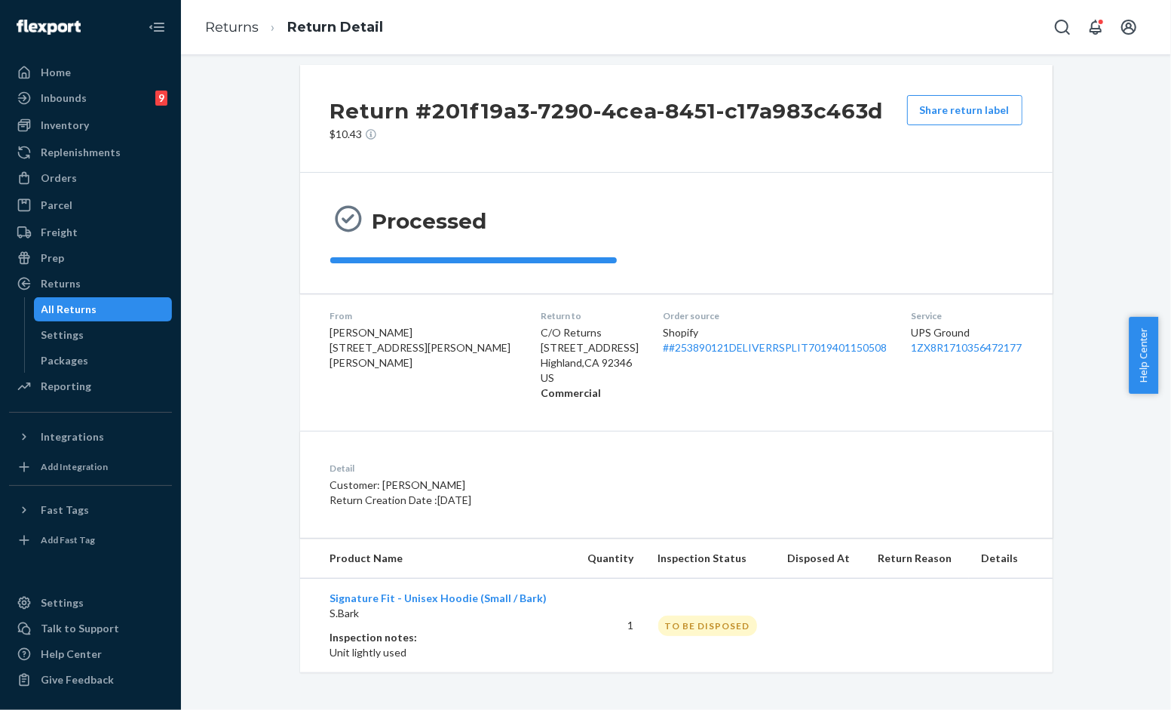
click at [223, 79] on div "Return #201f19a3-7290-4cea-8451-c17a983c463d $10.43 Share return label Processe…" at bounding box center [676, 368] width 968 height 607
click at [566, 516] on div "Detail Customer: Avery Crouse Return Creation Date : 6/25/2025" at bounding box center [676, 484] width 753 height 107
click at [690, 345] on link "# #253890121DELIVERRSPLIT7019401150508" at bounding box center [776, 347] width 224 height 13
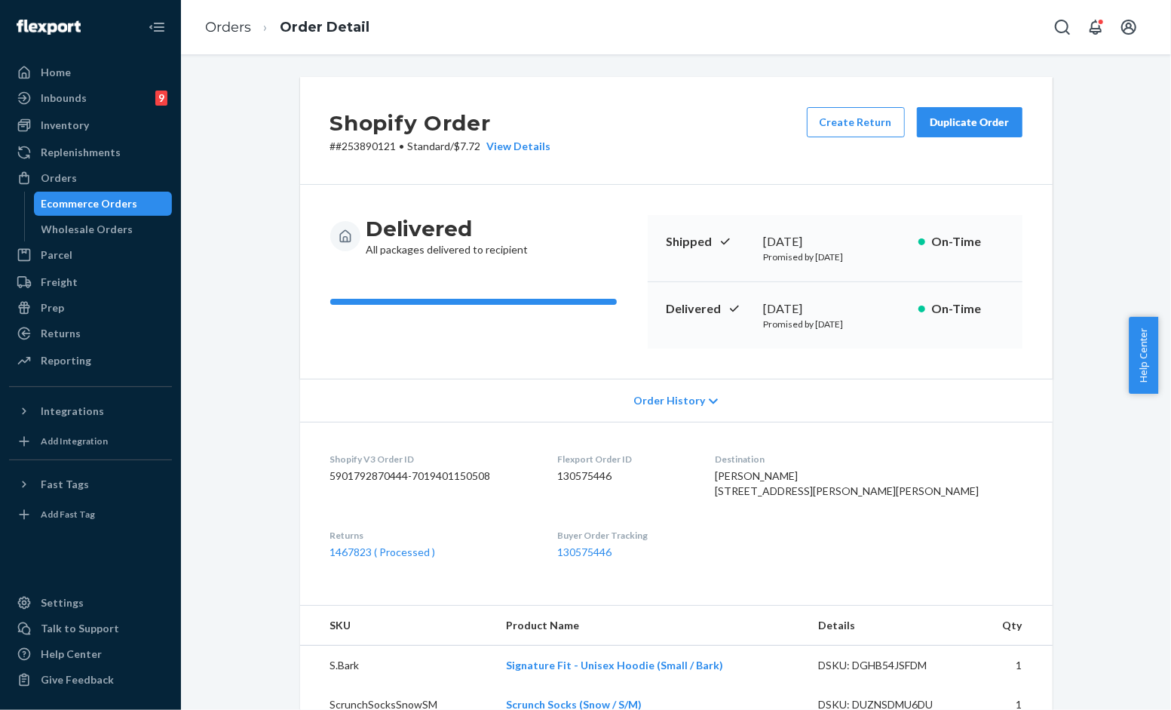
click at [948, 124] on div "Duplicate Order" at bounding box center [970, 122] width 80 height 15
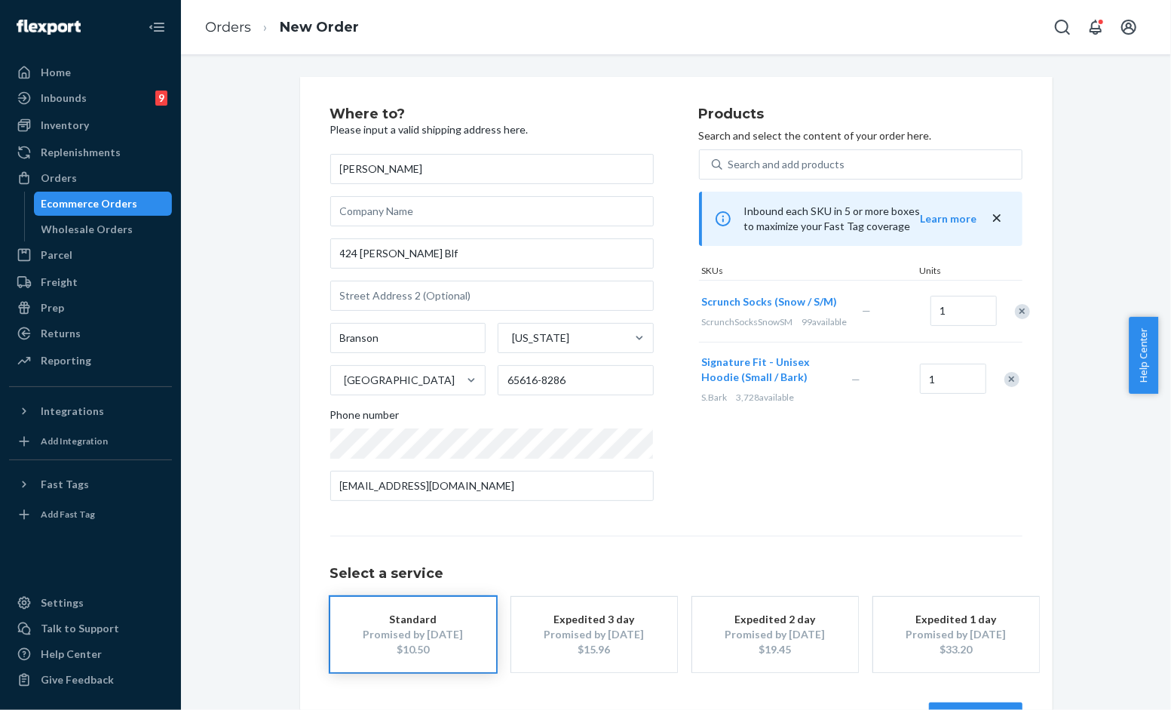
click at [1015, 319] on div "Remove Item" at bounding box center [1022, 311] width 15 height 15
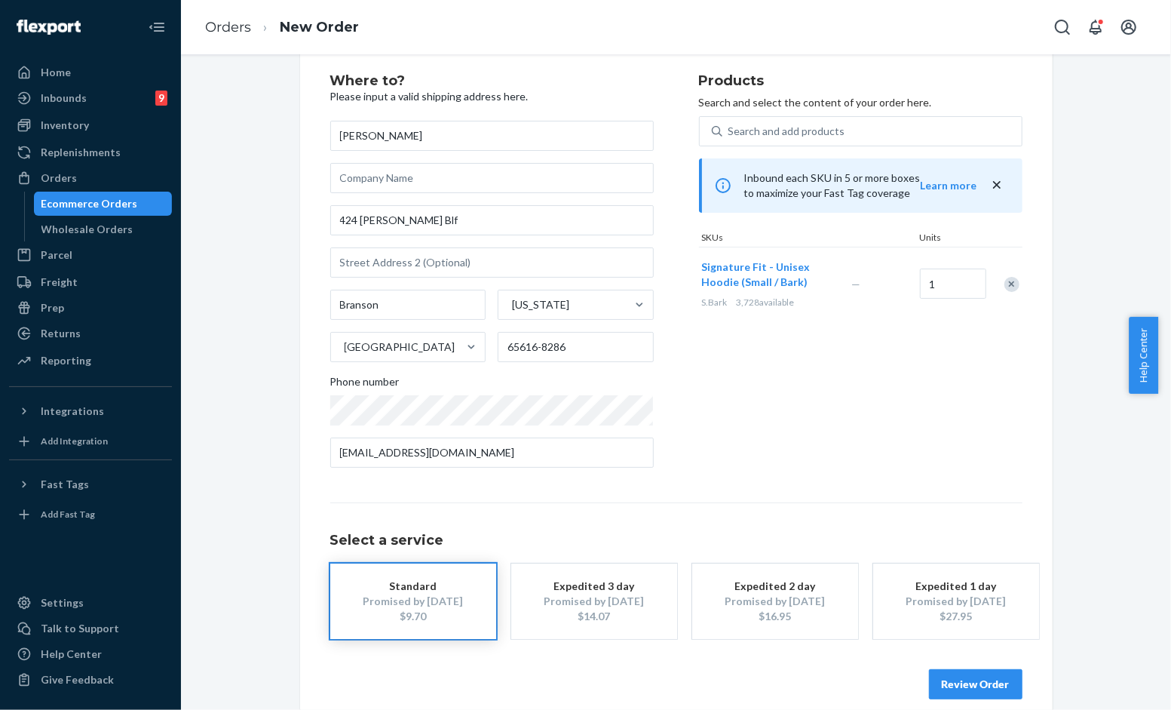
scroll to position [51, 0]
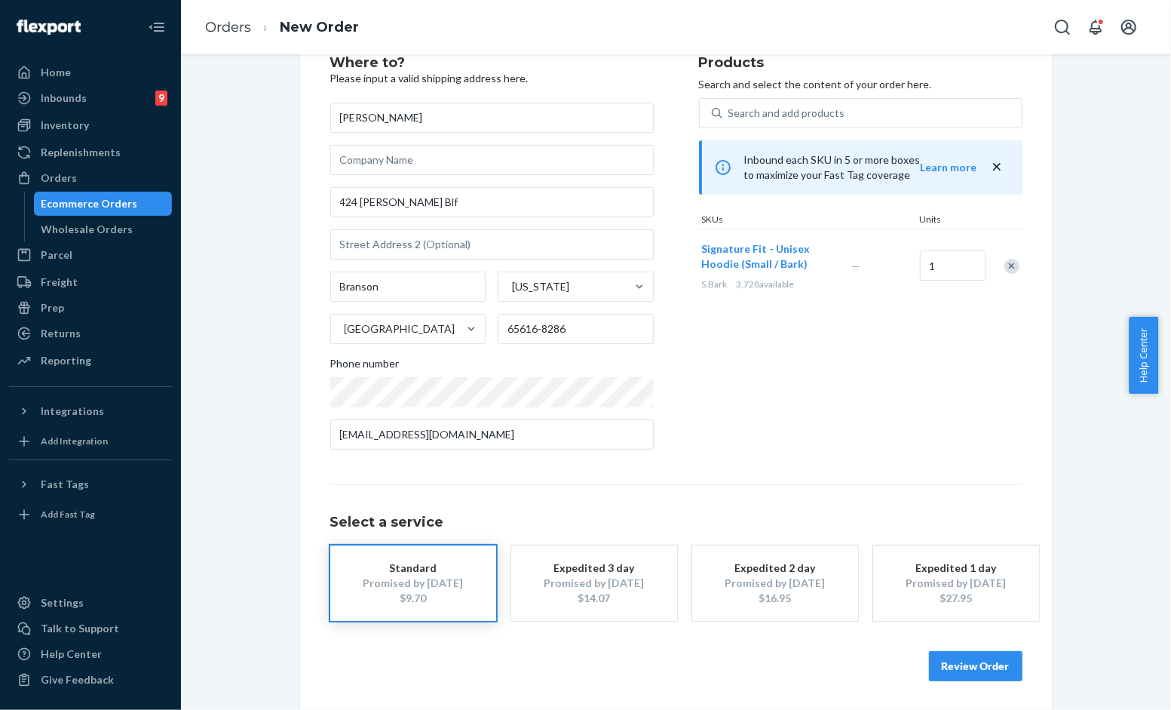
click at [974, 655] on button "Review Order" at bounding box center [976, 666] width 94 height 30
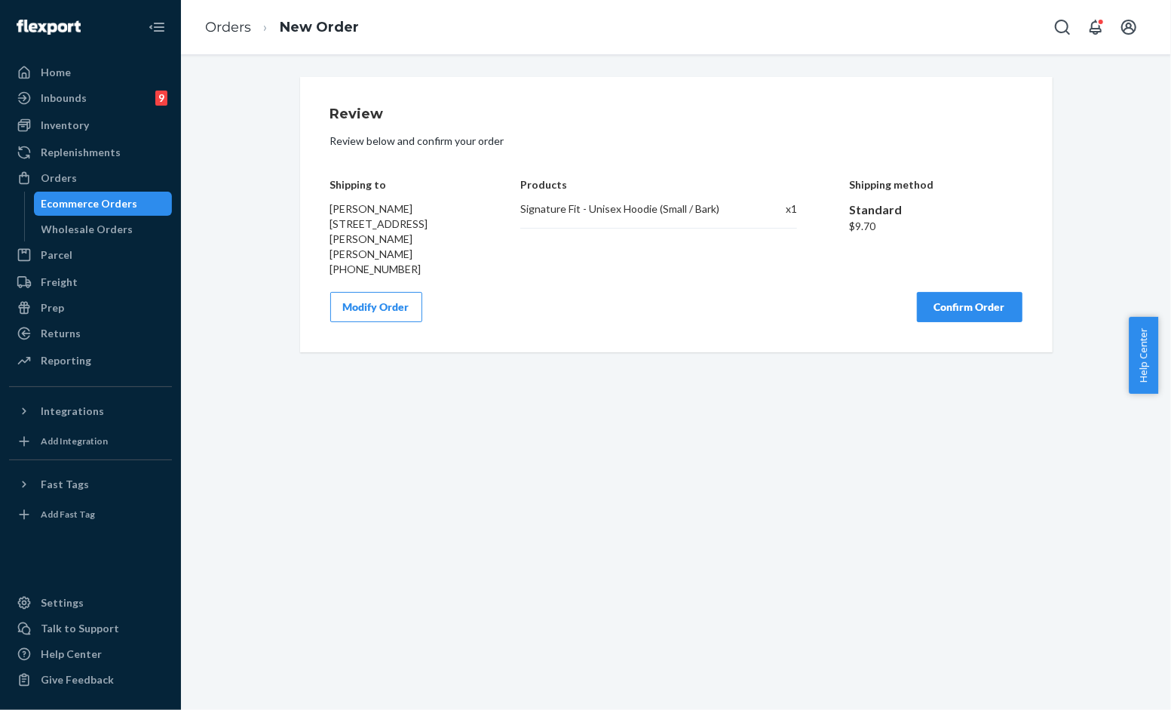
scroll to position [0, 0]
click at [976, 292] on button "Confirm Order" at bounding box center [970, 307] width 106 height 30
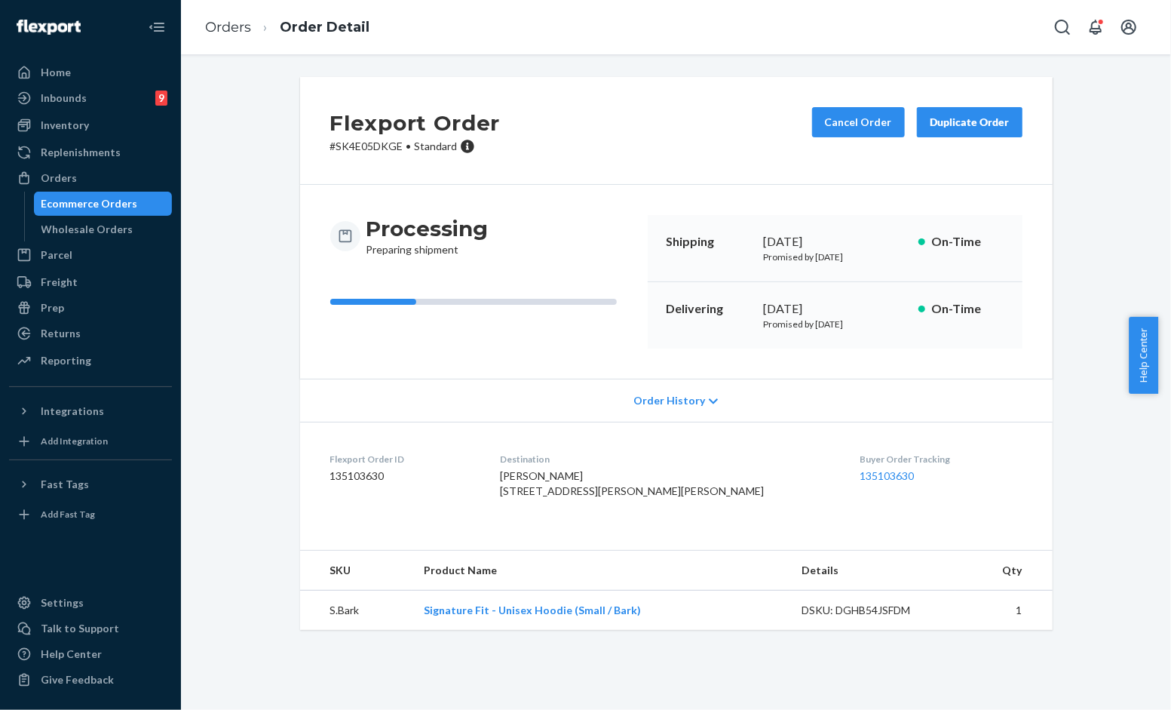
drag, startPoint x: 246, startPoint y: 285, endPoint x: 242, endPoint y: 235, distance: 49.9
click at [246, 277] on div "Flexport Order # SK4E05DKGE • Standard Cancel Order Duplicate Order Processing …" at bounding box center [676, 362] width 968 height 571
drag, startPoint x: 395, startPoint y: 144, endPoint x: 299, endPoint y: 142, distance: 96.6
click at [300, 142] on div "Flexport Order # SK4E05DKGE • Standard Cancel Order Duplicate Order" at bounding box center [676, 131] width 753 height 108
copy p "# SK4E05DKGE"
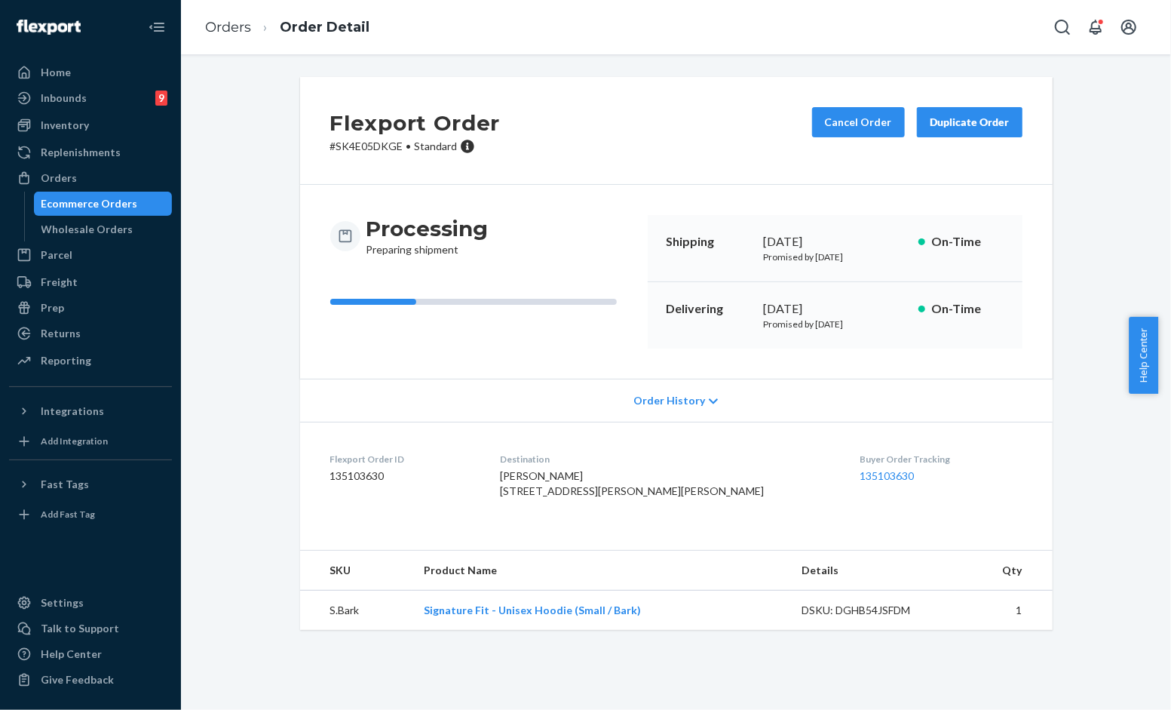
click at [585, 126] on div "Flexport Order # SK4E05DKGE • Standard Cancel Order Duplicate Order" at bounding box center [676, 131] width 753 height 108
drag, startPoint x: 402, startPoint y: 367, endPoint x: 404, endPoint y: 359, distance: 8.6
click at [404, 367] on div "Processing Preparing shipment Shipping August 25, 2025 Promised by August 25, 2…" at bounding box center [676, 282] width 753 height 194
click at [228, 23] on link "Orders" at bounding box center [228, 27] width 46 height 17
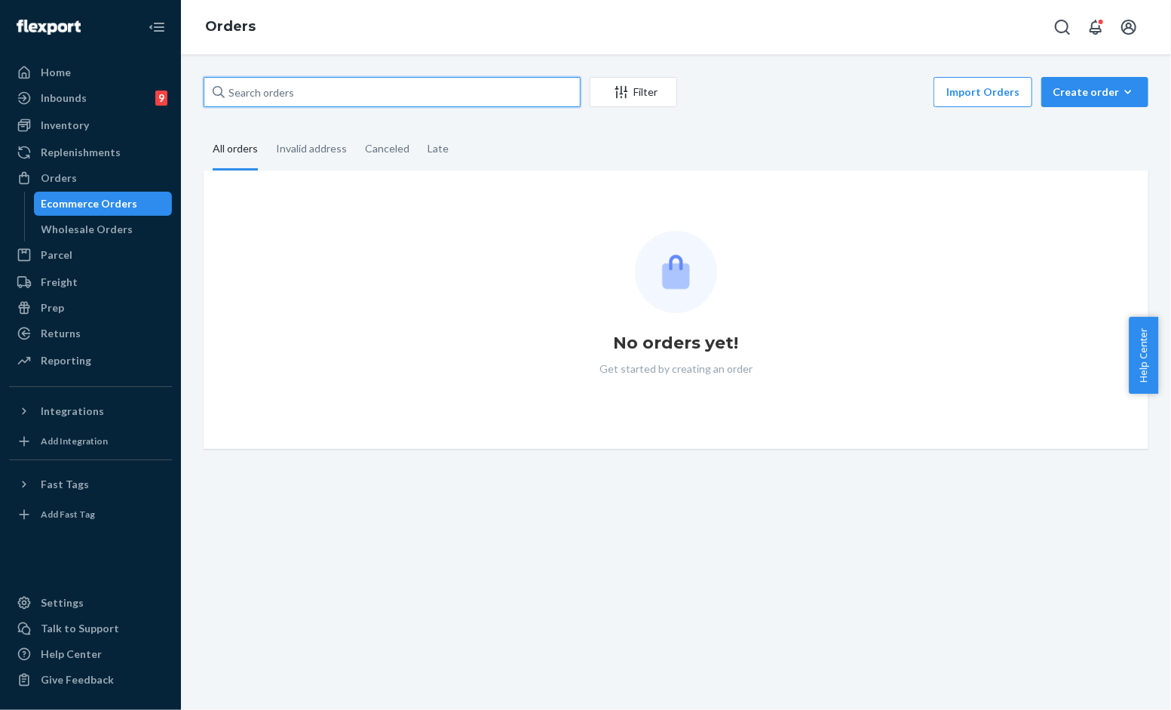
click at [371, 92] on input "text" at bounding box center [392, 92] width 377 height 30
paste input "#SK4E05DKGE"
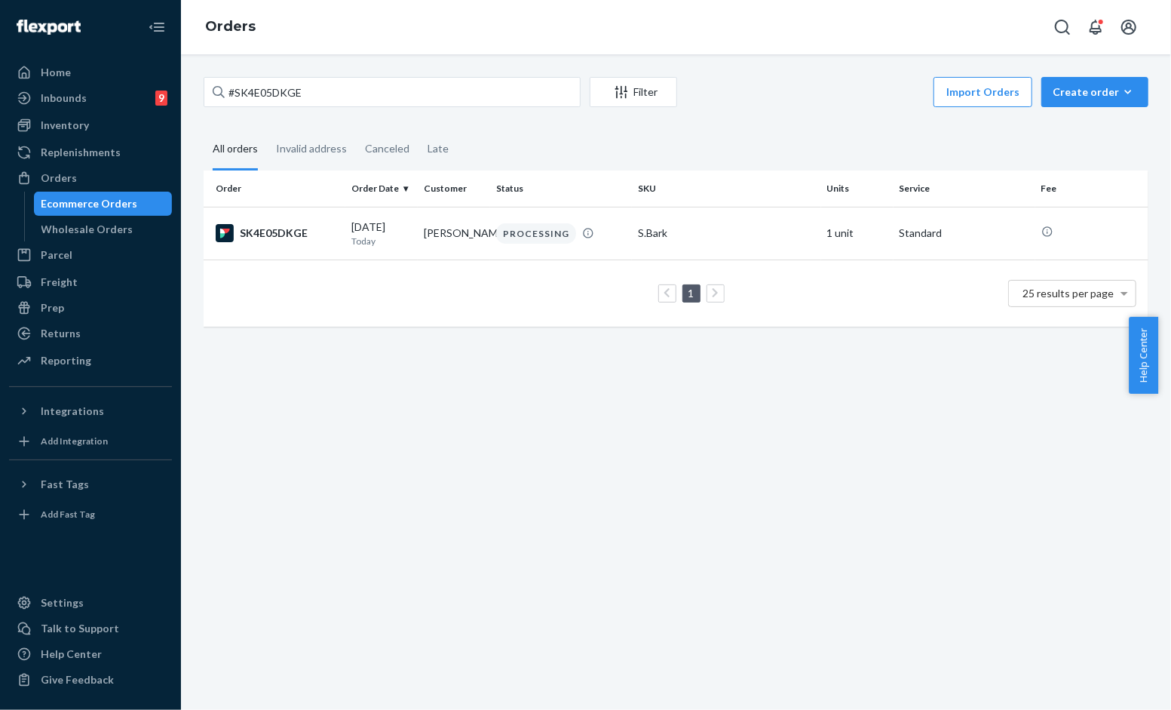
click at [699, 137] on fieldset "All orders Invalid address Canceled Late" at bounding box center [676, 149] width 945 height 41
click at [589, 164] on fieldset "All orders Invalid address Canceled Late" at bounding box center [676, 149] width 945 height 41
click at [318, 85] on input "#SK4E05DKGE" at bounding box center [392, 92] width 377 height 30
paste input "253705223"
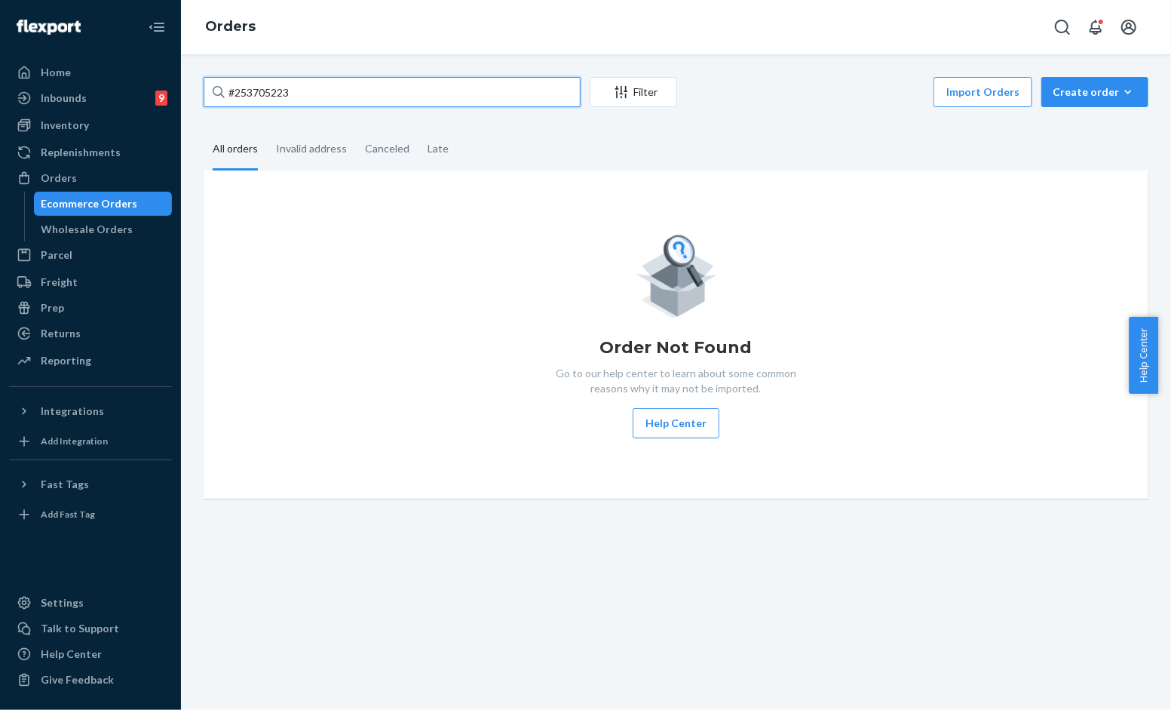
type input "#253705223"
click at [364, 118] on div "#253705223 Filter Import Orders Create order Ecommerce order Removal order All …" at bounding box center [676, 288] width 968 height 422
click at [387, 94] on input "#253705223" at bounding box center [392, 92] width 377 height 30
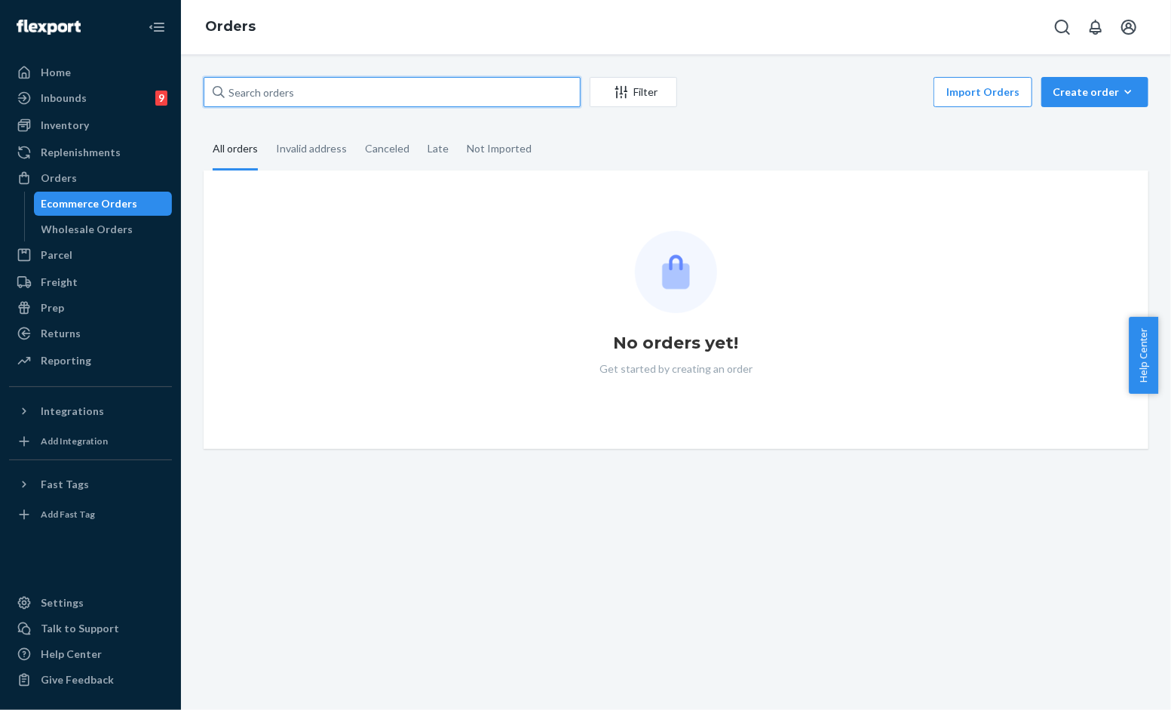
click at [519, 88] on input "text" at bounding box center [392, 92] width 377 height 30
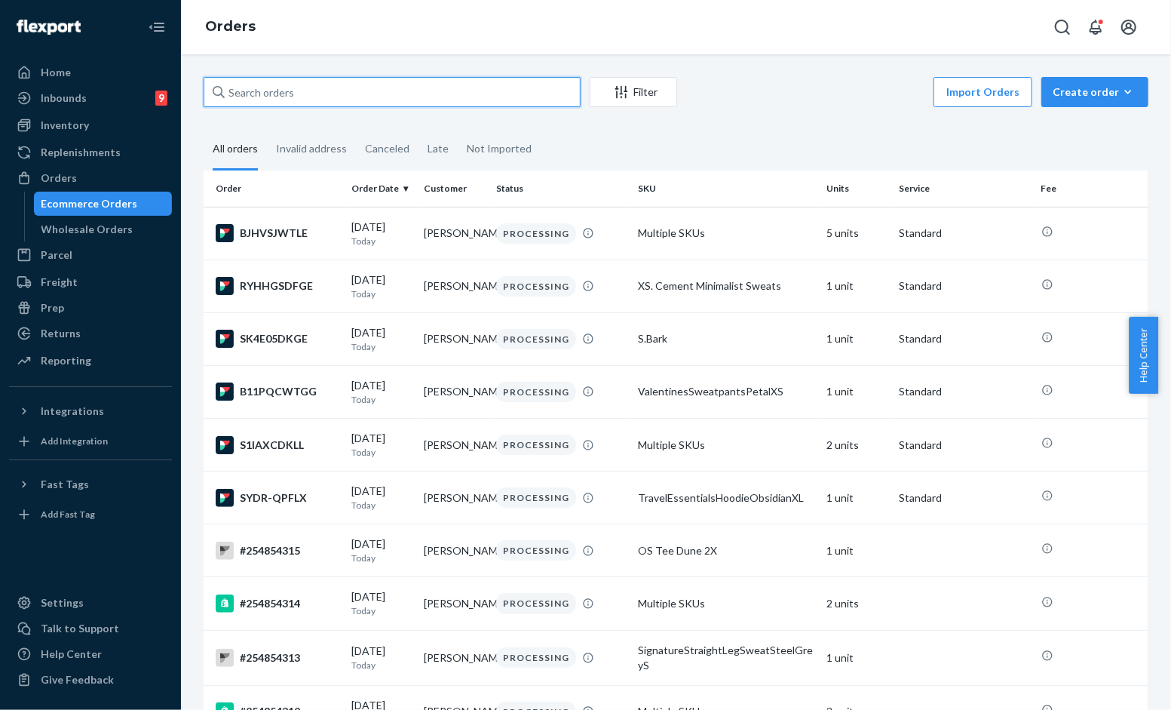
paste input "#253705223"
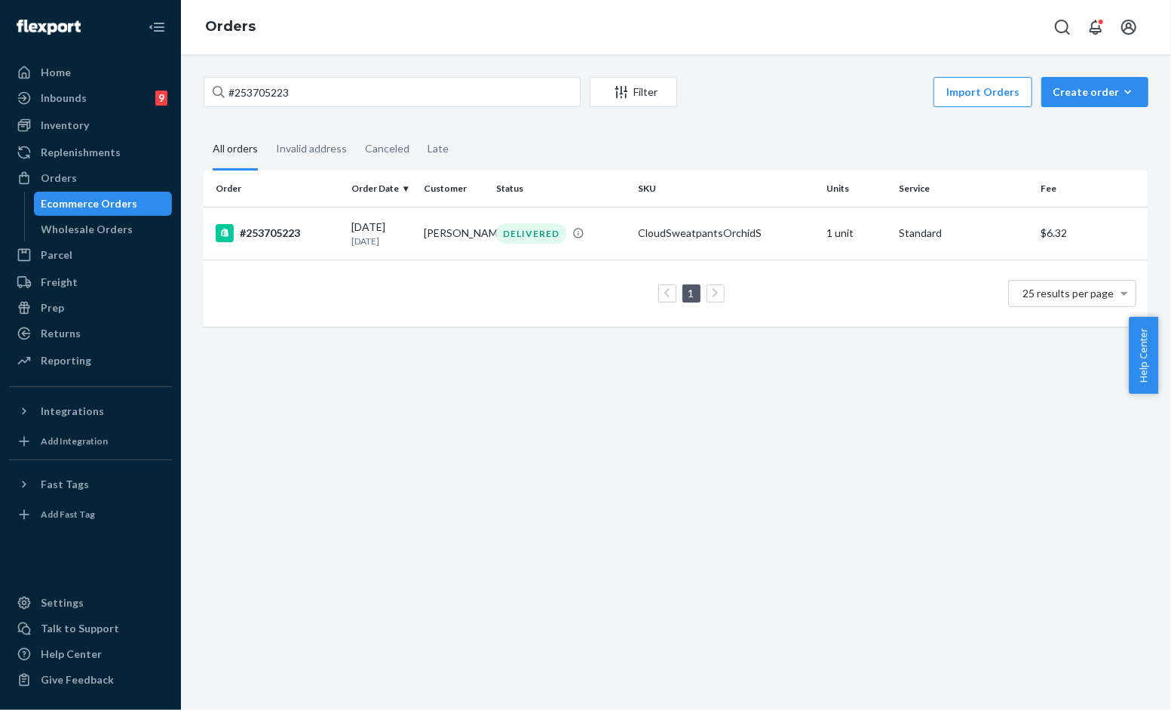
click at [753, 149] on fieldset "All orders Invalid address Canceled Late" at bounding box center [676, 149] width 945 height 41
drag, startPoint x: 385, startPoint y: 74, endPoint x: 358, endPoint y: 81, distance: 27.3
click at [385, 76] on div "#253705223 Filter Import Orders Create order Ecommerce order Removal order All …" at bounding box center [676, 381] width 990 height 655
click at [333, 81] on input "#253705223" at bounding box center [392, 92] width 377 height 30
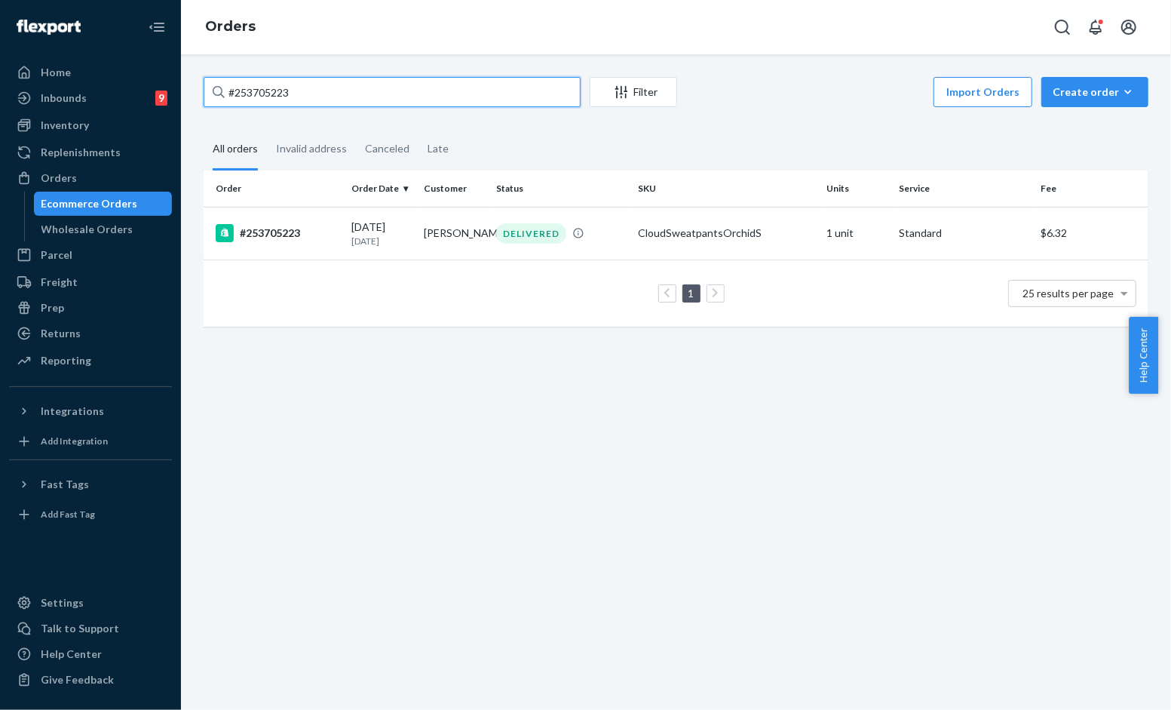
paste input "#254797384"
type input "##254797384"
click at [434, 232] on td "[PERSON_NAME]" at bounding box center [454, 233] width 72 height 53
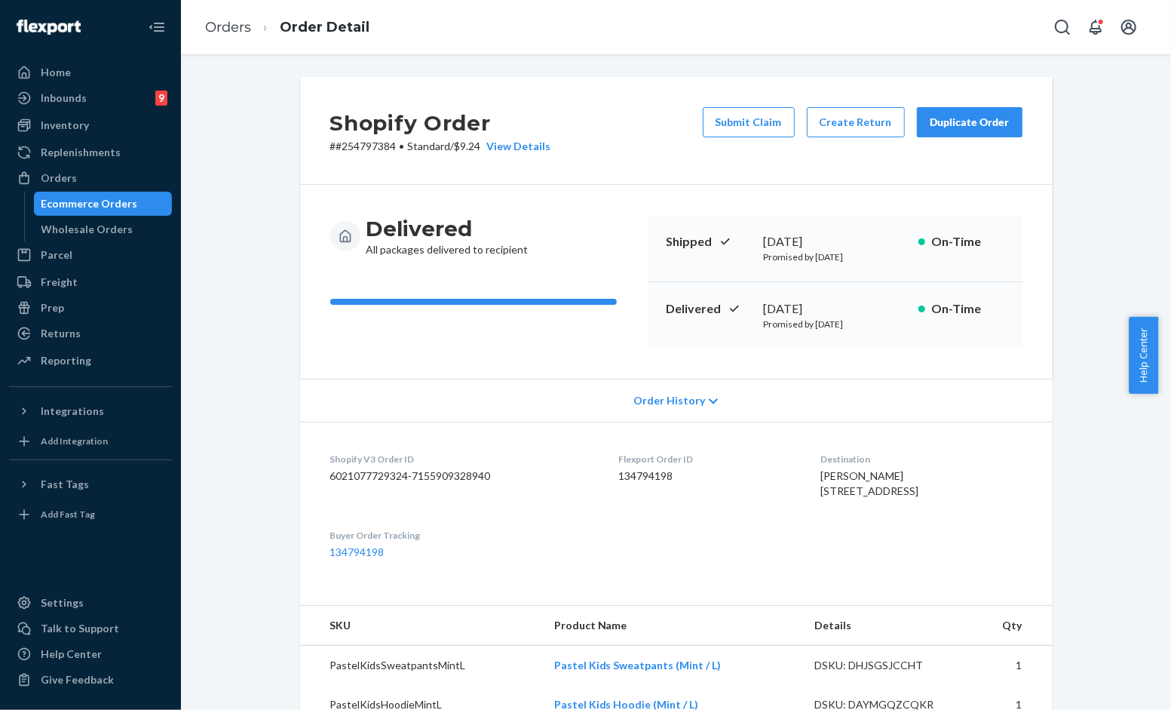
click at [654, 166] on div "Shopify Order # #254797384 • Standard / $9.24 View Details Submit Claim Create …" at bounding box center [676, 131] width 753 height 108
click at [846, 112] on button "Create Return" at bounding box center [856, 122] width 98 height 30
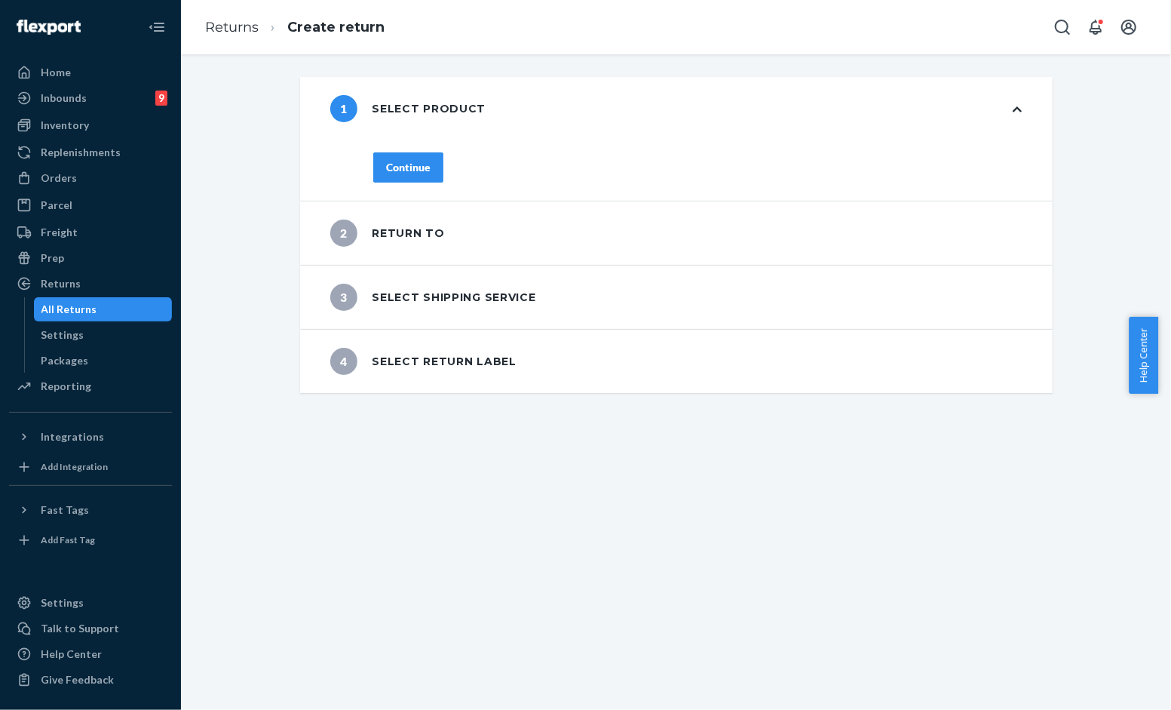
click at [415, 167] on div "Continue" at bounding box center [408, 167] width 44 height 15
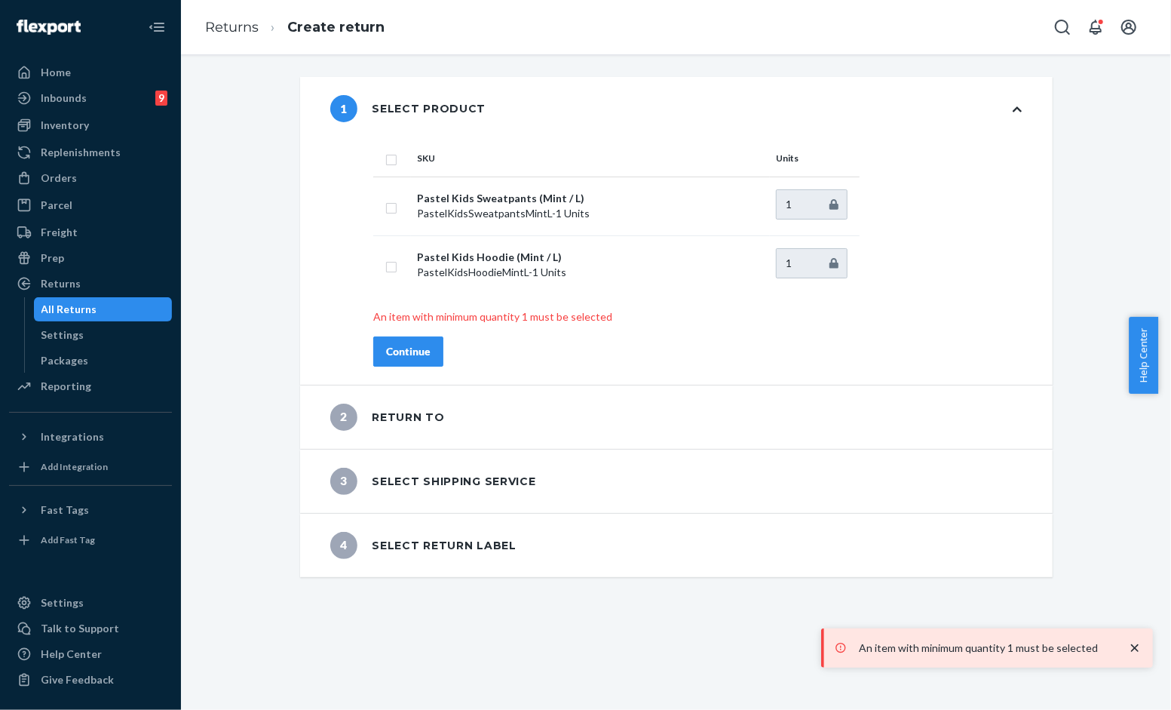
click at [388, 167] on th at bounding box center [392, 158] width 38 height 36
click at [385, 159] on input "checkbox" at bounding box center [391, 158] width 12 height 16
checkbox input "true"
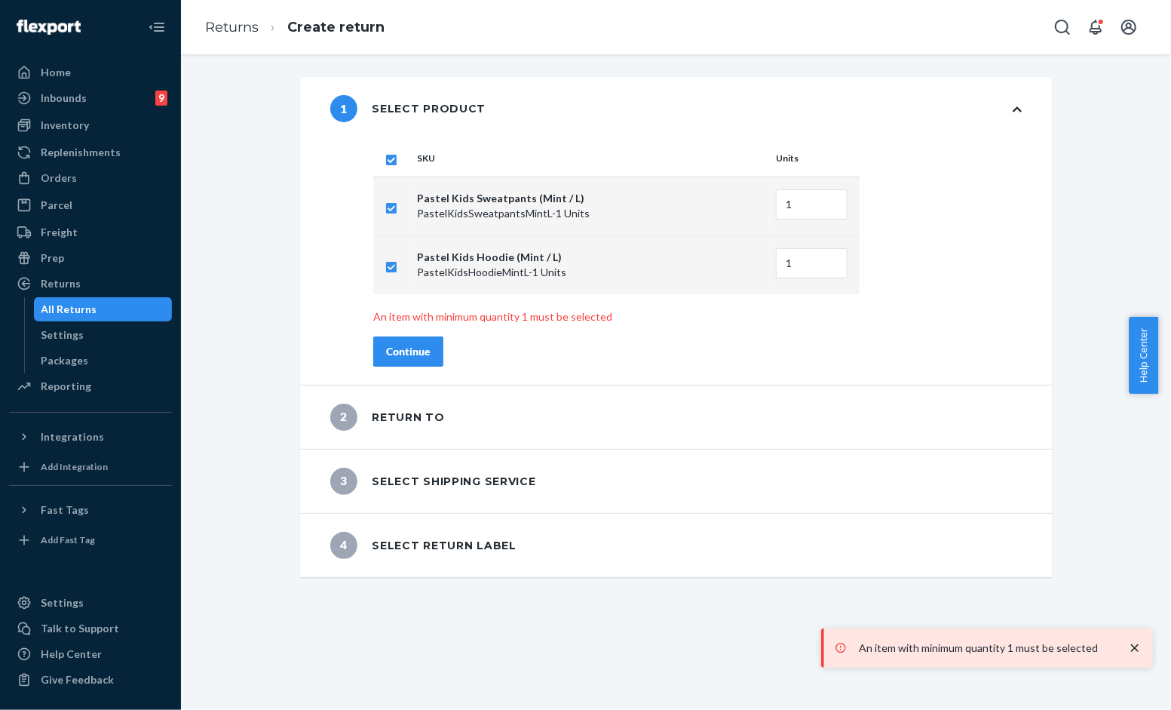
click at [416, 351] on div "Continue" at bounding box center [408, 351] width 44 height 15
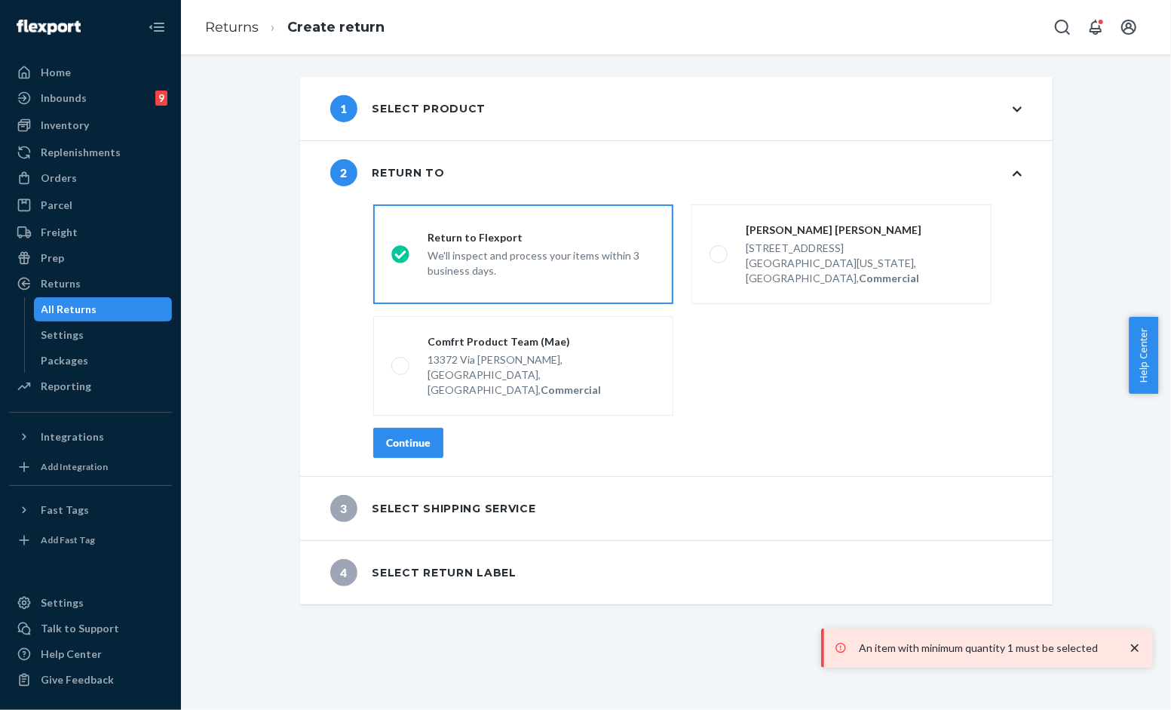
click at [410, 435] on div "Continue" at bounding box center [408, 442] width 44 height 15
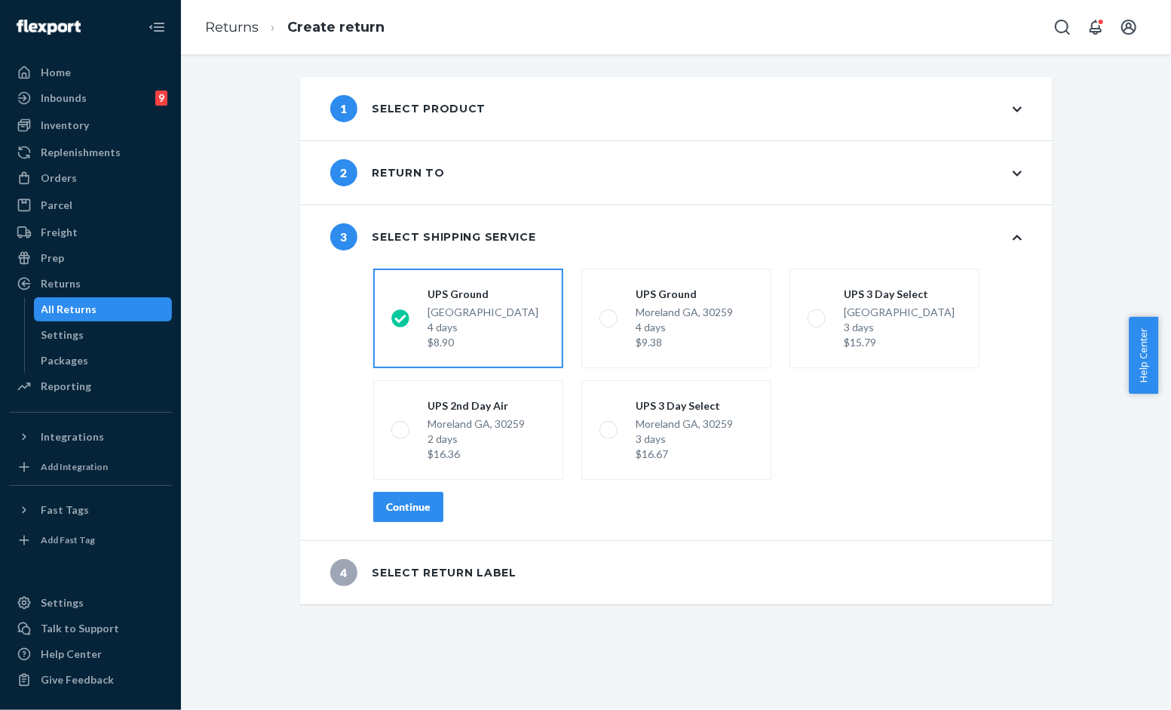
click at [387, 506] on div "Continue" at bounding box center [408, 506] width 44 height 15
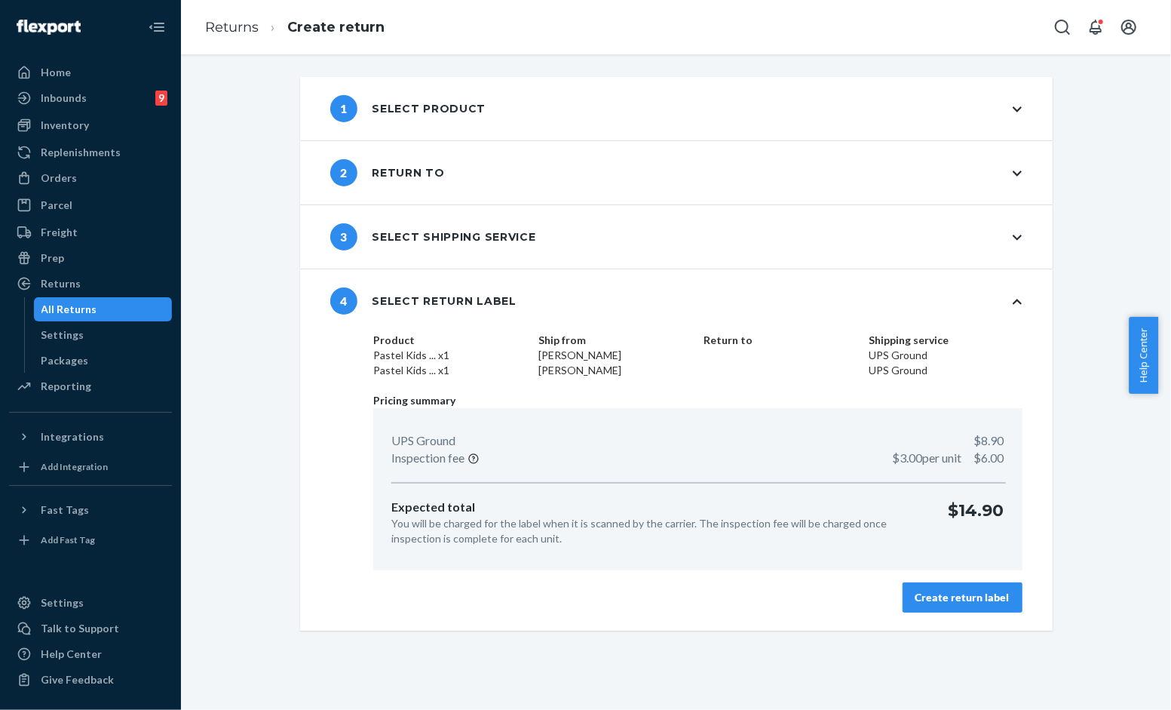
drag, startPoint x: 907, startPoint y: 588, endPoint x: 938, endPoint y: 593, distance: 31.3
click at [907, 588] on button "Create return label" at bounding box center [963, 597] width 120 height 30
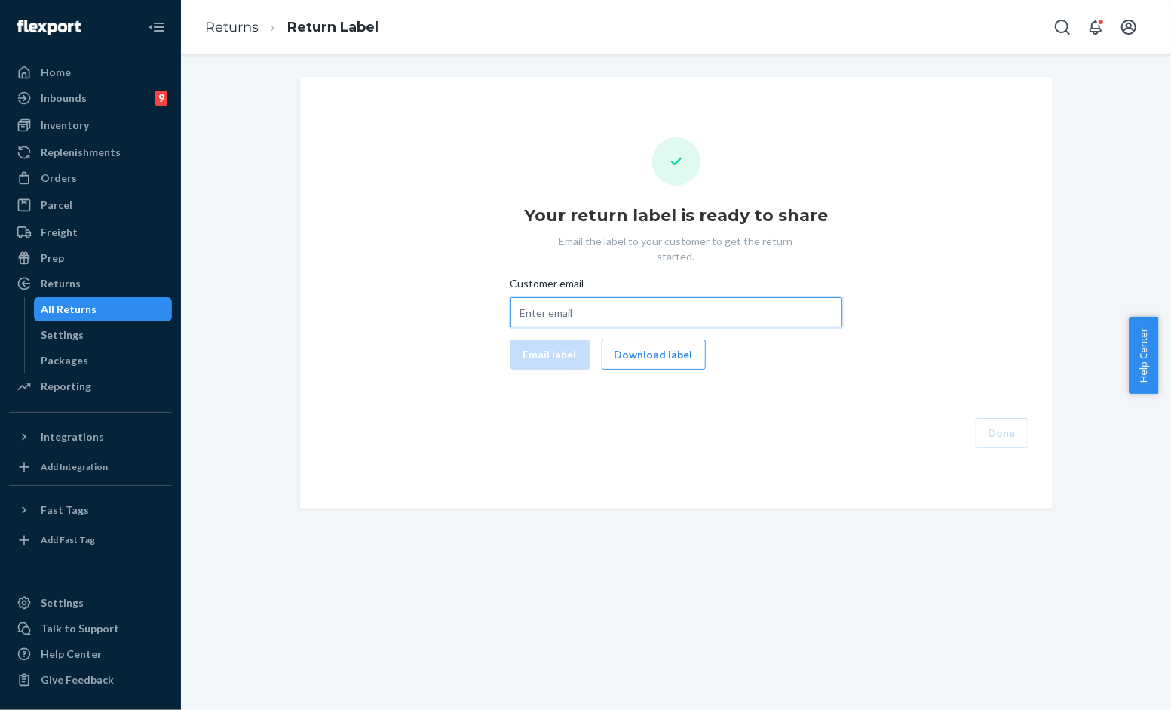
click at [603, 297] on input "Customer email" at bounding box center [677, 312] width 332 height 30
click at [1008, 309] on div "Your return label is ready to share Email the label to your customer to get the…" at bounding box center [676, 292] width 729 height 311
click at [674, 297] on input "Customer email" at bounding box center [677, 312] width 332 height 30
paste input "[PERSON_NAME][EMAIL_ADDRESS][DOMAIN_NAME]"
type input "[PERSON_NAME][EMAIL_ADDRESS][DOMAIN_NAME]"
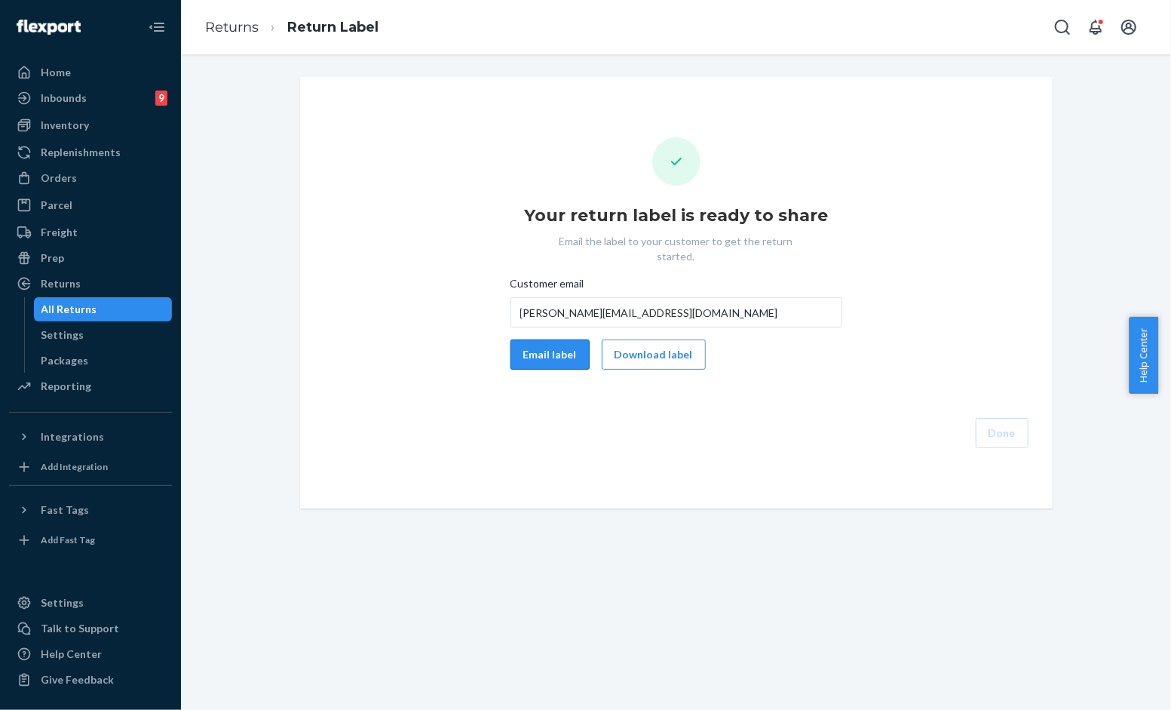
click at [553, 342] on button "Email label" at bounding box center [550, 354] width 79 height 30
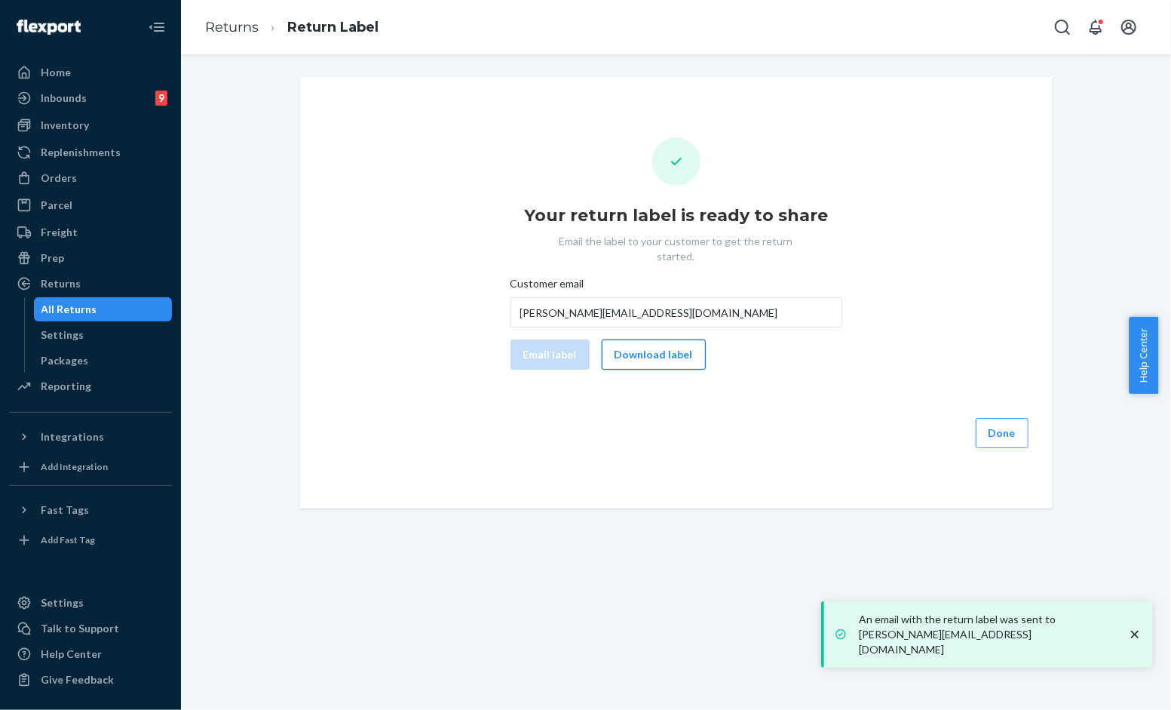
click at [658, 340] on button "Download label" at bounding box center [654, 354] width 104 height 30
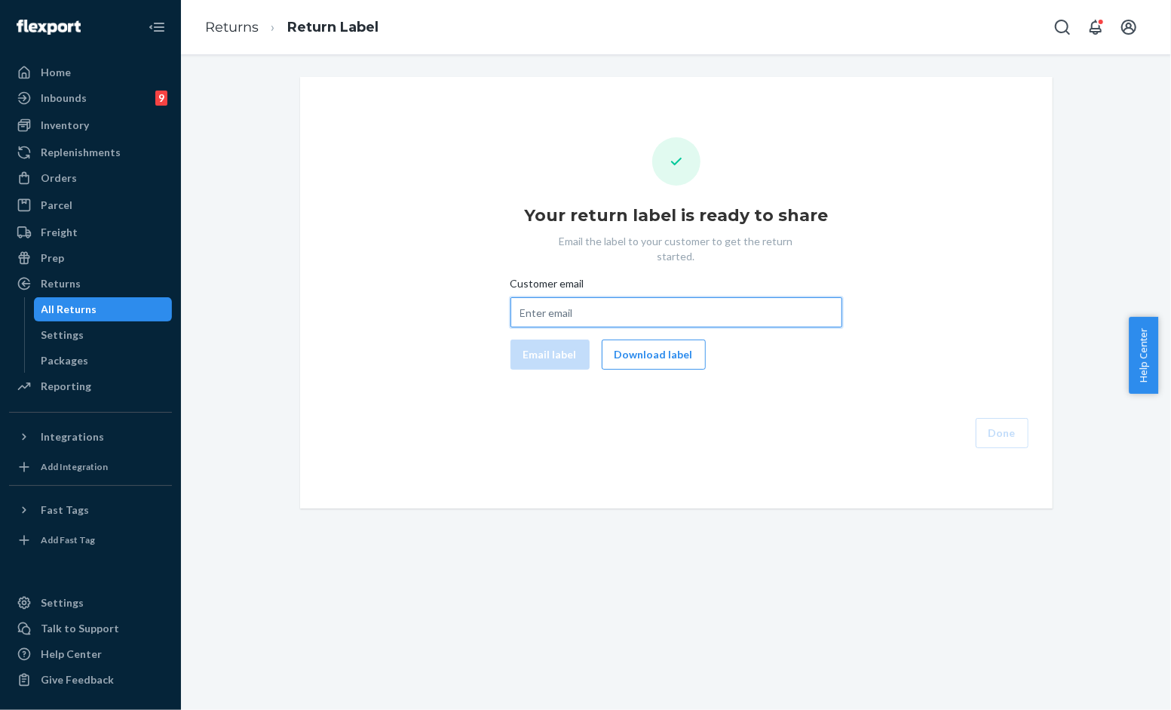
click at [575, 297] on input "Customer email" at bounding box center [677, 312] width 332 height 30
paste input "[PERSON_NAME][EMAIL_ADDRESS][DOMAIN_NAME]"
type input "[PERSON_NAME][EMAIL_ADDRESS][DOMAIN_NAME]"
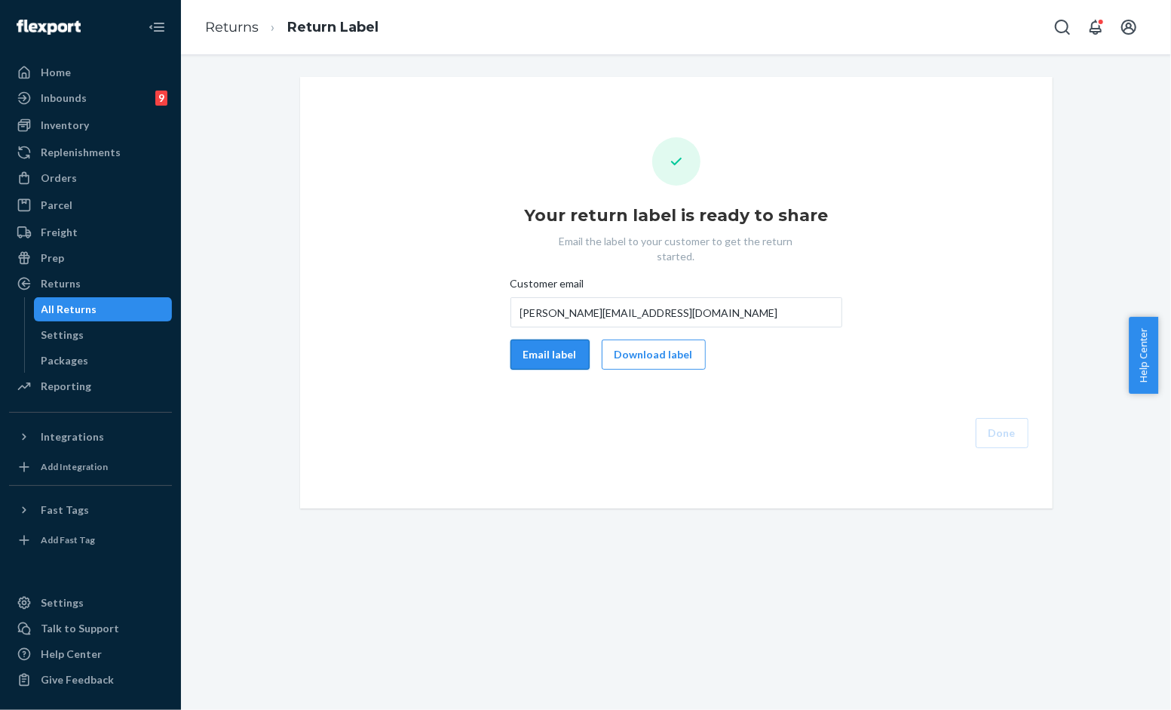
click at [548, 339] on button "Email label" at bounding box center [550, 354] width 79 height 30
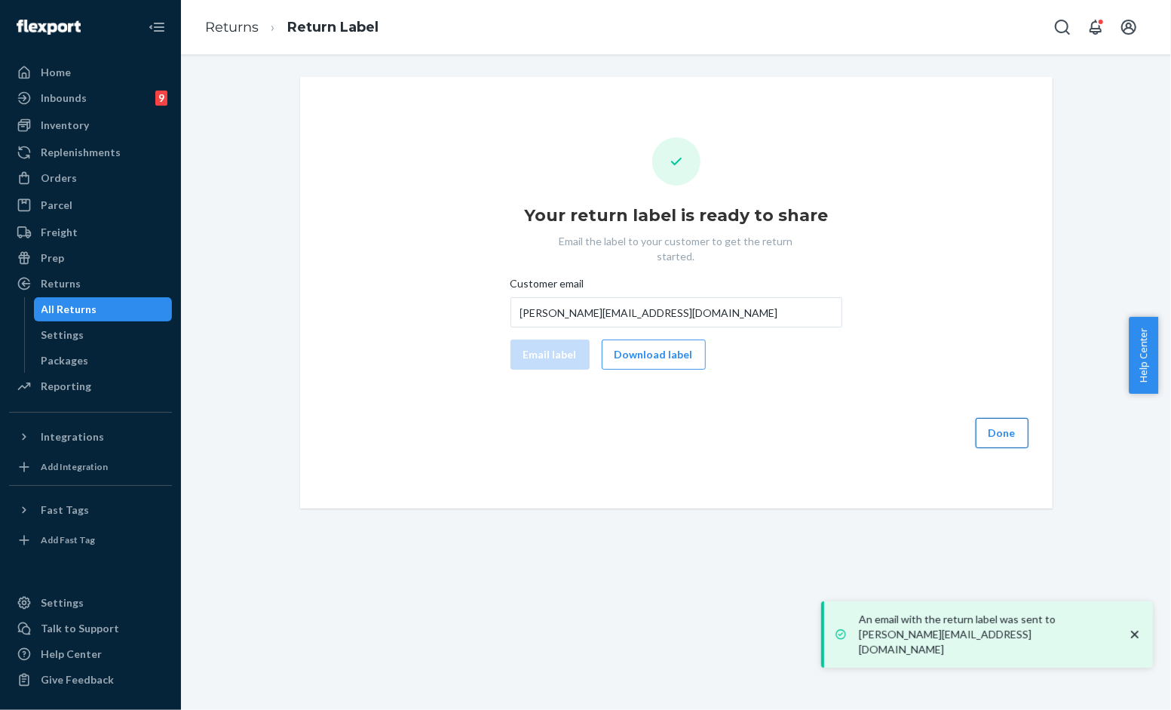
click at [1002, 421] on button "Done" at bounding box center [1002, 433] width 53 height 30
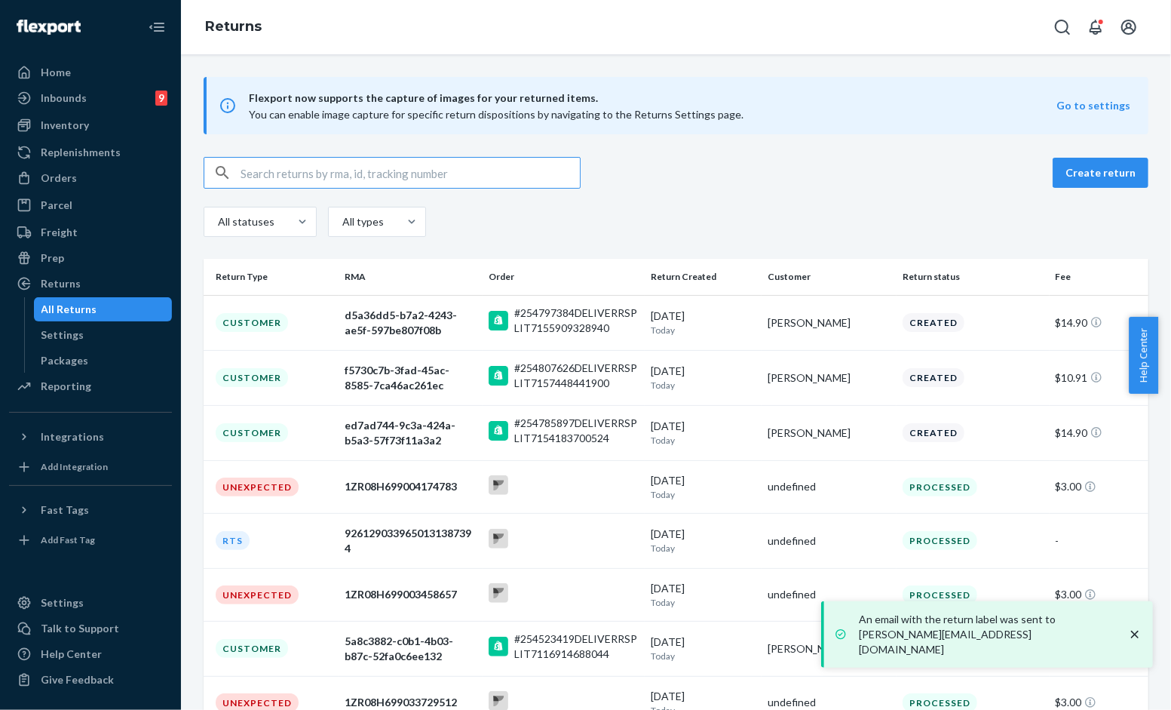
drag, startPoint x: 740, startPoint y: 324, endPoint x: 782, endPoint y: 360, distance: 55.1
click at [739, 324] on p "Today" at bounding box center [703, 330] width 105 height 13
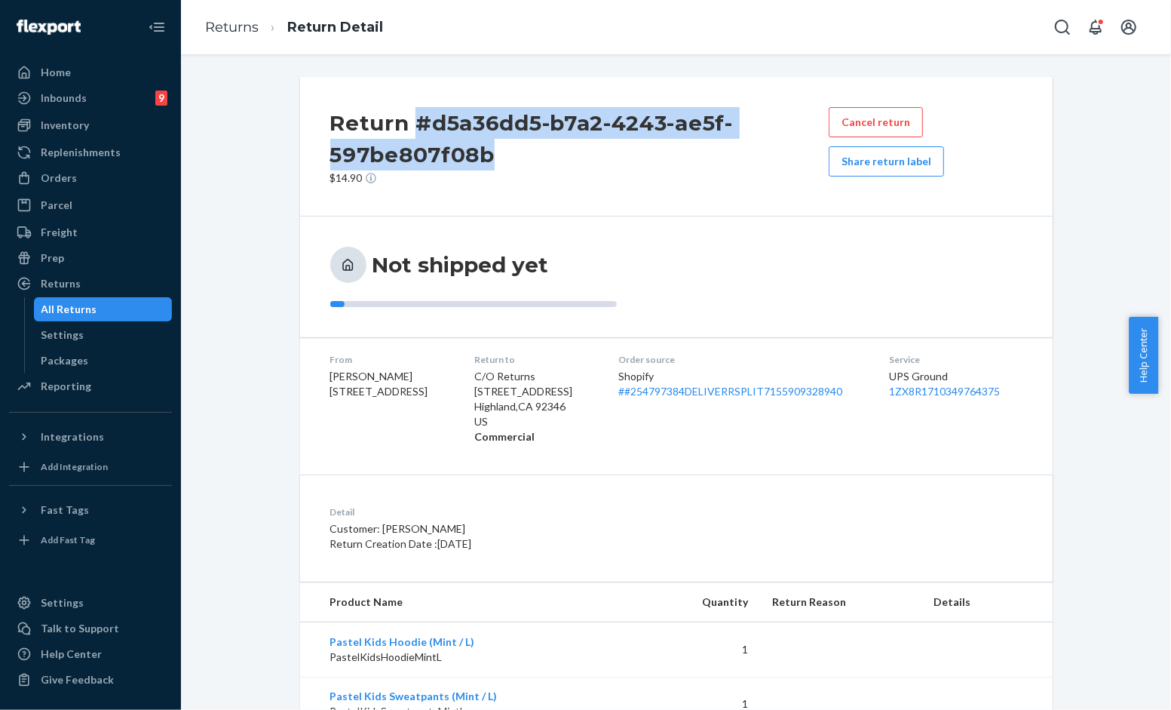
drag, startPoint x: 506, startPoint y: 151, endPoint x: 413, endPoint y: 121, distance: 98.3
click at [413, 121] on h2 "Return #d5a36dd5-b7a2-4243-ae5f-597be807f08b" at bounding box center [579, 138] width 499 height 63
copy h2 "#d5a36dd5-b7a2-4243-ae5f-597be807f08b"
click at [229, 27] on link "Returns" at bounding box center [232, 27] width 54 height 17
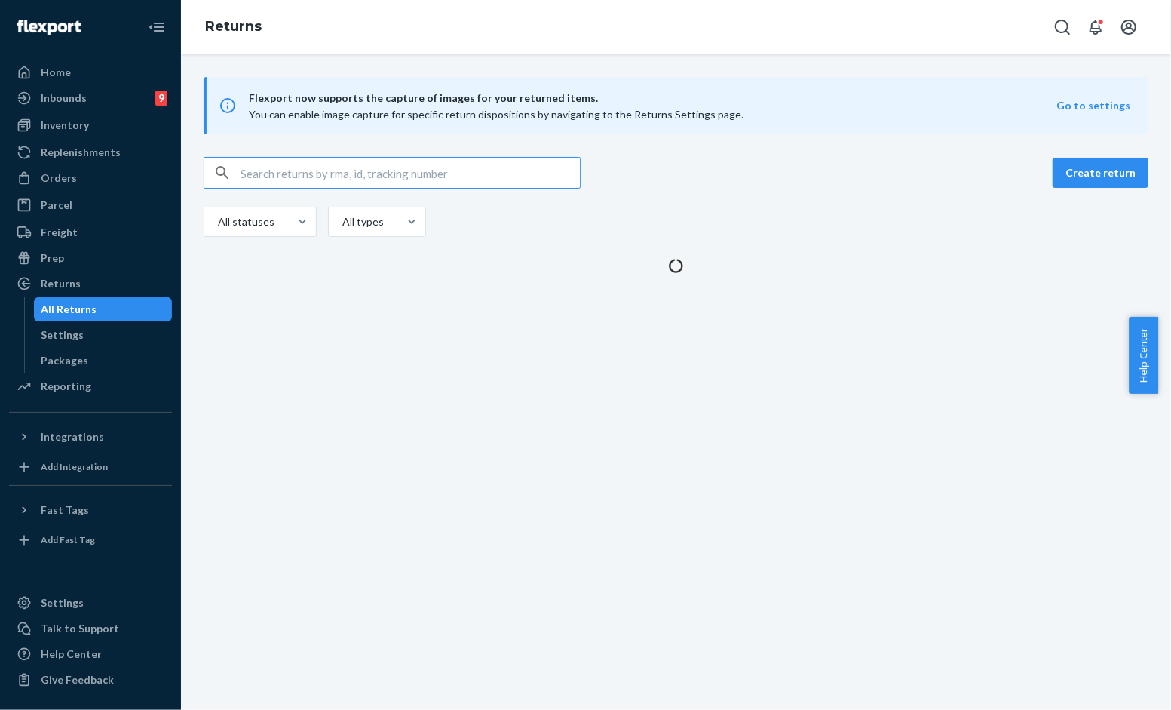
click at [377, 176] on input "text" at bounding box center [410, 173] width 339 height 30
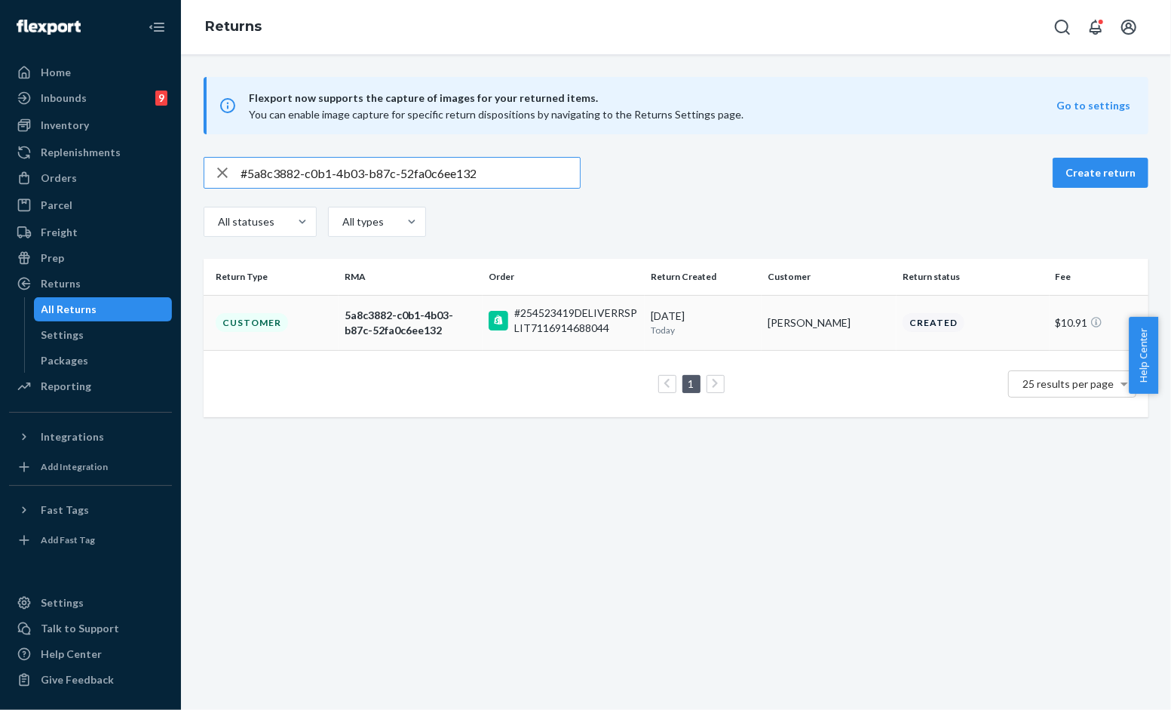
type input "#5a8c3882-c0b1-4b03-b87c-52fa0c6ee132"
click at [420, 321] on div "5a8c3882-c0b1-4b03-b87c-52fa0c6ee132" at bounding box center [411, 323] width 132 height 30
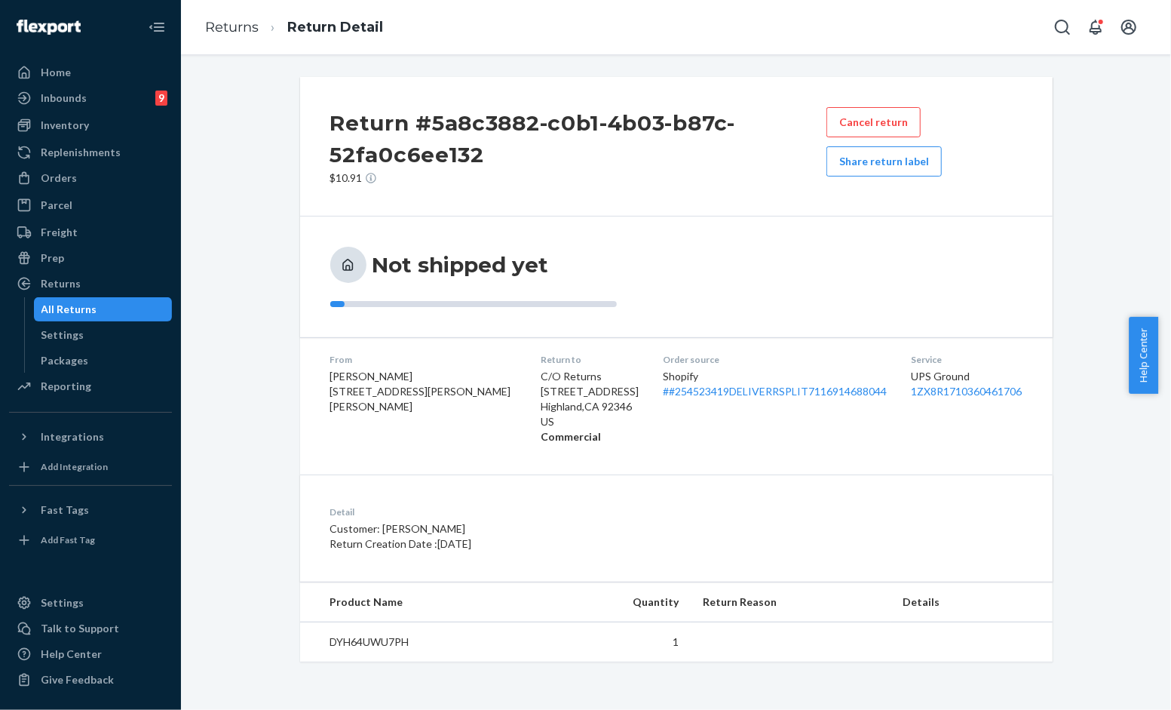
click at [852, 313] on div "Not shipped yet" at bounding box center [676, 276] width 753 height 121
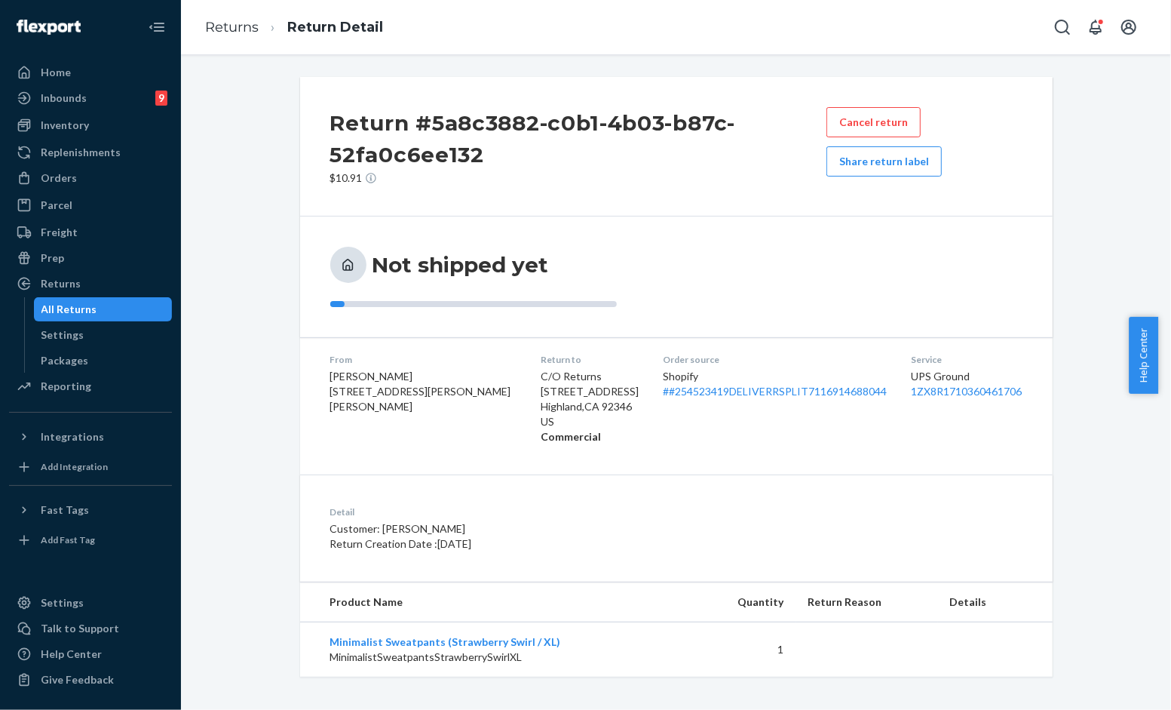
click at [778, 311] on div "Not shipped yet" at bounding box center [676, 276] width 753 height 121
click at [884, 158] on button "Share return label" at bounding box center [884, 161] width 115 height 30
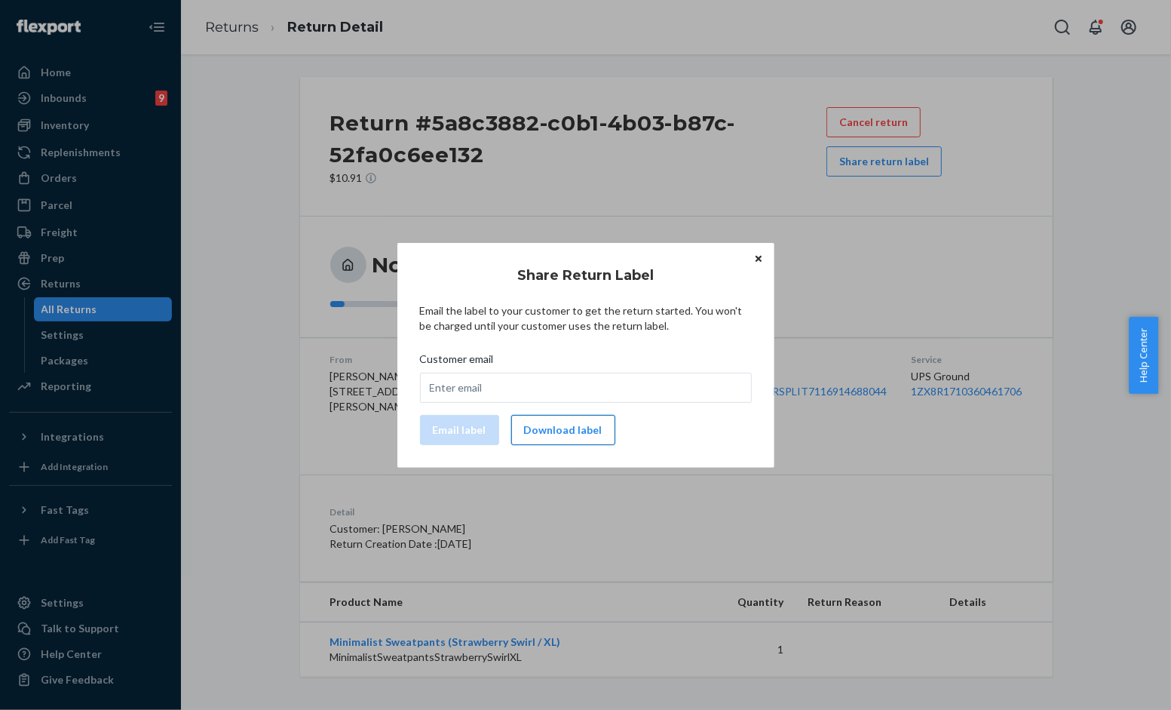
click at [564, 427] on button "Download label" at bounding box center [563, 430] width 104 height 30
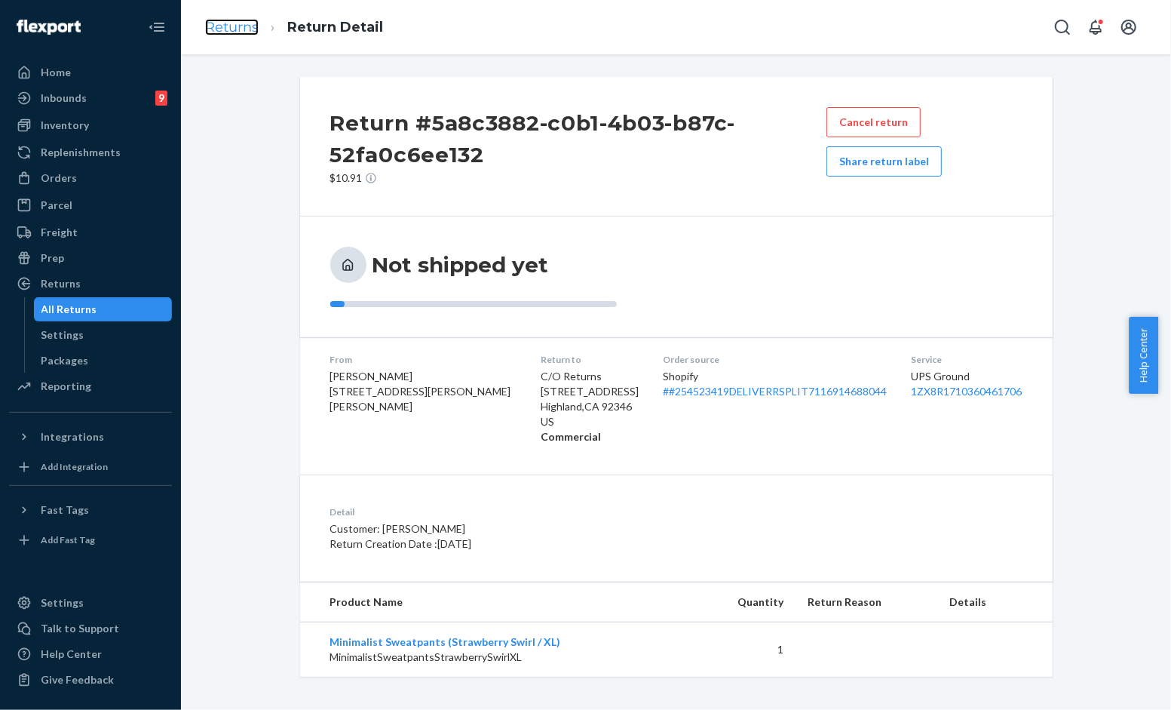
click at [242, 28] on link "Returns" at bounding box center [232, 27] width 54 height 17
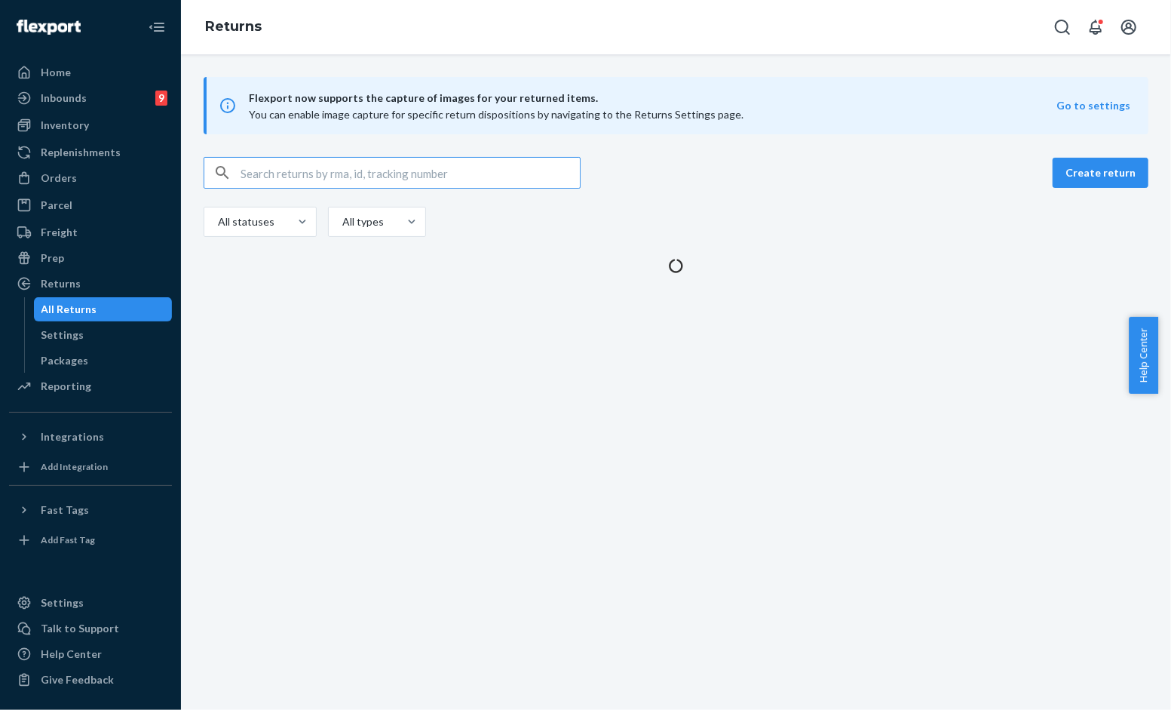
click at [389, 161] on input "text" at bounding box center [410, 173] width 339 height 30
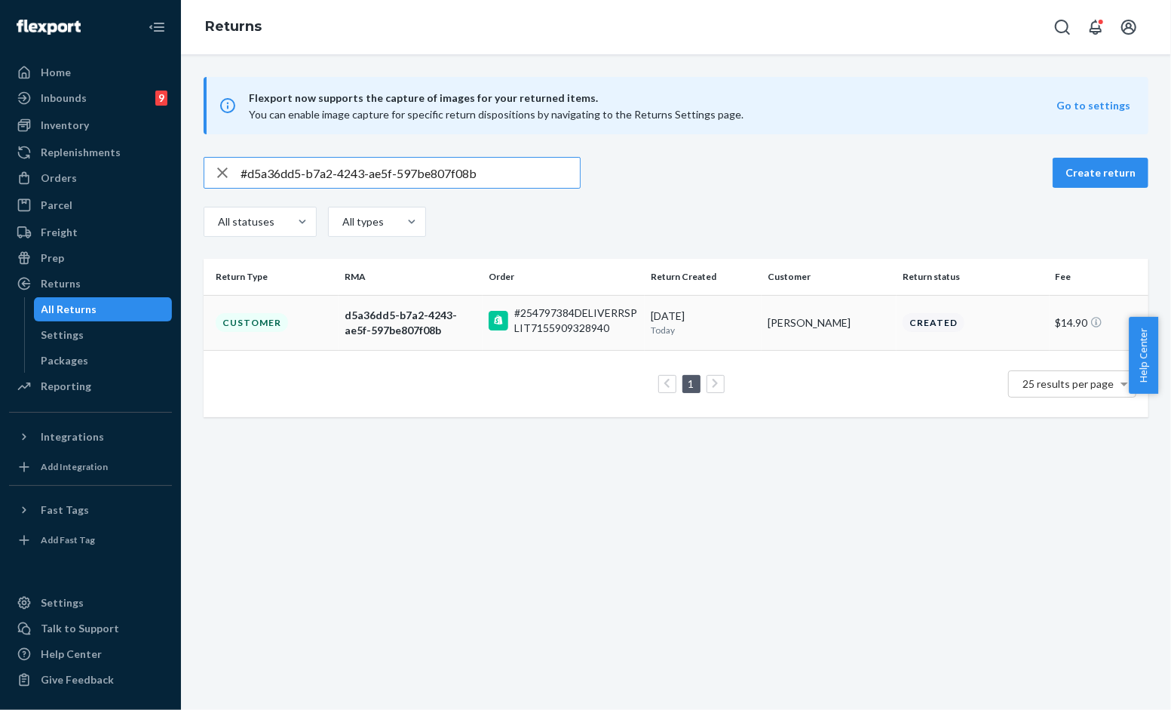
type input "#d5a36dd5-b7a2-4243-ae5f-597be807f08b"
click at [499, 328] on rect at bounding box center [499, 321] width 20 height 20
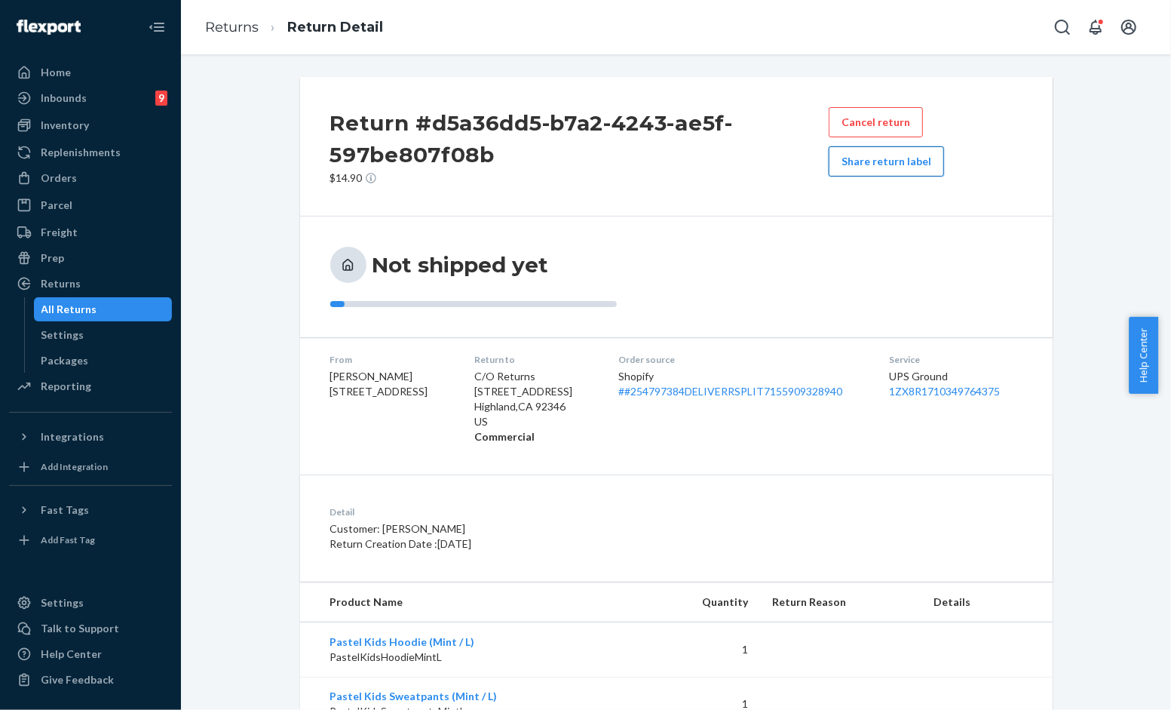
click at [892, 162] on button "Share return label" at bounding box center [886, 161] width 115 height 30
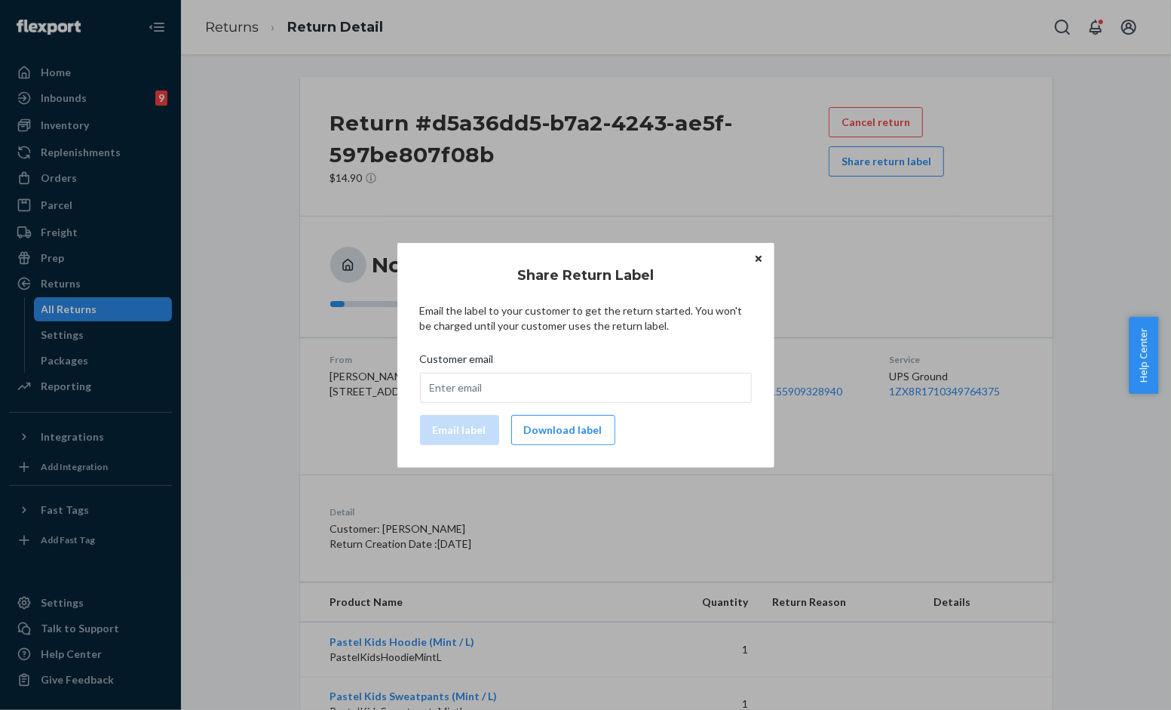
click at [577, 425] on button "Download label" at bounding box center [563, 430] width 104 height 30
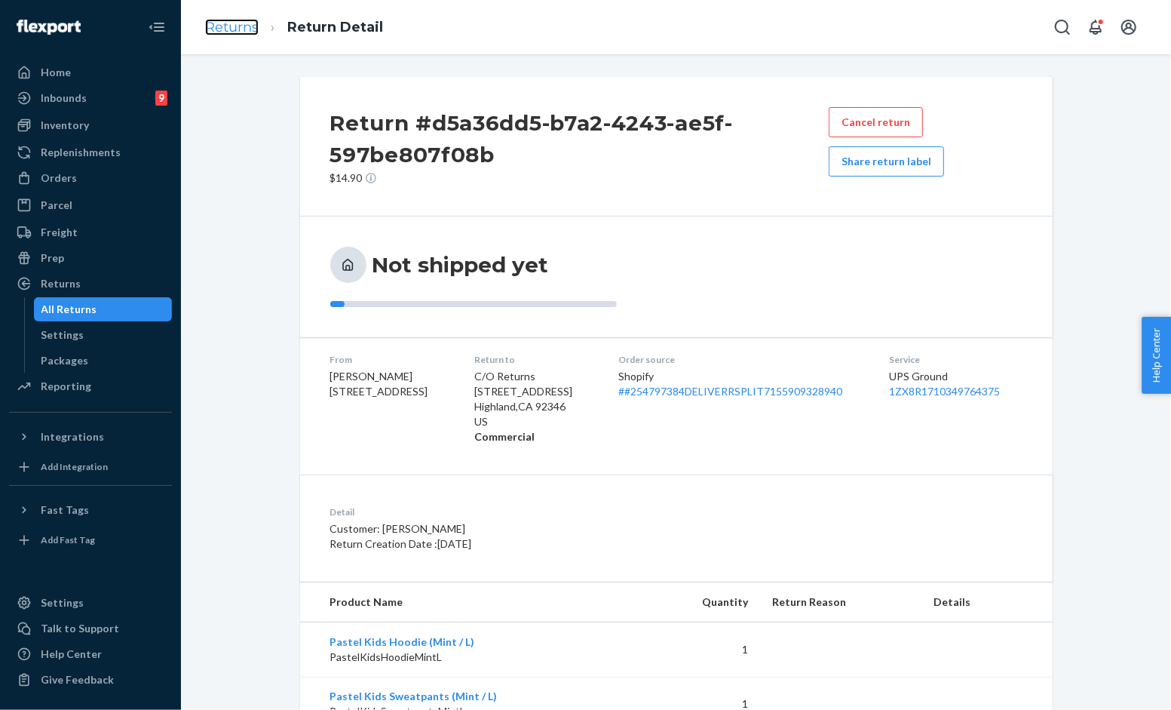
click at [230, 25] on link "Returns" at bounding box center [232, 27] width 54 height 17
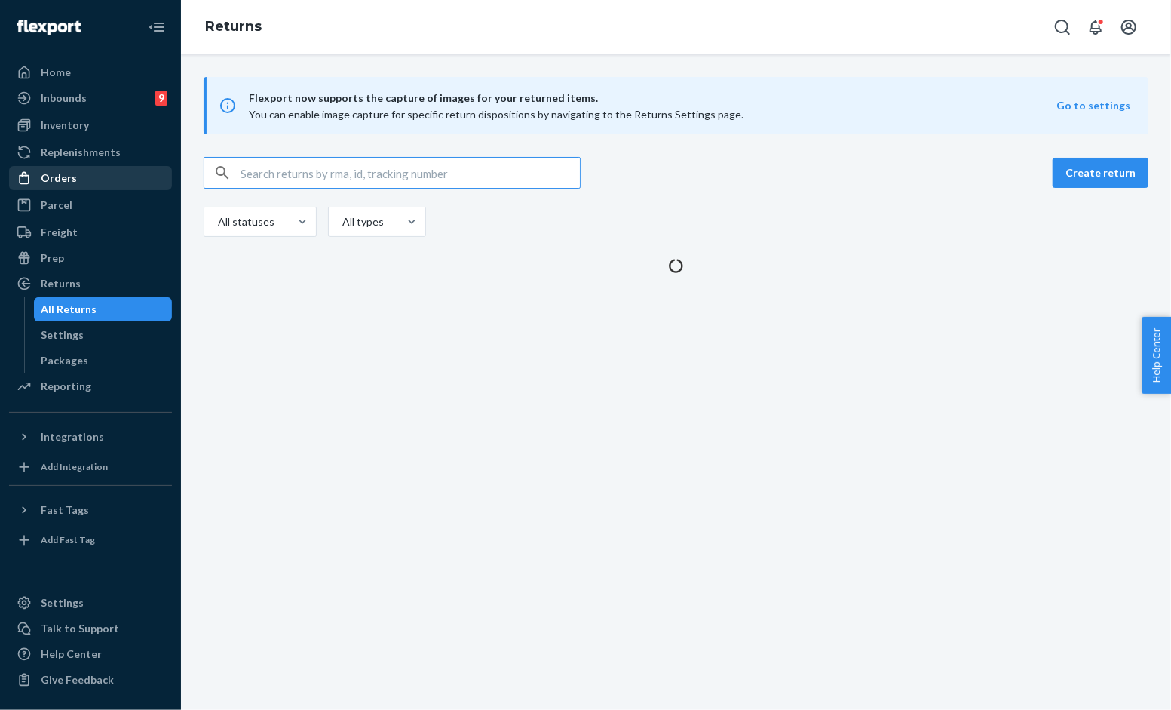
click at [63, 176] on div "Orders" at bounding box center [59, 177] width 36 height 15
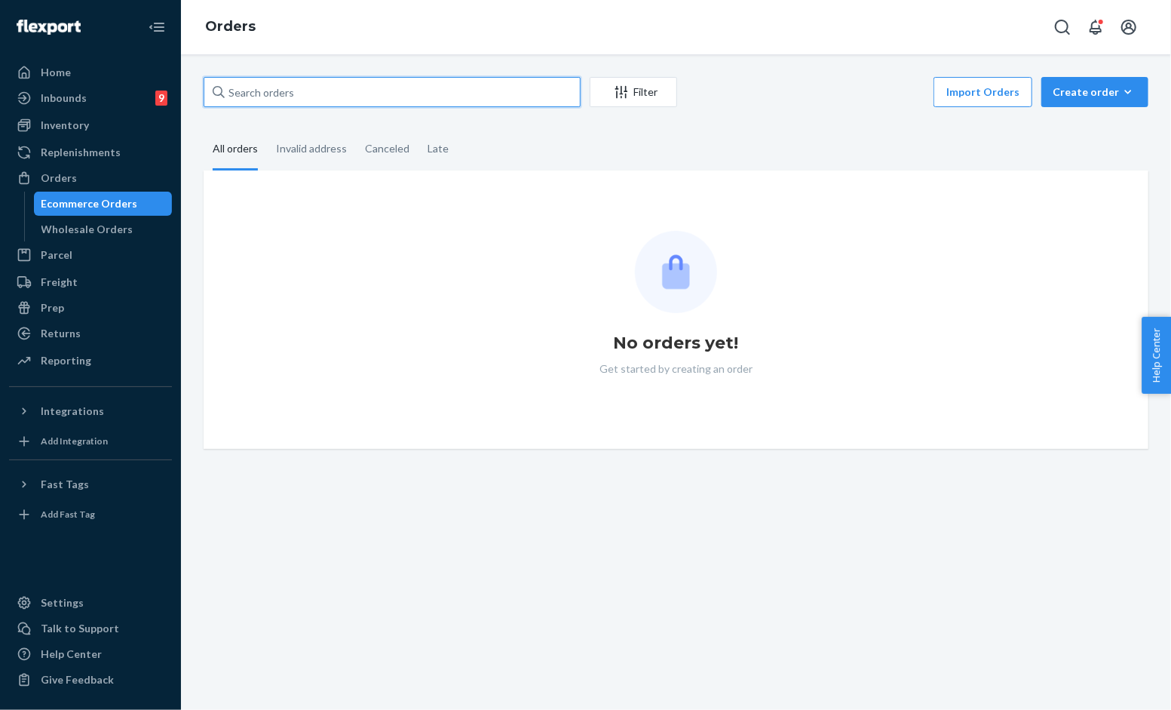
click at [317, 91] on input "text" at bounding box center [392, 92] width 377 height 30
paste input "#254799987"
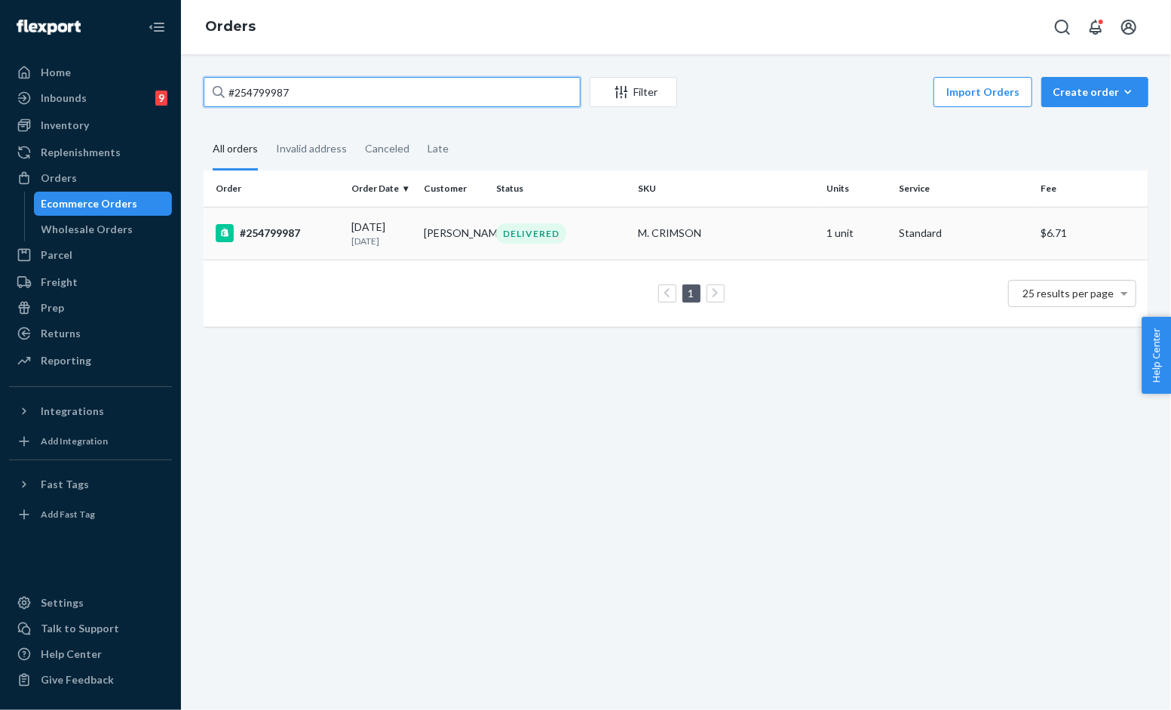
type input "#254799987"
click at [413, 226] on td "08/19/2025 4 days ago" at bounding box center [381, 233] width 72 height 53
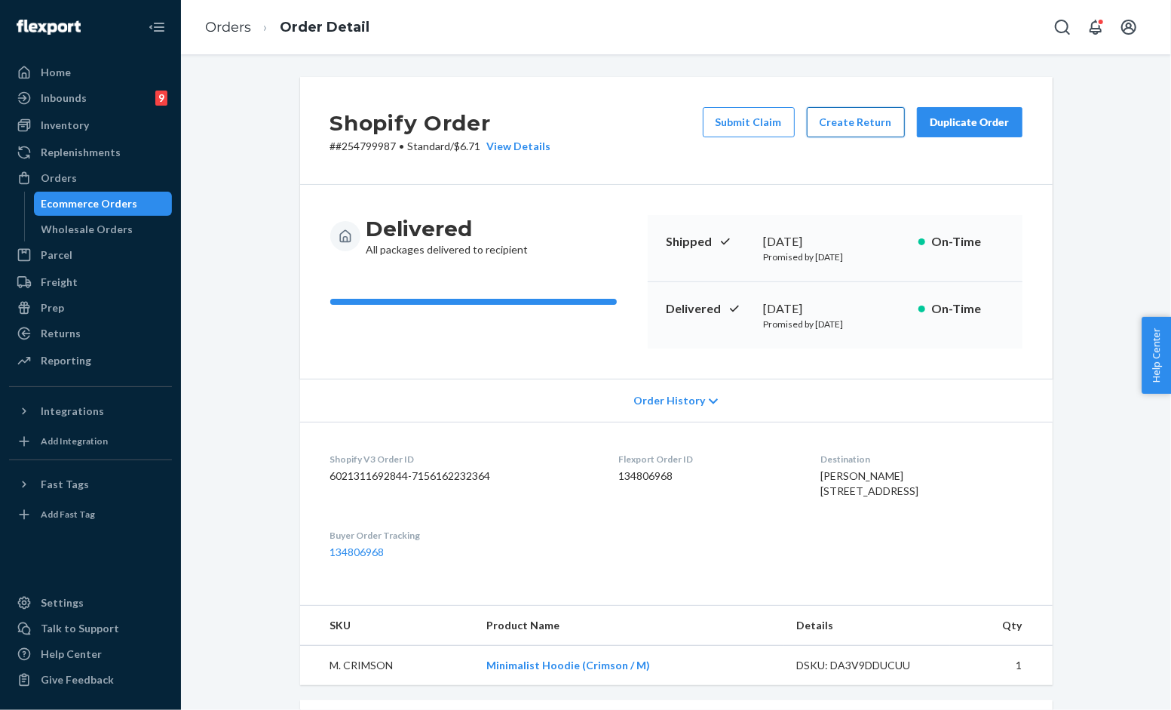
click at [861, 123] on button "Create Return" at bounding box center [856, 122] width 98 height 30
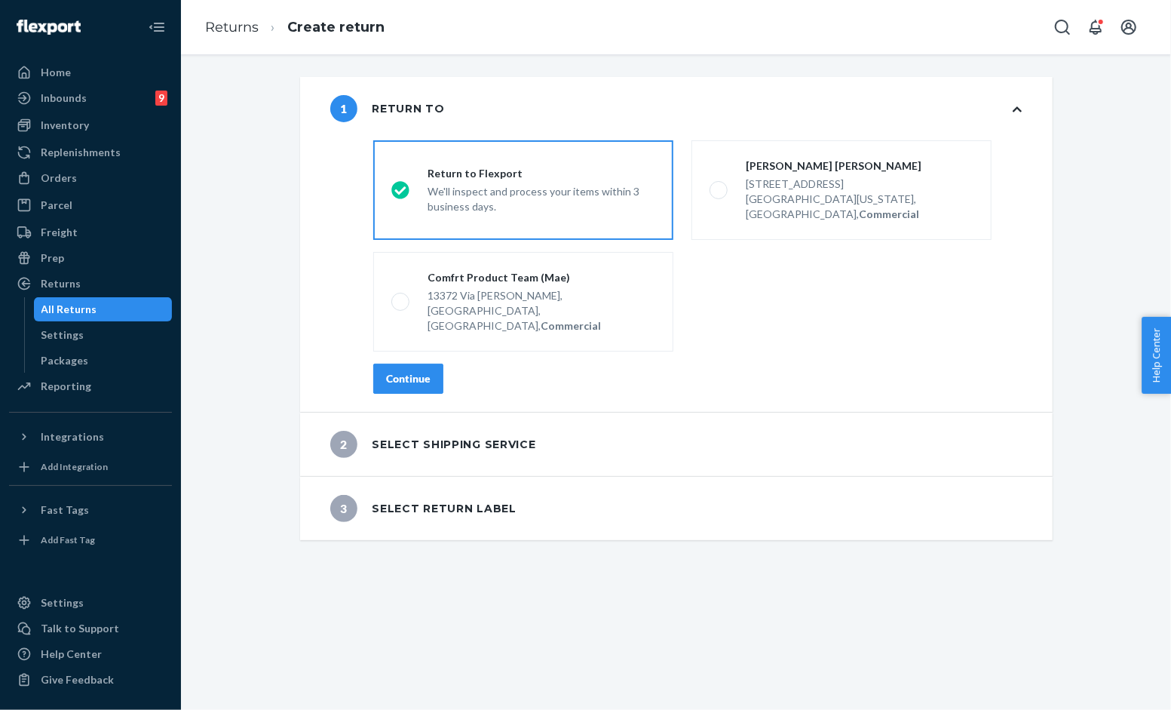
click at [406, 371] on div "Continue" at bounding box center [408, 378] width 44 height 15
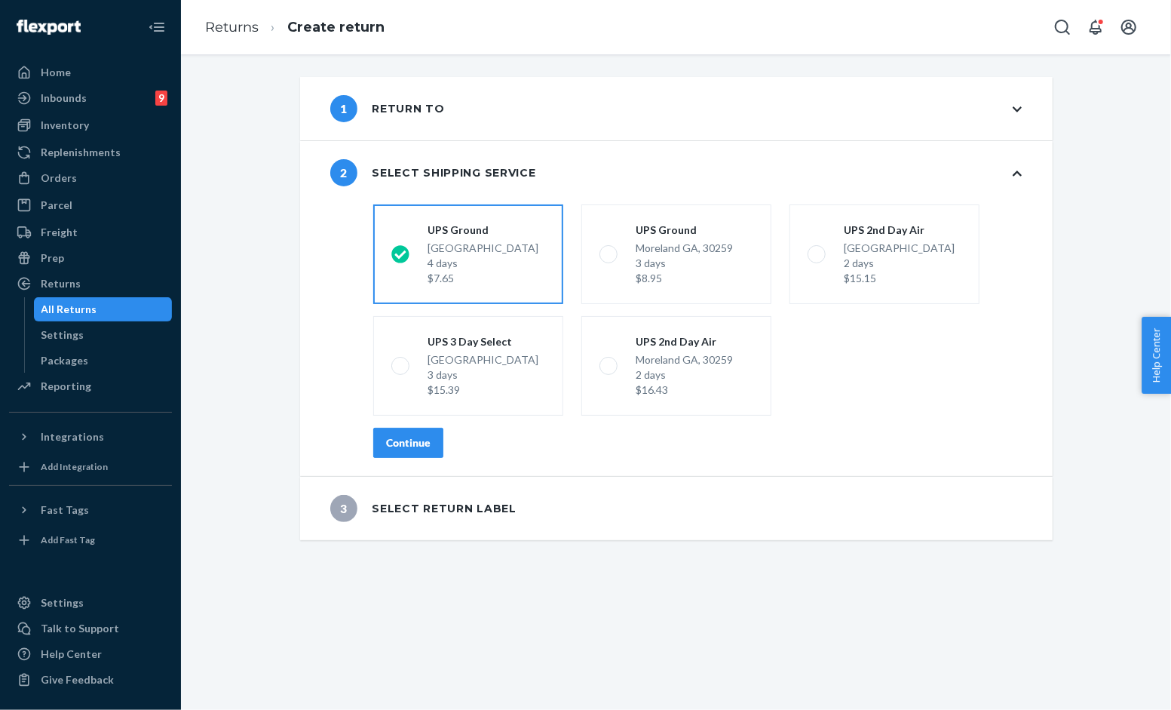
click at [395, 443] on div "Continue" at bounding box center [408, 442] width 44 height 15
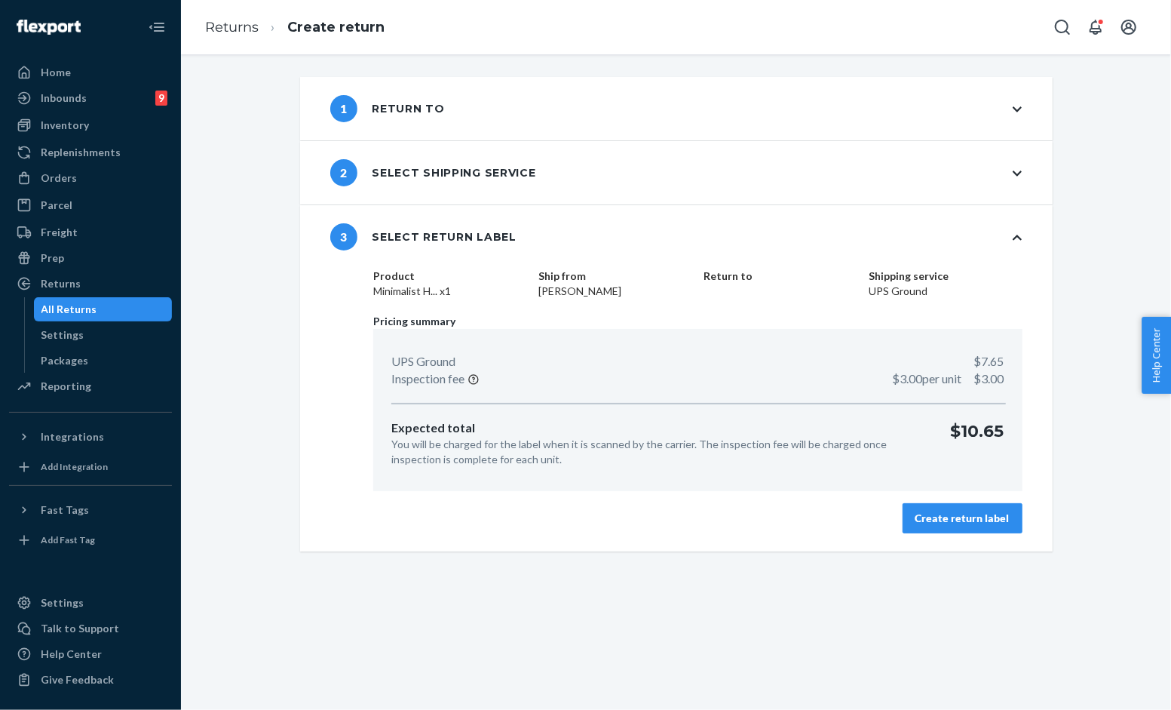
click at [946, 511] on div "Create return label" at bounding box center [963, 518] width 94 height 15
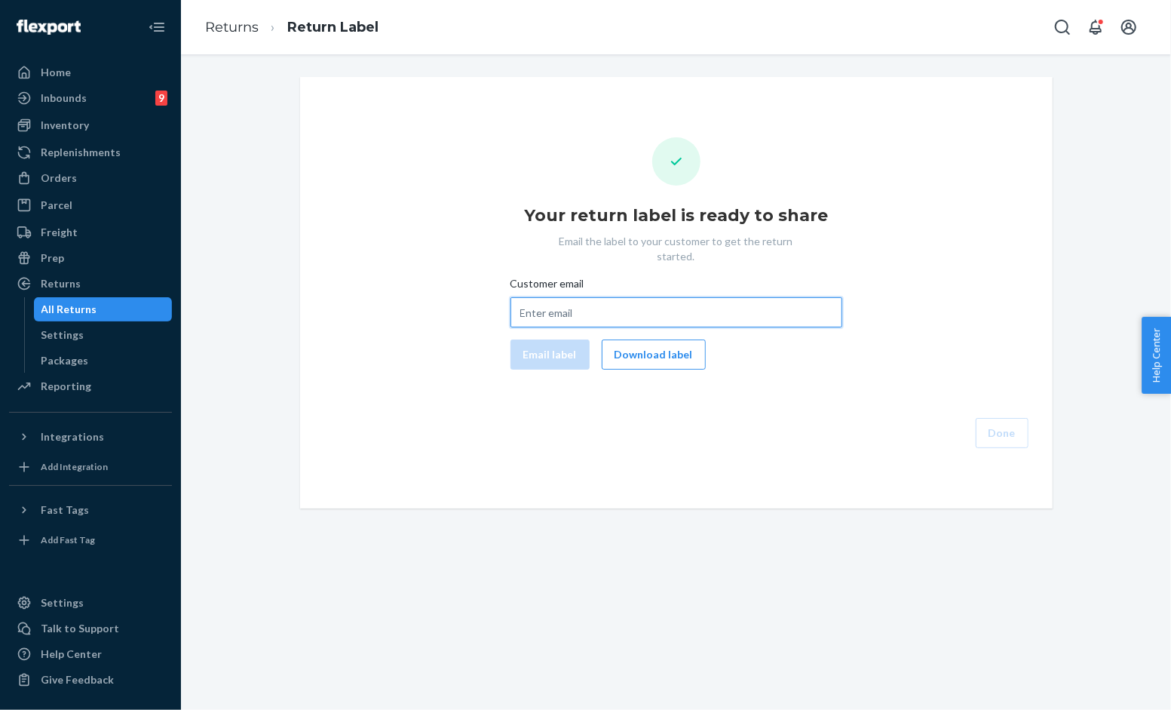
click at [637, 302] on input "Customer email" at bounding box center [677, 312] width 332 height 30
paste input "#254799987"
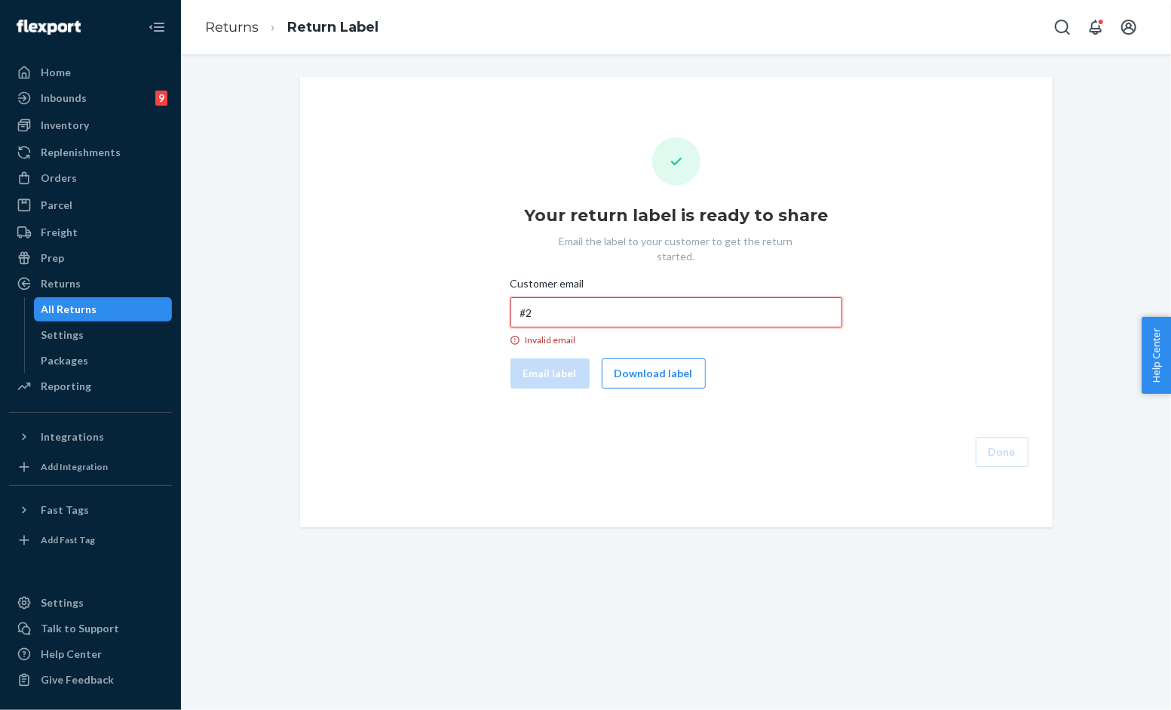
type input "#"
paste input "seefeldtkenna@gmail.com"
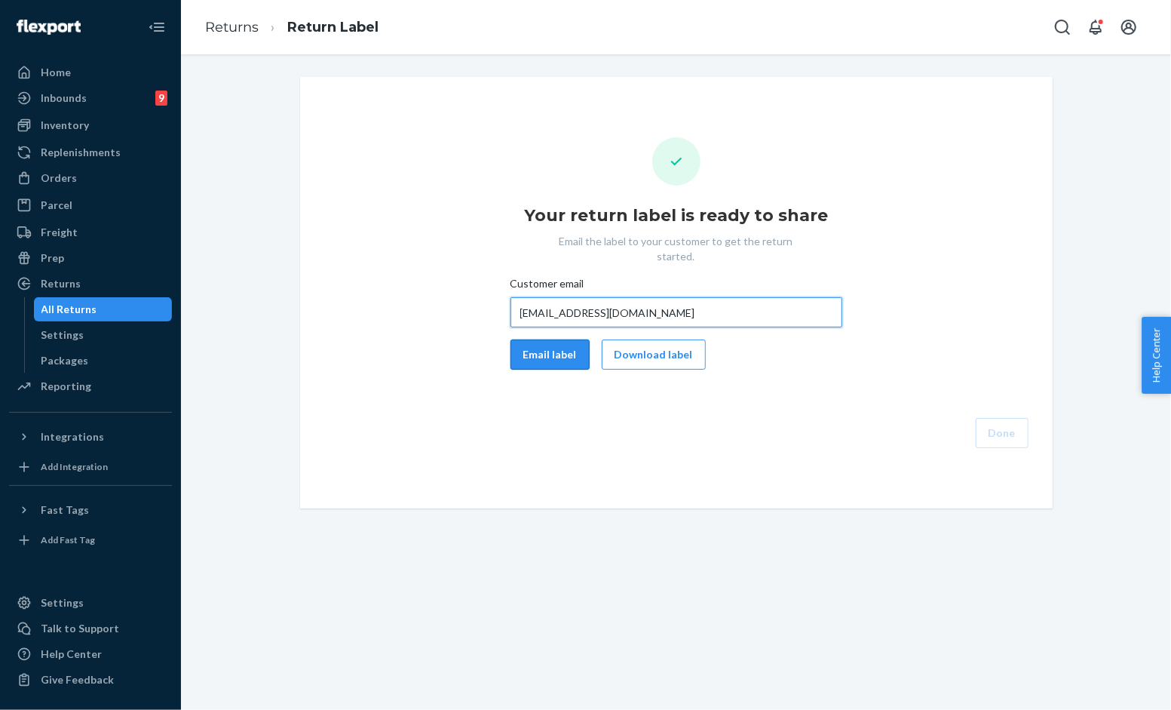
type input "seefeldtkenna@gmail.com"
click at [521, 339] on button "Email label" at bounding box center [550, 354] width 79 height 30
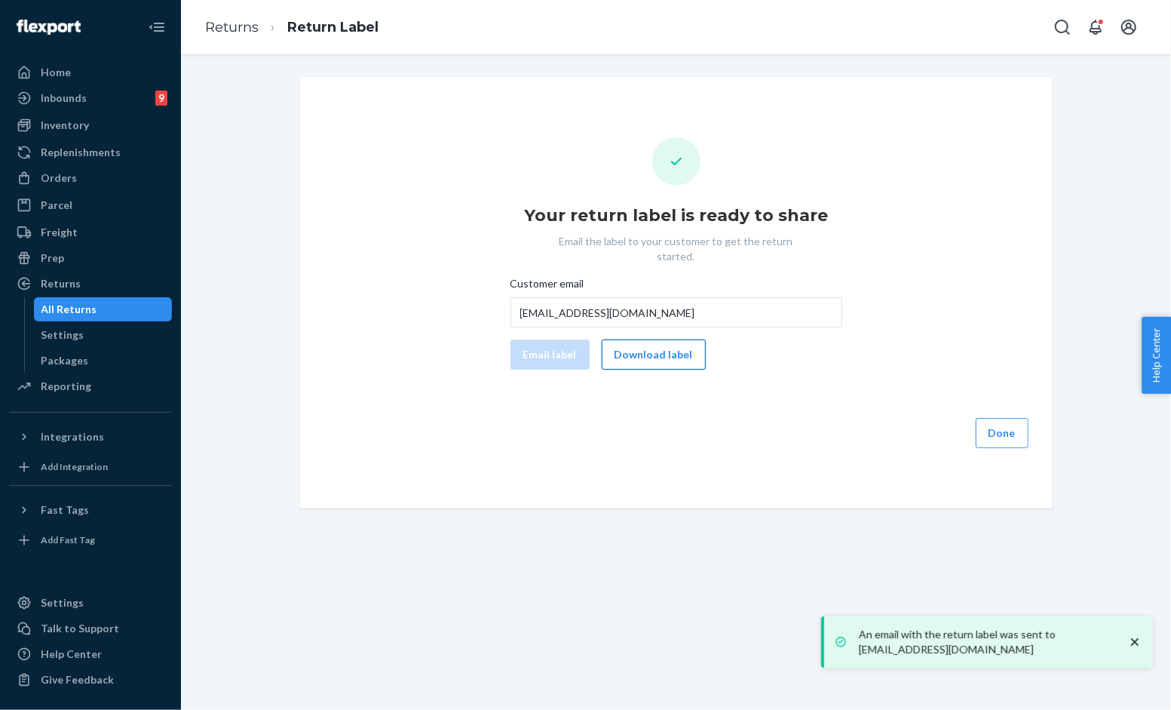
click at [661, 339] on button "Download label" at bounding box center [654, 354] width 104 height 30
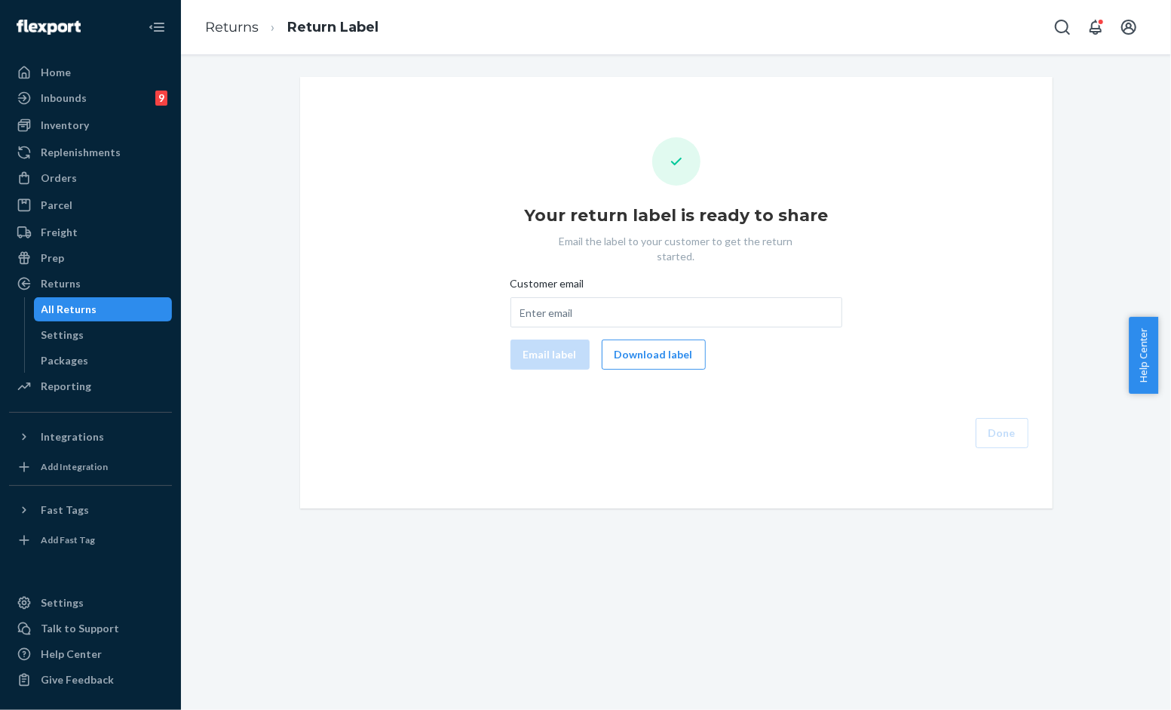
click at [769, 347] on div "Email label Download label" at bounding box center [677, 354] width 344 height 30
click at [873, 359] on div "Your return label is ready to share Email the label to your customer to get the…" at bounding box center [676, 292] width 729 height 311
click at [664, 299] on input "Customer email" at bounding box center [677, 312] width 332 height 30
click at [893, 302] on div "Your return label is ready to share Email the label to your customer to get the…" at bounding box center [676, 292] width 729 height 311
click at [253, 36] on li "Returns" at bounding box center [232, 28] width 54 height 20
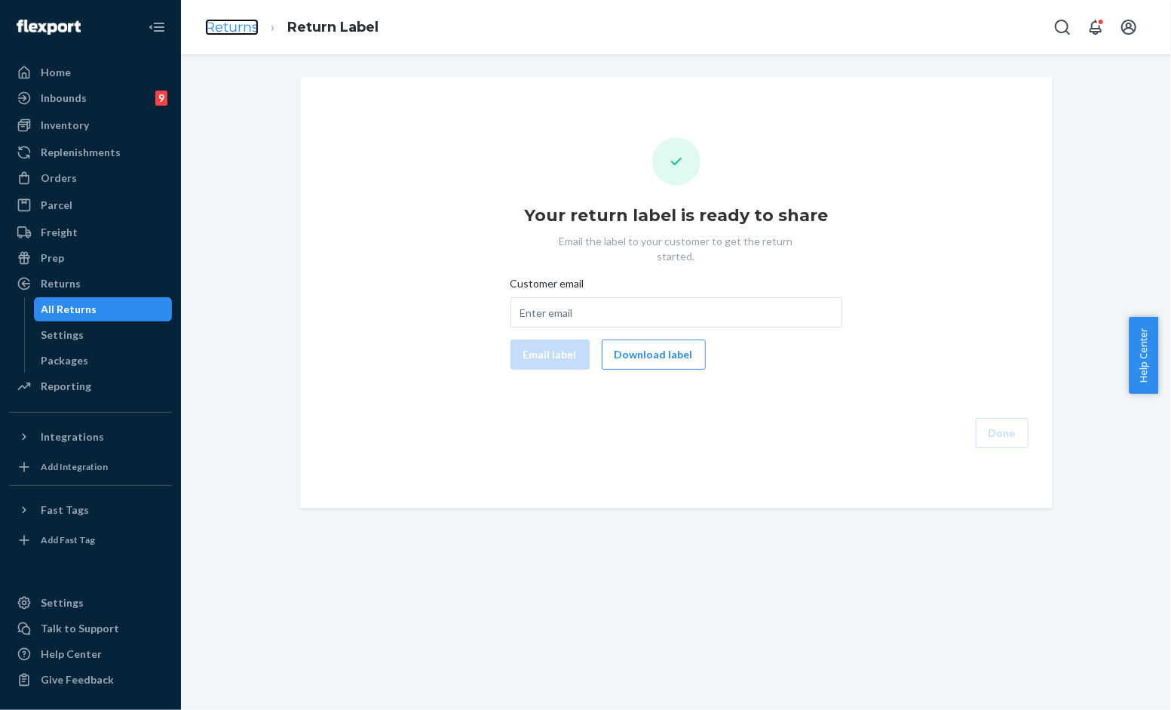
click at [250, 30] on link "Returns" at bounding box center [232, 27] width 54 height 17
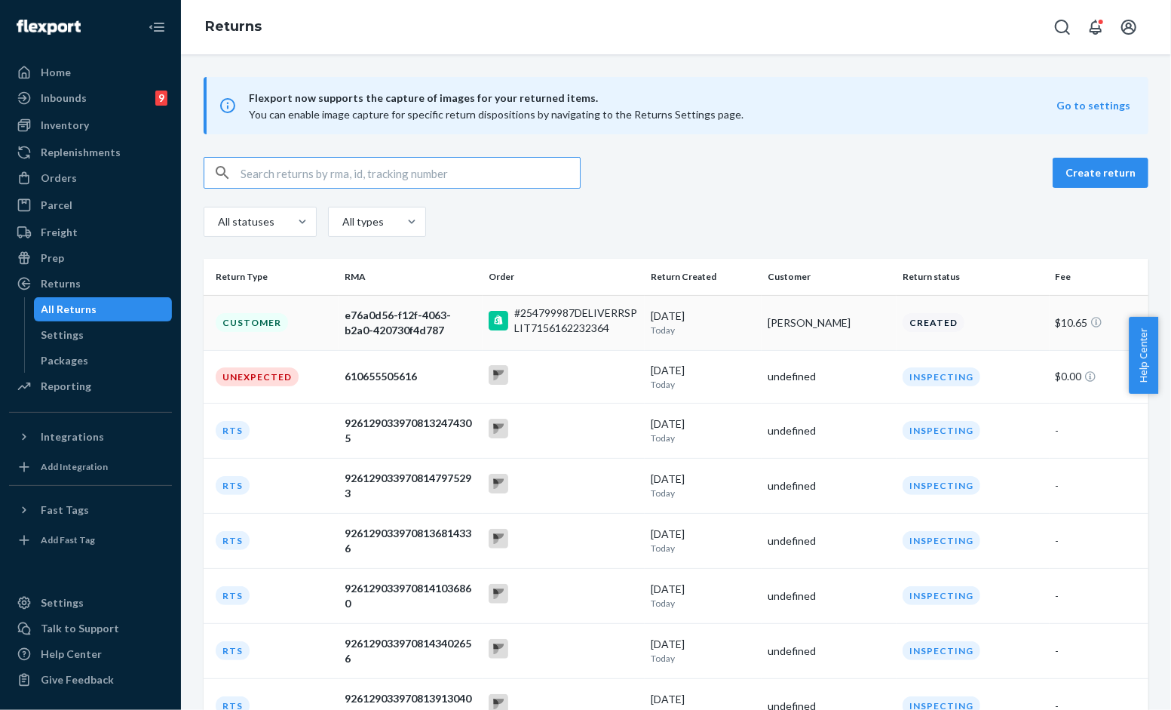
click at [652, 330] on p "Today" at bounding box center [703, 330] width 105 height 13
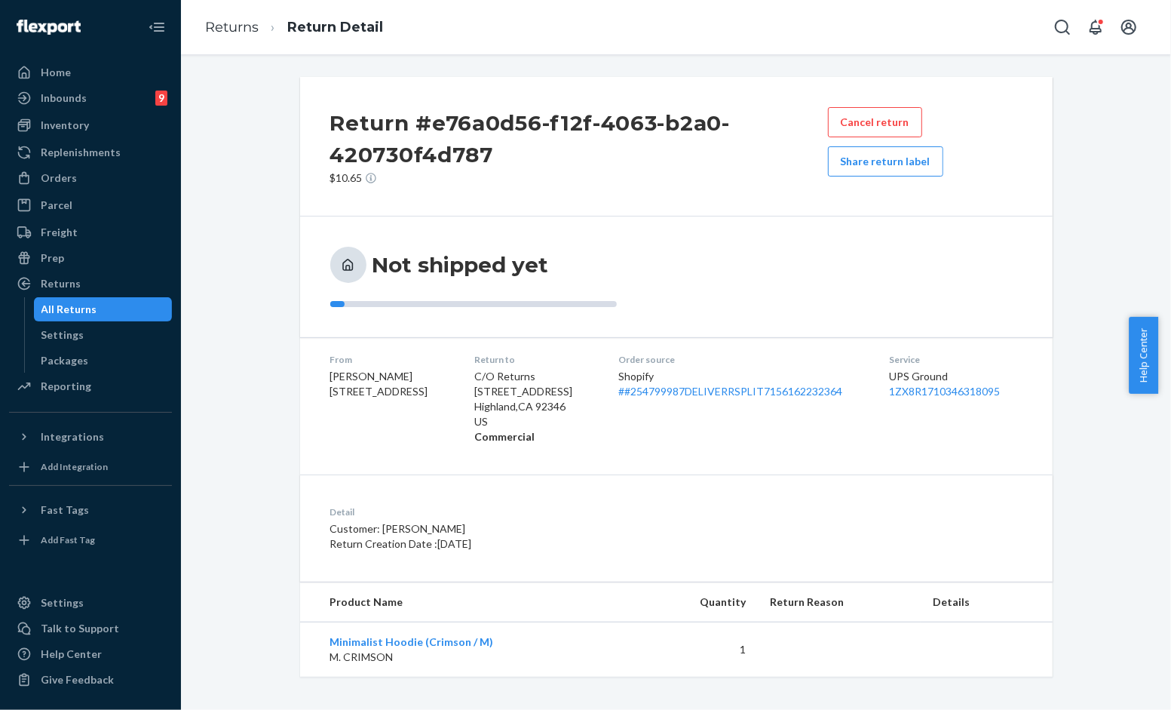
click at [802, 298] on div "Not shipped yet" at bounding box center [676, 277] width 692 height 60
